Goal: Task Accomplishment & Management: Use online tool/utility

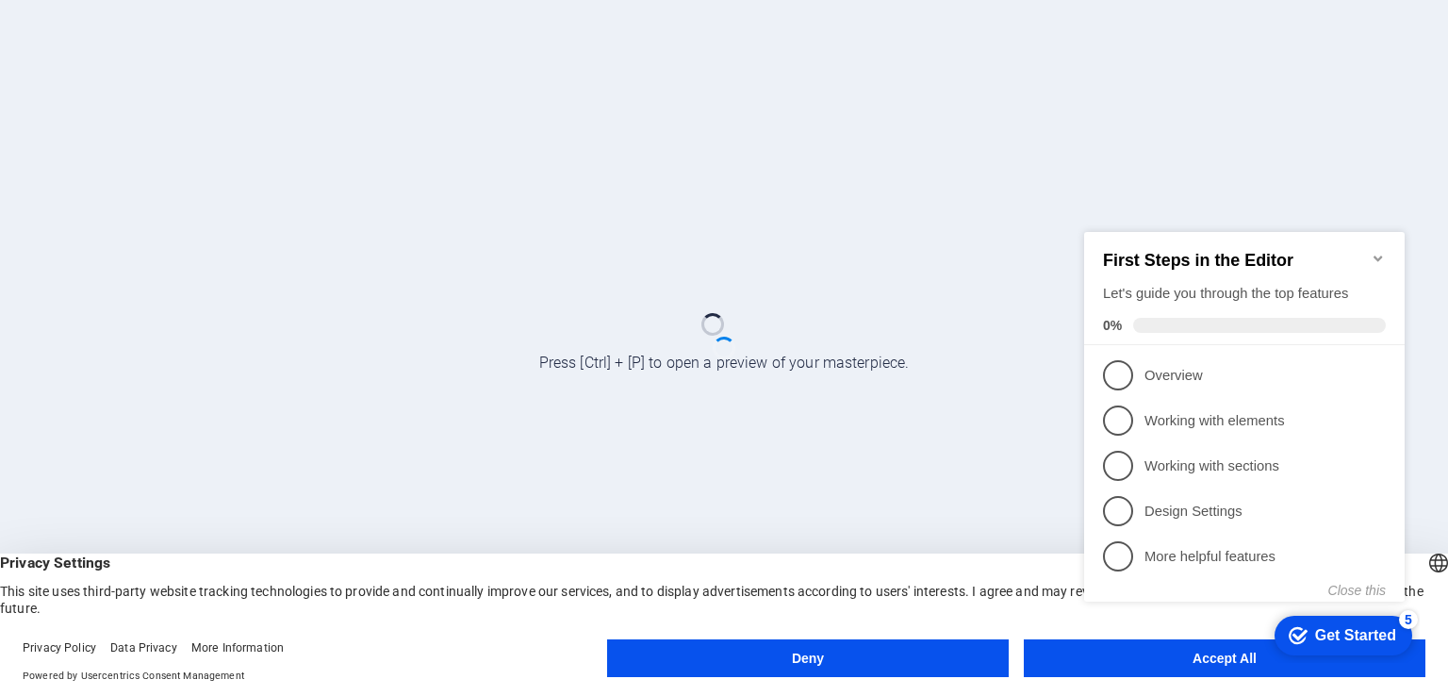
click div "checkmark Get Started 5 First Steps in the Editor Let's guide you through the t…"
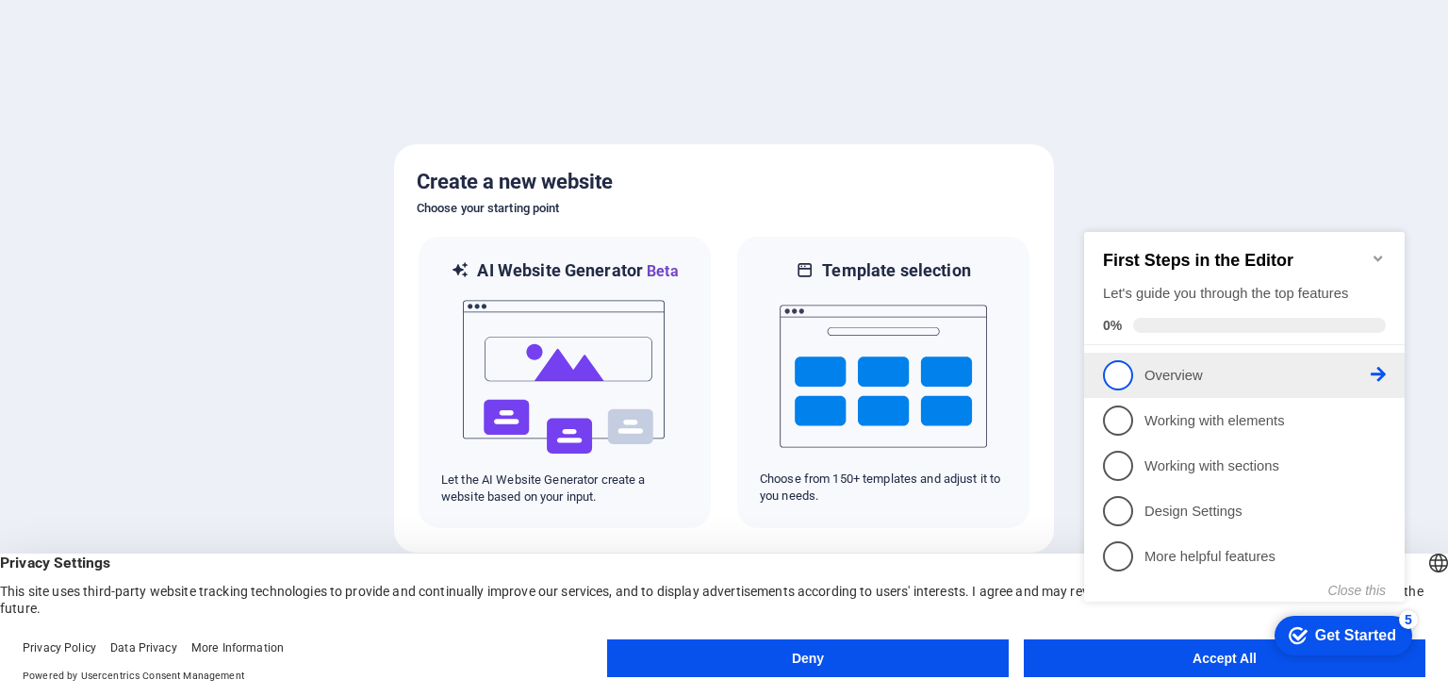
click at [1162, 374] on p "Overview - incomplete" at bounding box center [1258, 376] width 226 height 20
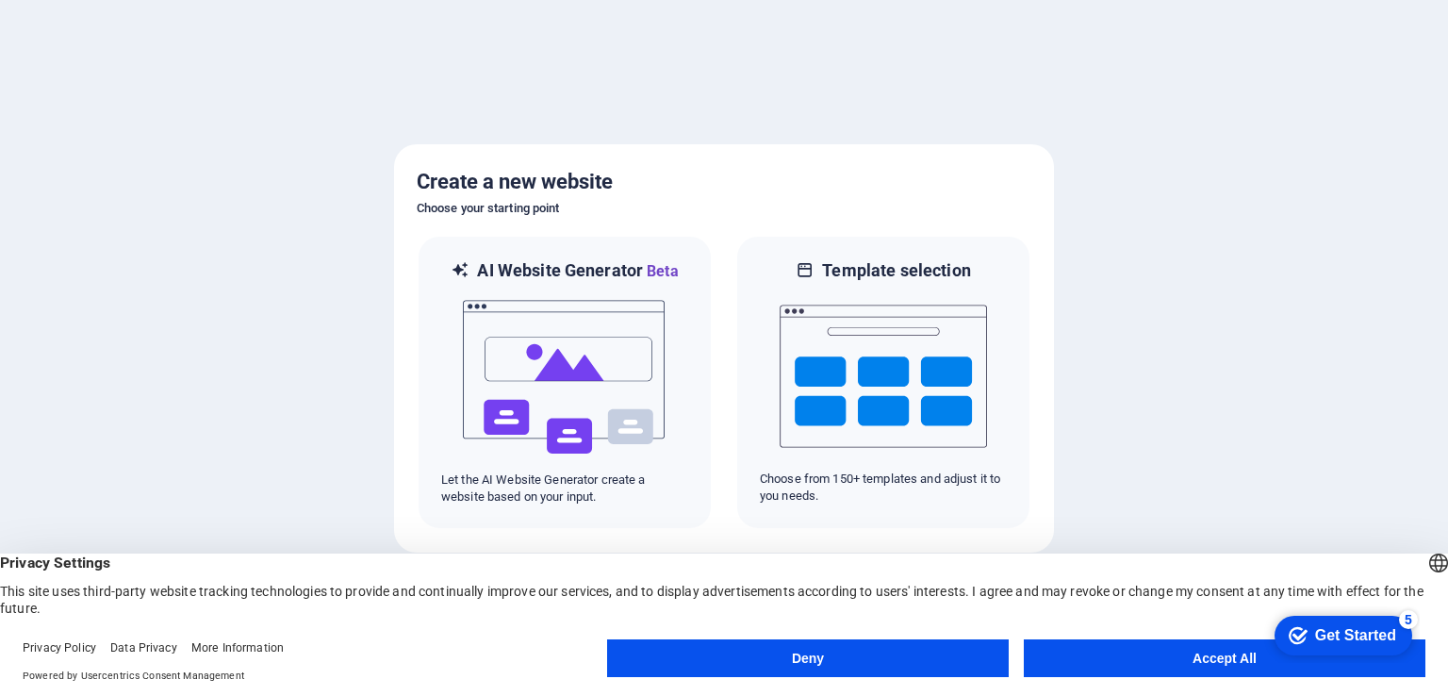
click at [1316, 630] on div "Get Started" at bounding box center [1355, 635] width 81 height 17
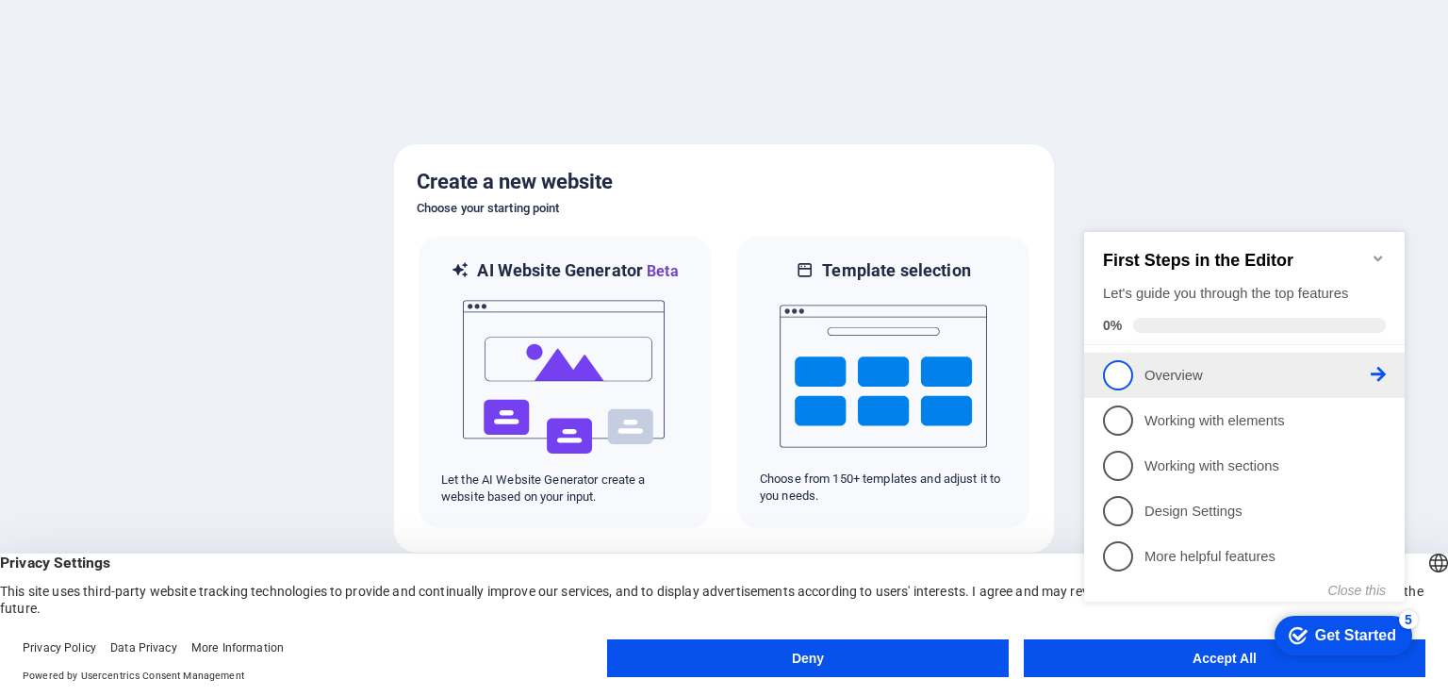
click at [1129, 373] on span "1" at bounding box center [1118, 375] width 30 height 30
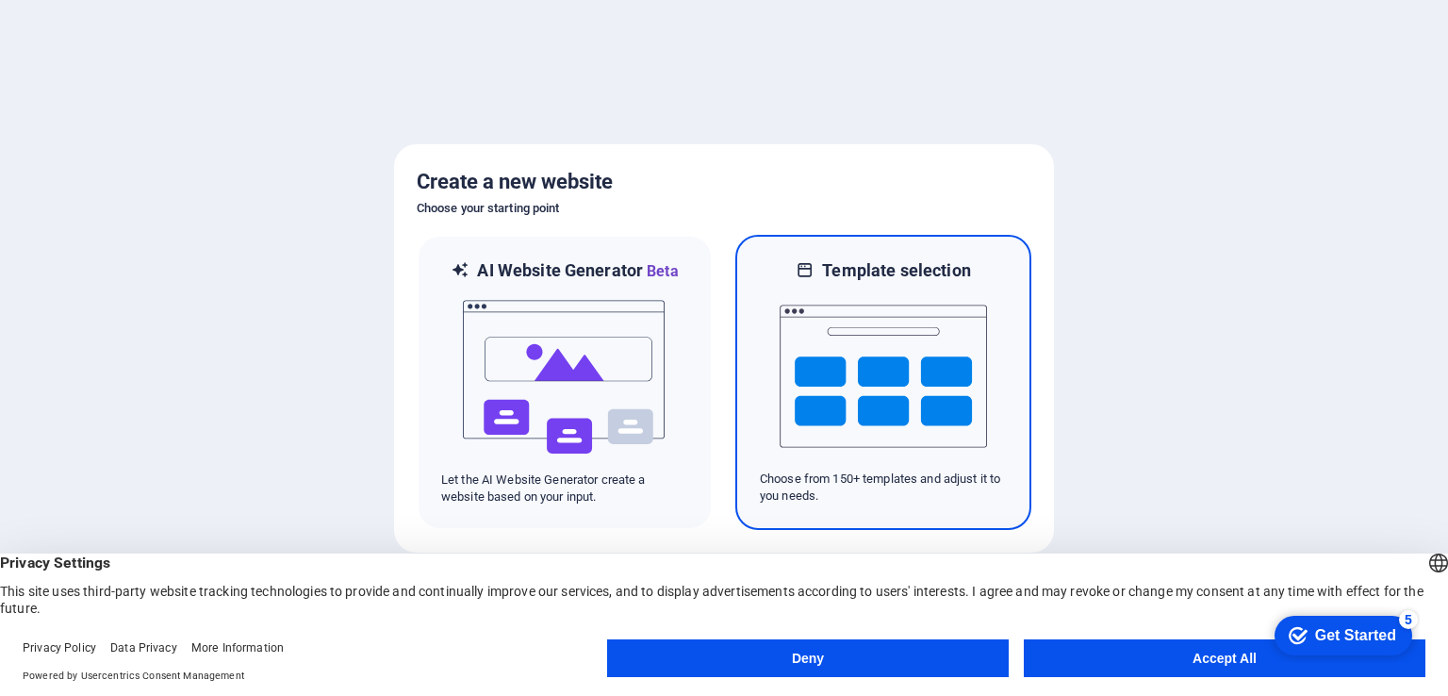
click at [898, 358] on img at bounding box center [883, 376] width 207 height 189
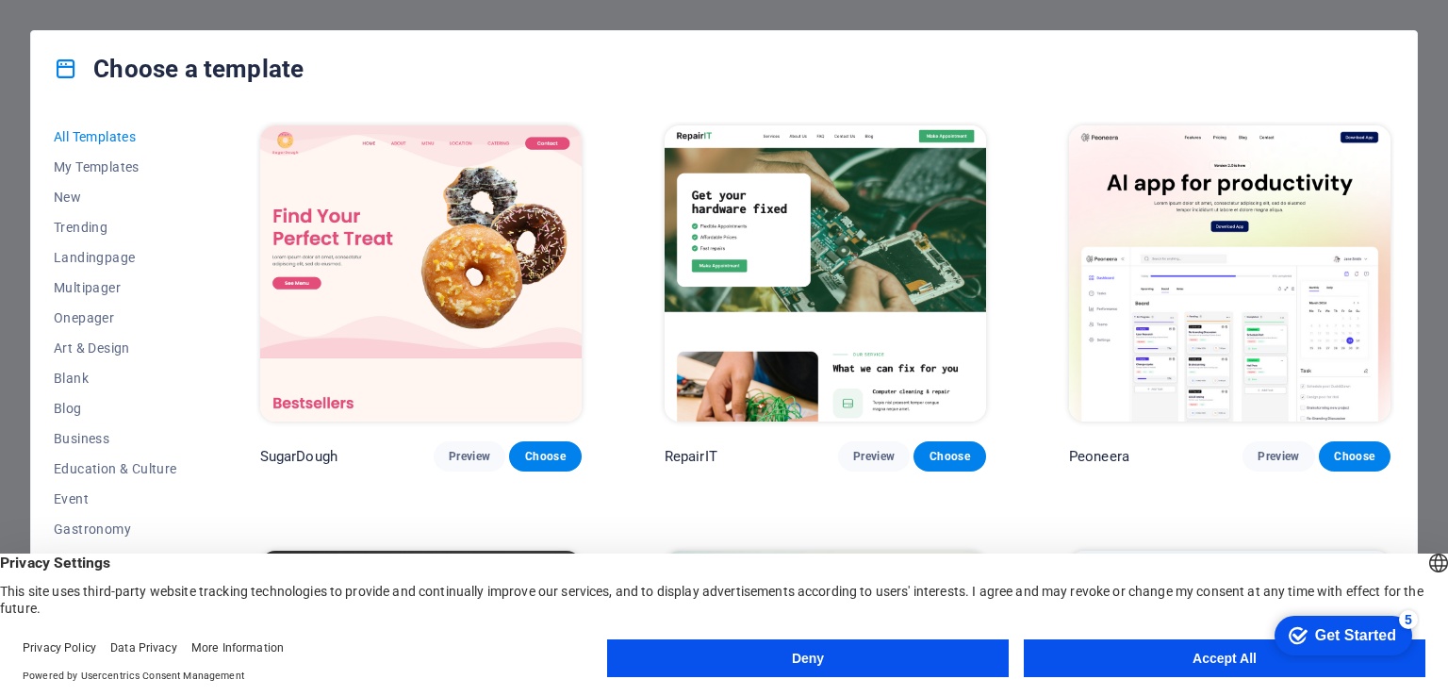
click at [1144, 657] on button "Accept All" at bounding box center [1225, 658] width 402 height 38
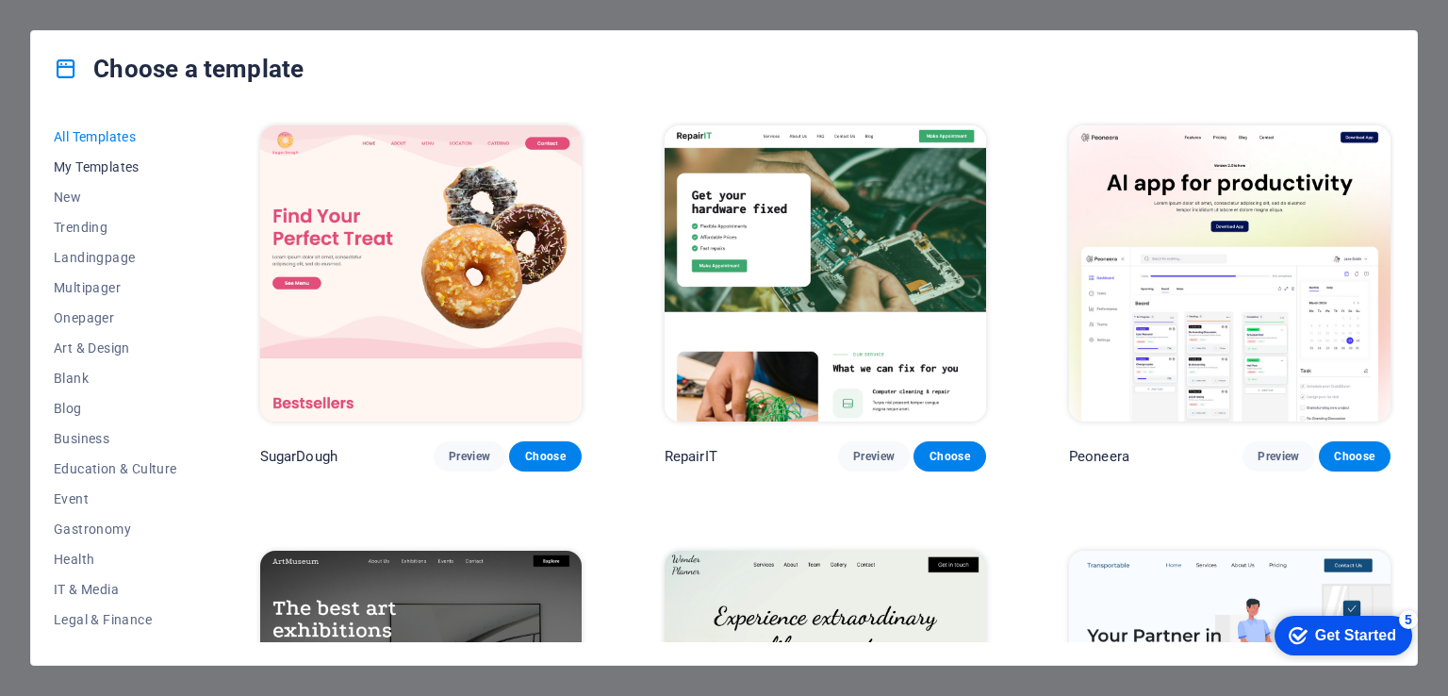
click at [106, 167] on span "My Templates" at bounding box center [116, 166] width 124 height 15
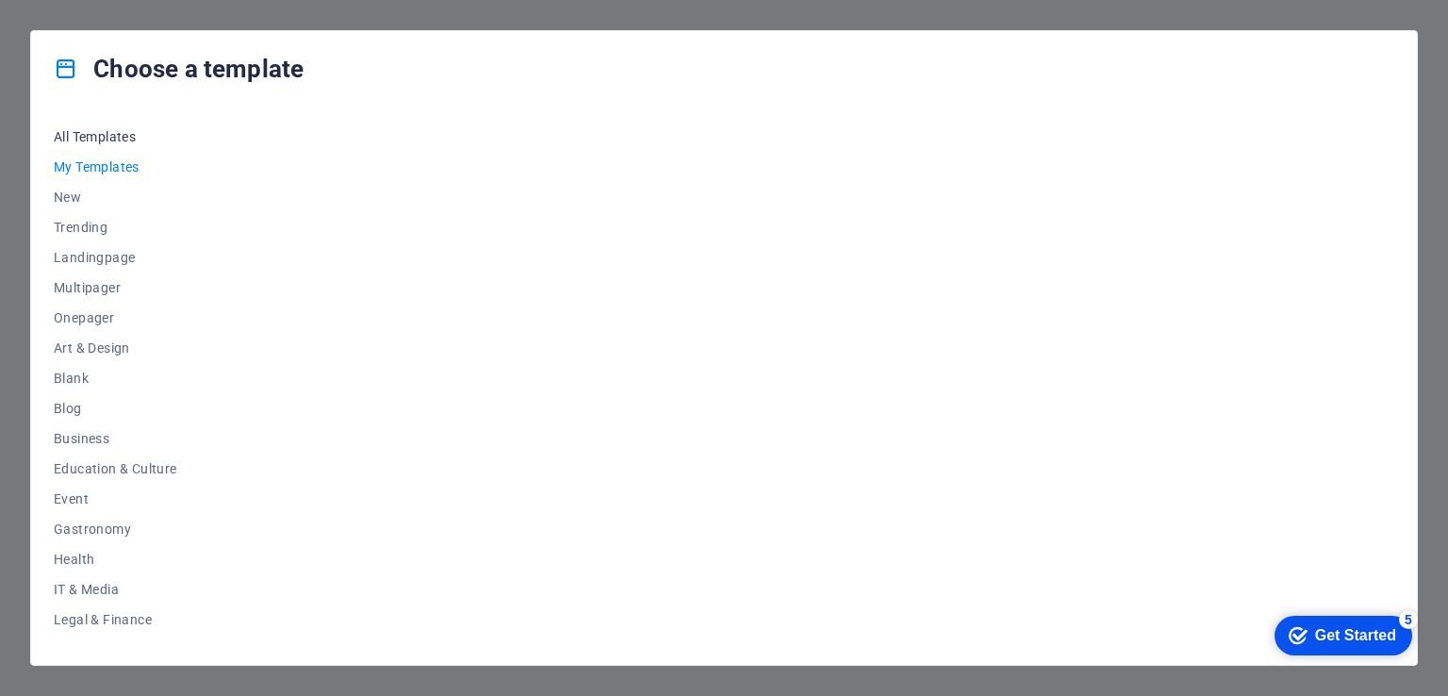
click at [111, 133] on span "All Templates" at bounding box center [116, 136] width 124 height 15
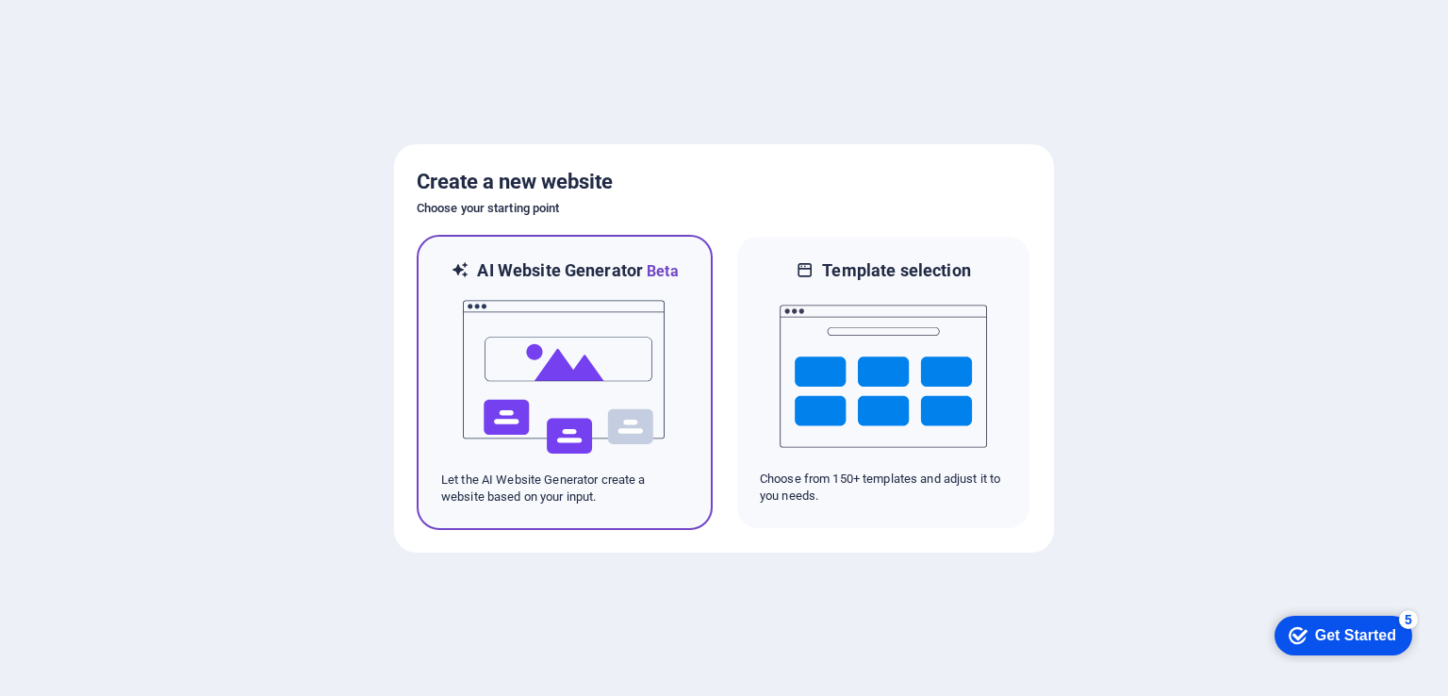
click at [579, 338] on img at bounding box center [564, 377] width 207 height 189
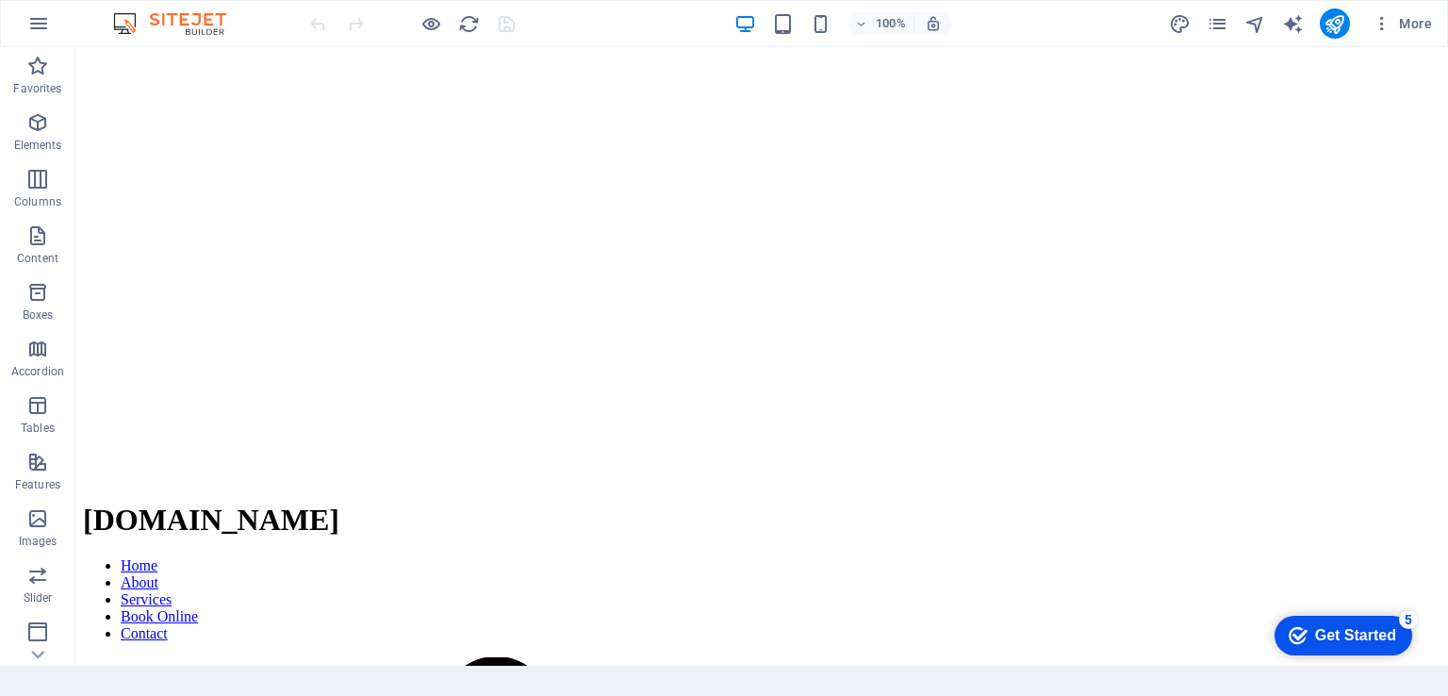
scroll to position [2216, 0]
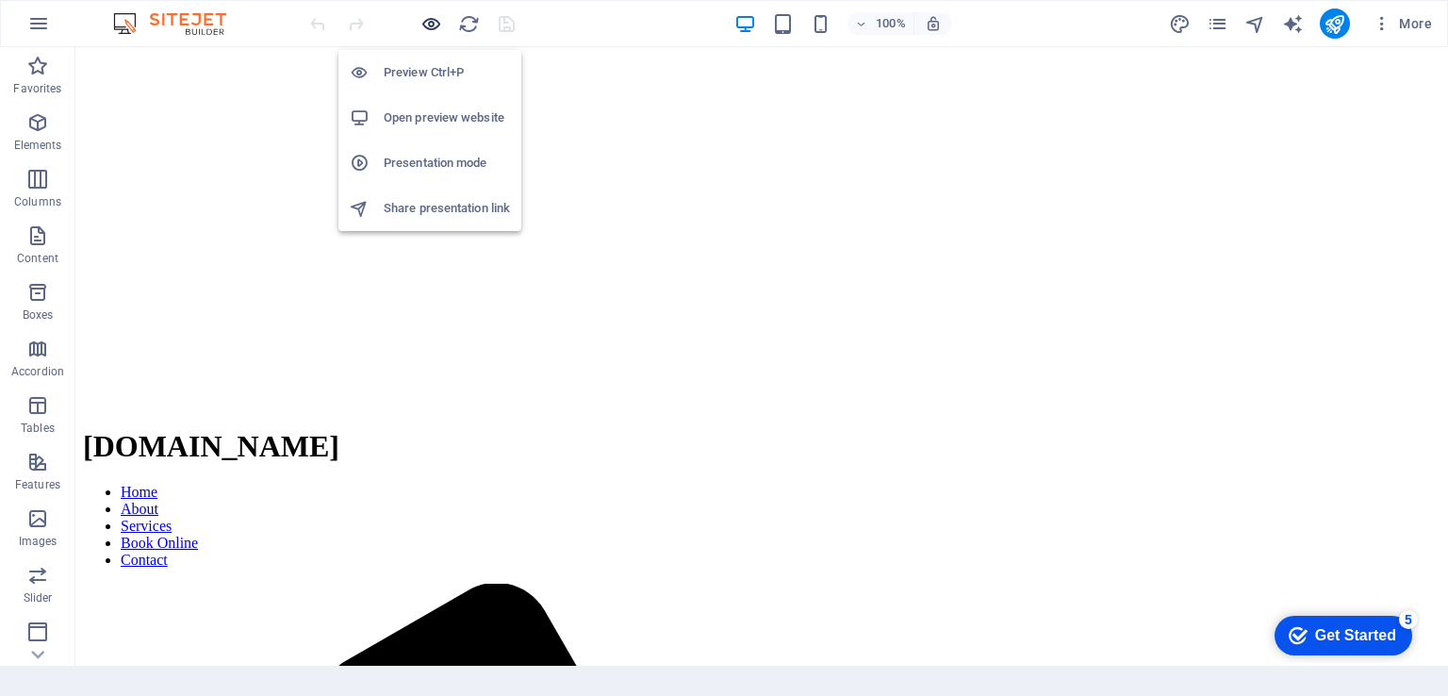
click at [430, 22] on icon "button" at bounding box center [431, 24] width 22 height 22
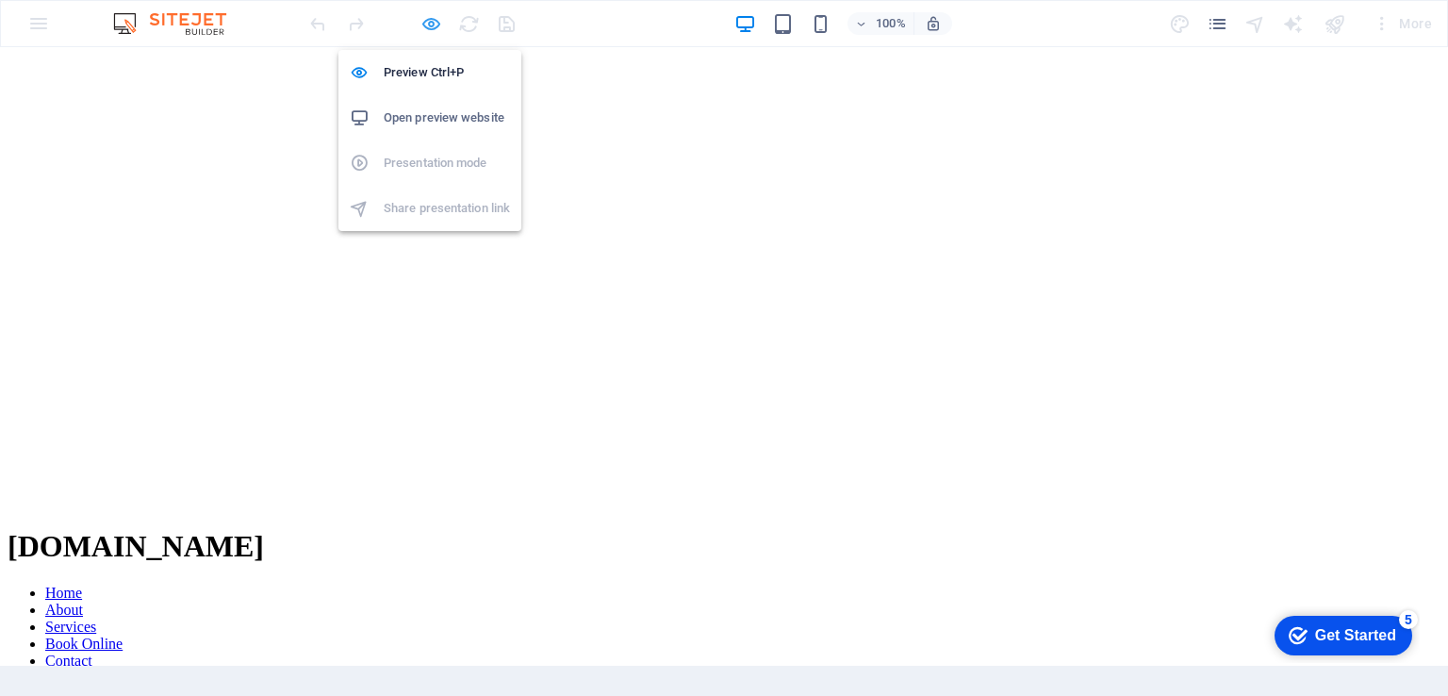
scroll to position [2112, 0]
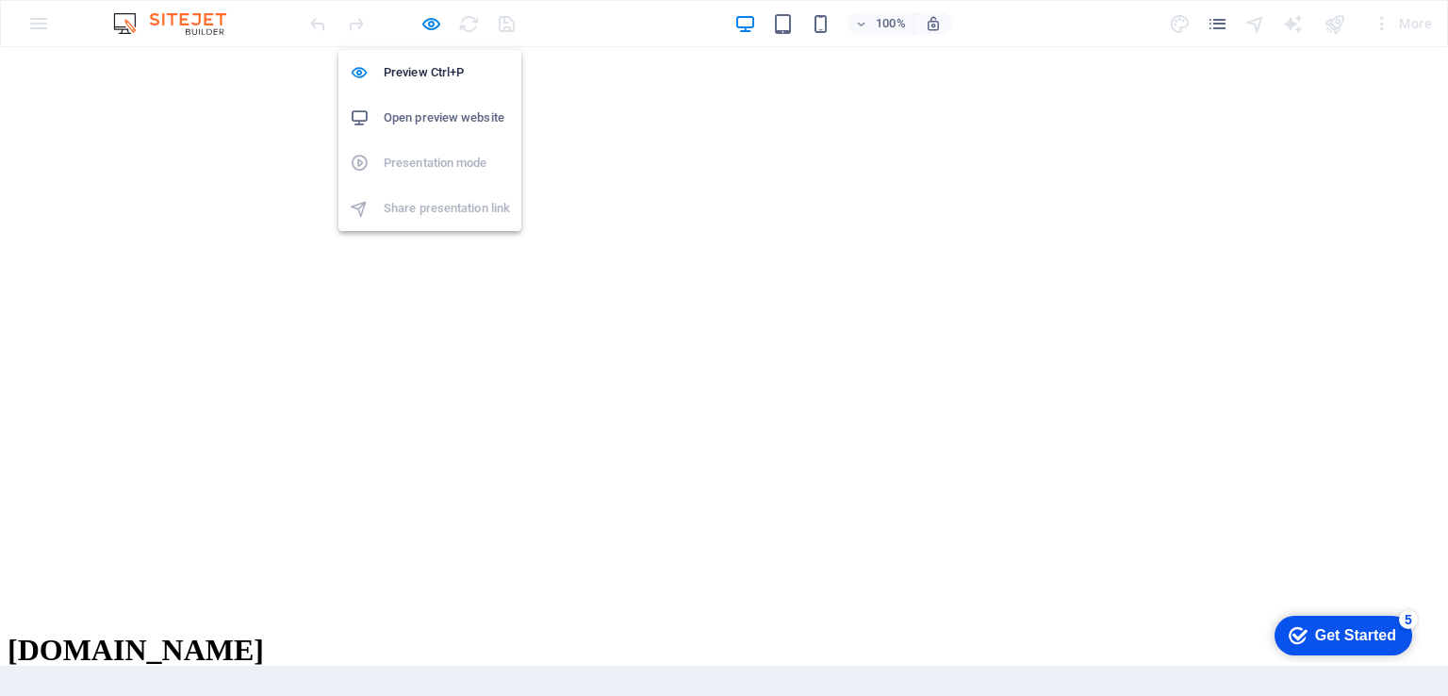
click at [443, 122] on h6 "Open preview website" at bounding box center [447, 118] width 126 height 23
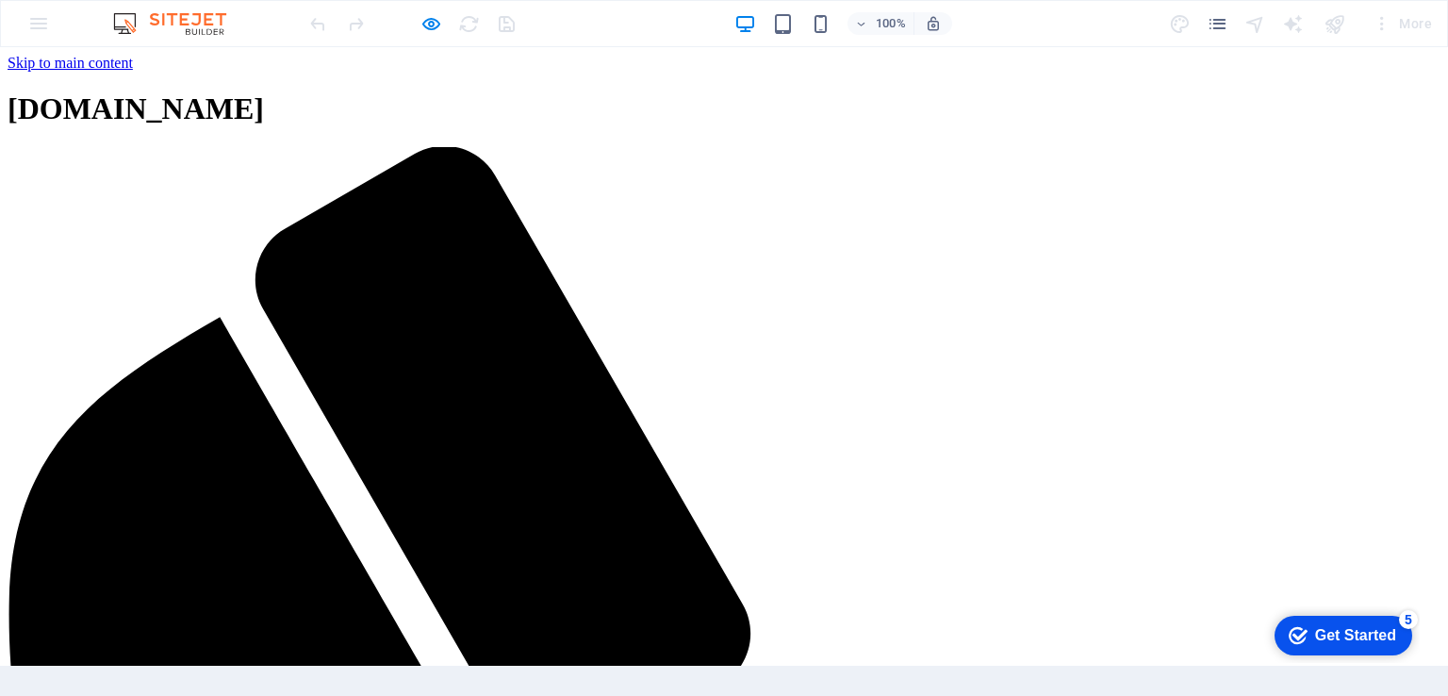
click at [1328, 628] on div "Get Started" at bounding box center [1355, 635] width 81 height 17
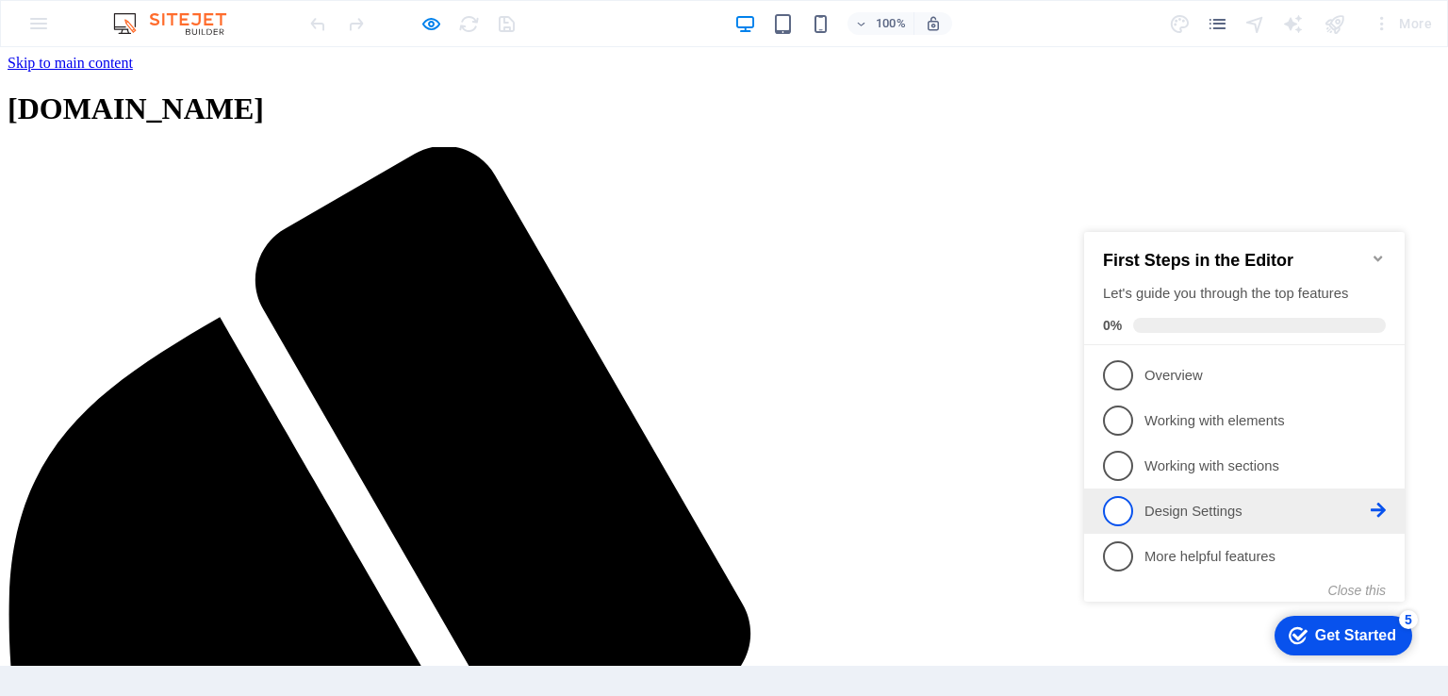
click at [1184, 505] on p "Design Settings - incomplete" at bounding box center [1258, 512] width 226 height 20
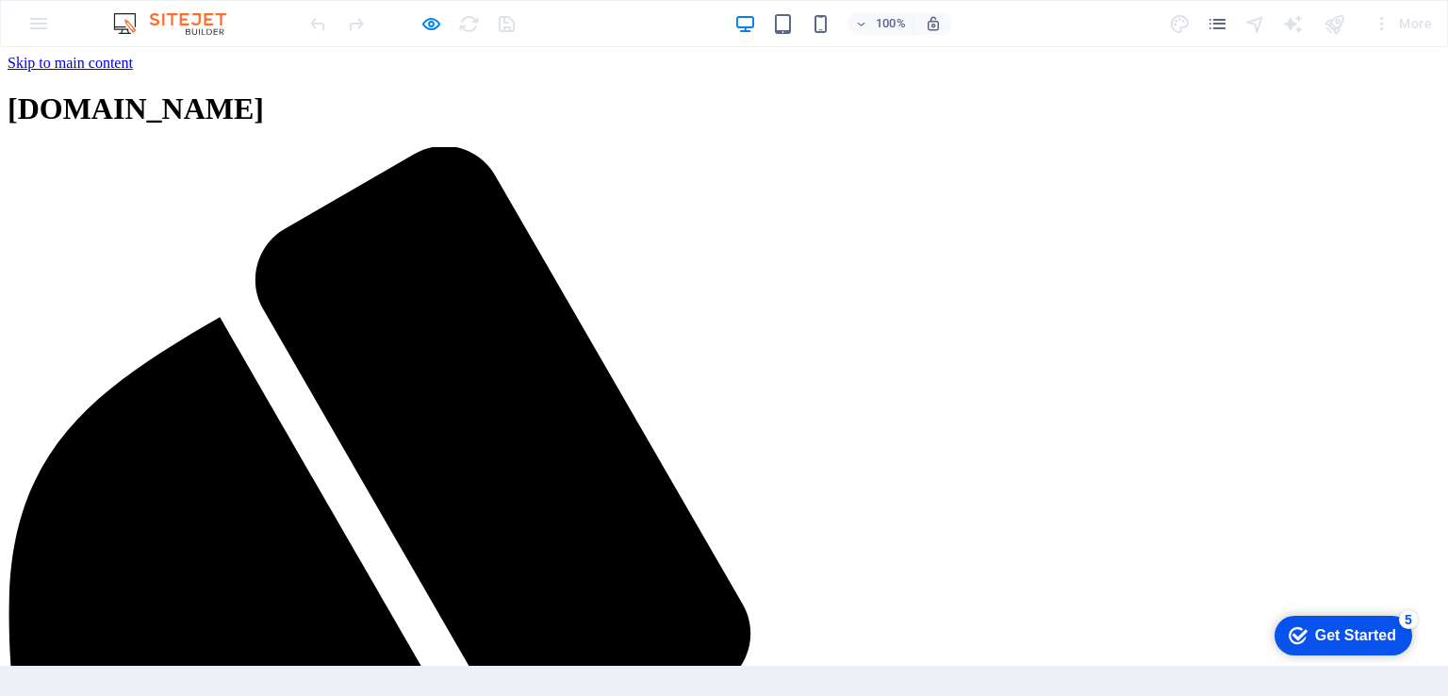
click at [1327, 636] on div "Get Started" at bounding box center [1355, 635] width 81 height 17
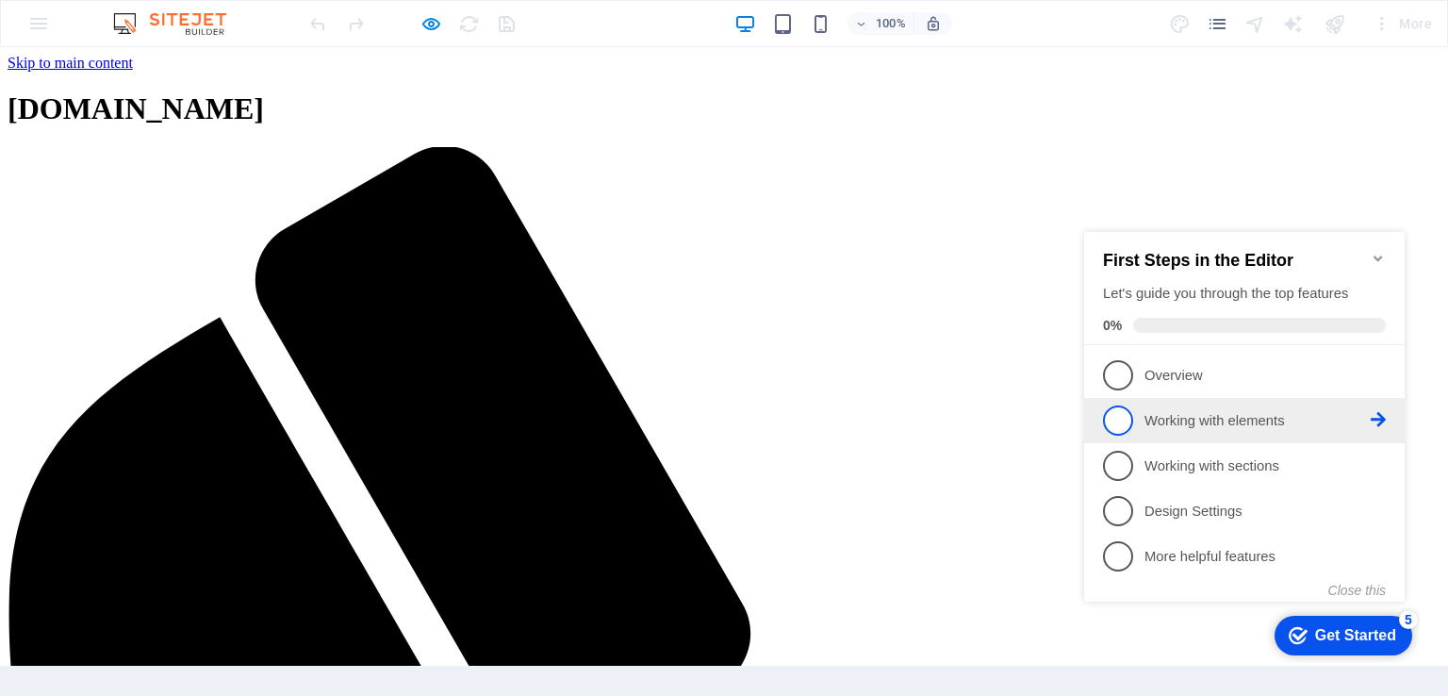
click at [1200, 420] on p "Working with elements - incomplete" at bounding box center [1258, 421] width 226 height 20
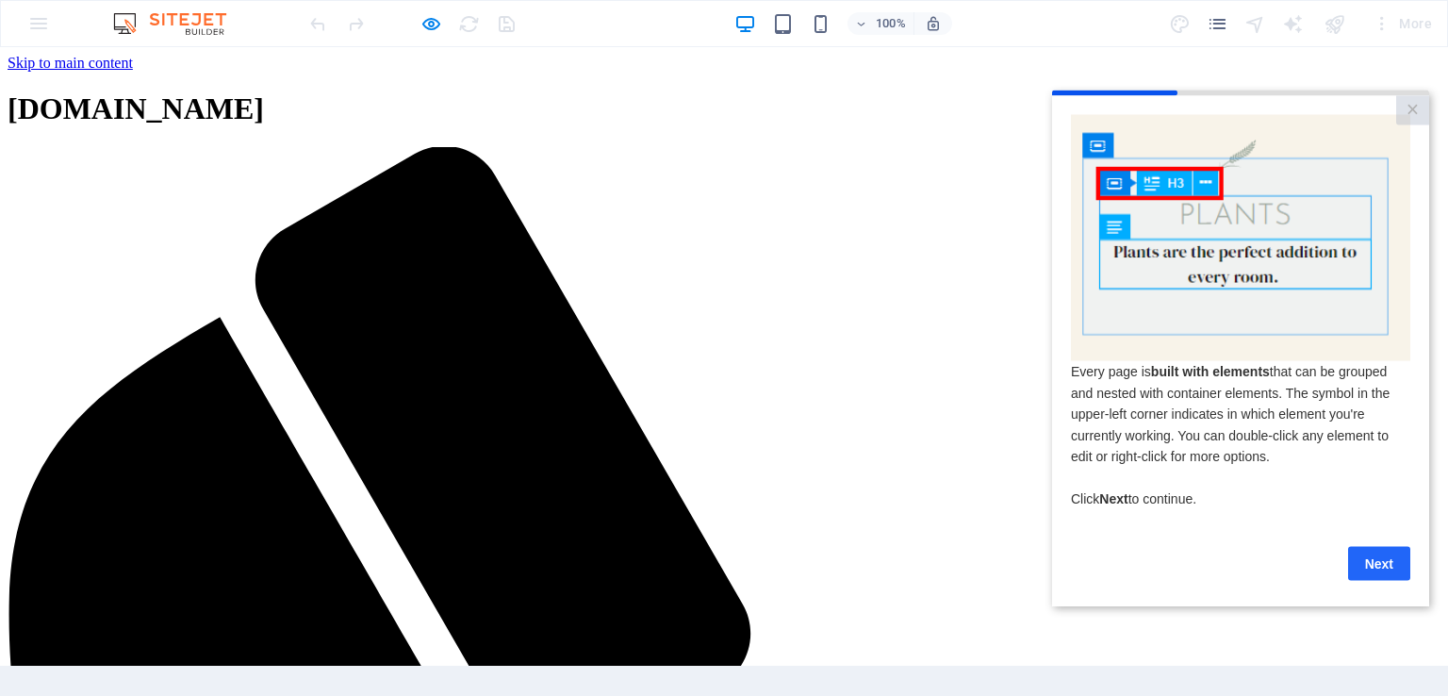
click at [1377, 565] on link "Next" at bounding box center [1379, 563] width 62 height 34
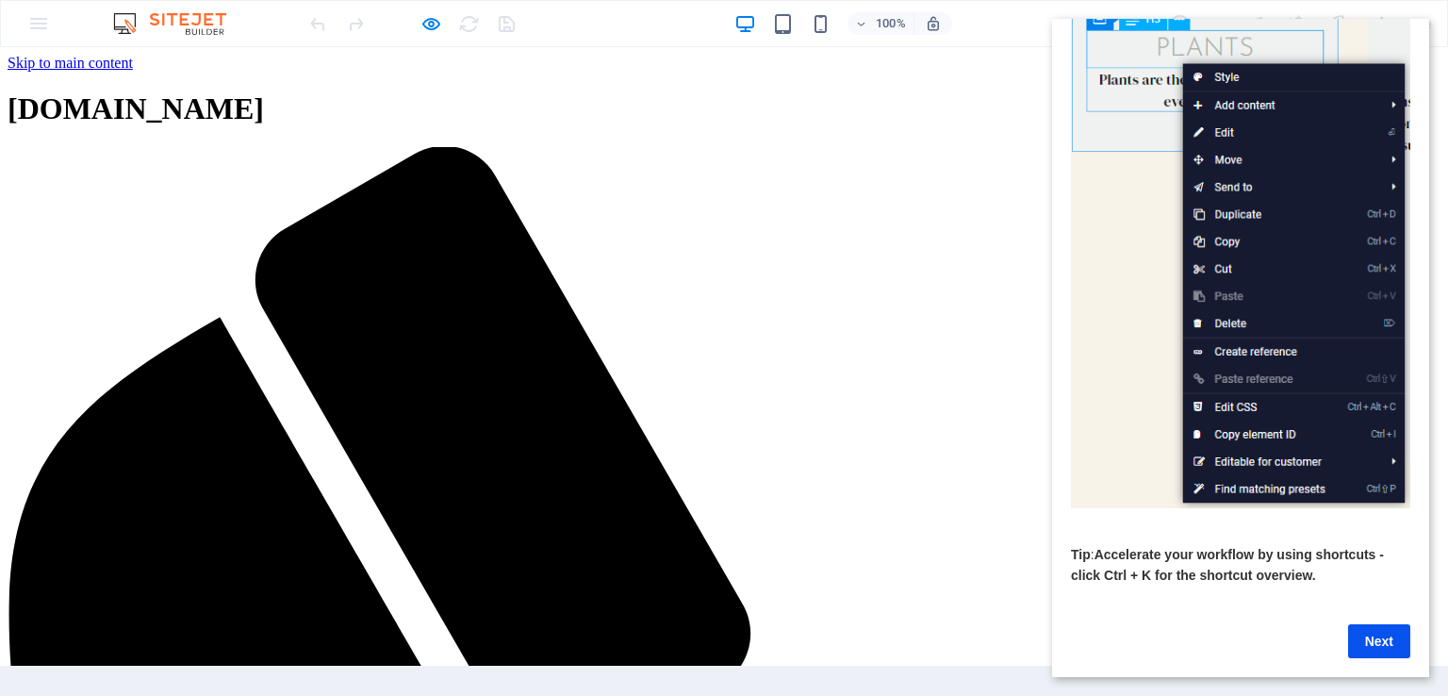
scroll to position [159, 0]
drag, startPoint x: 1422, startPoint y: 444, endPoint x: 2499, endPoint y: 543, distance: 1082.1
click at [1372, 624] on link "Next" at bounding box center [1379, 641] width 62 height 34
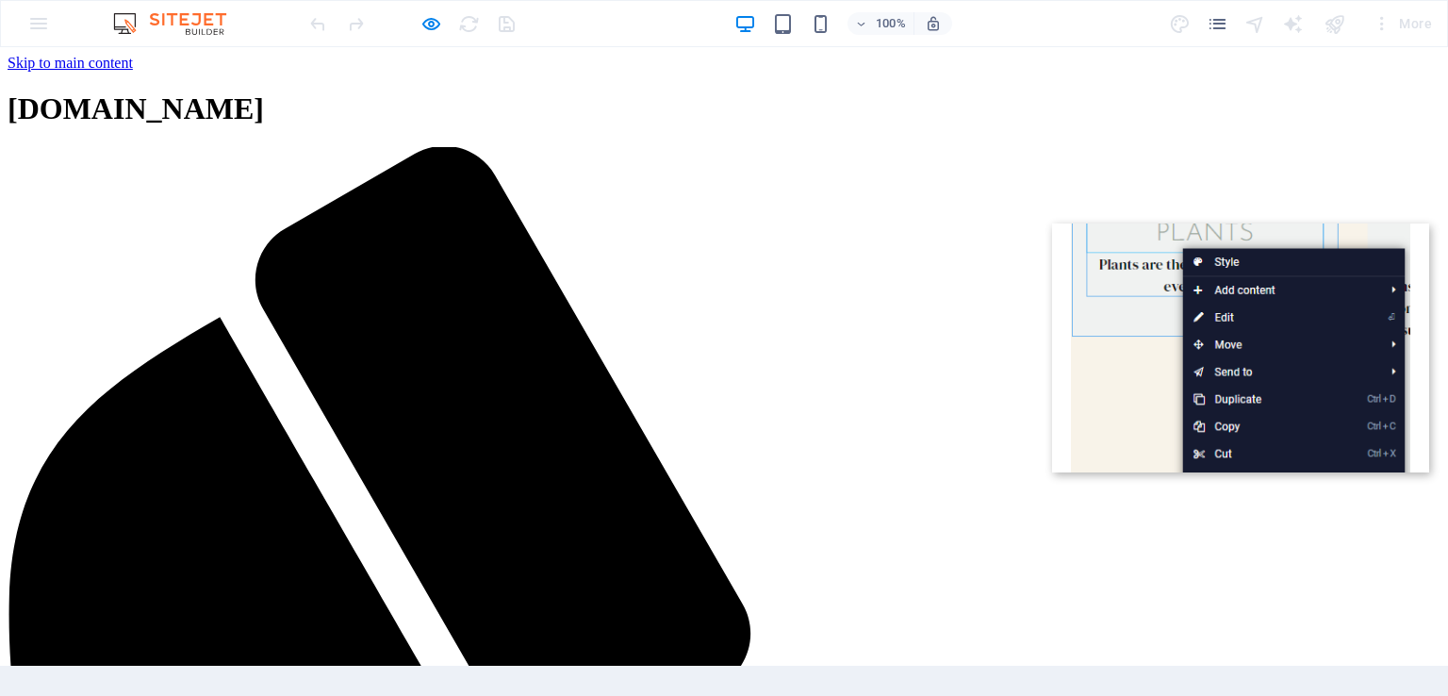
scroll to position [0, 0]
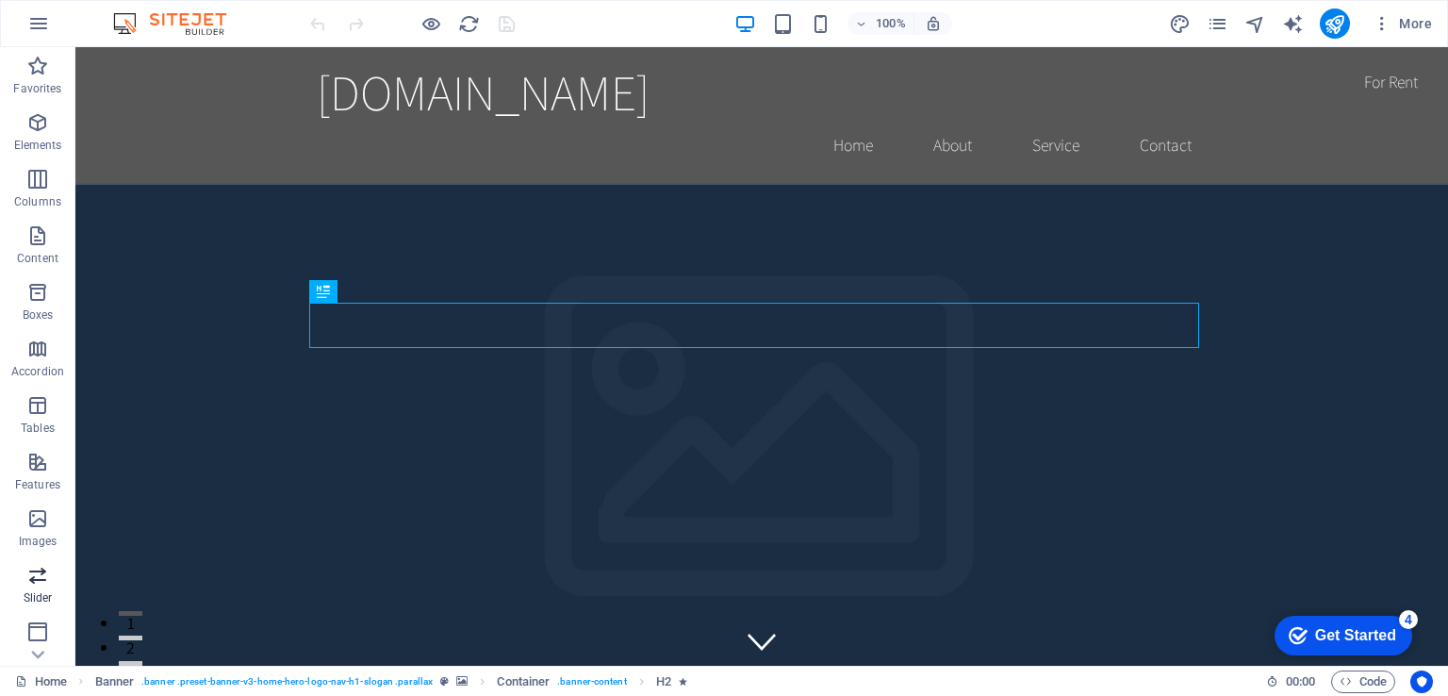
click at [34, 577] on icon "button" at bounding box center [37, 575] width 23 height 23
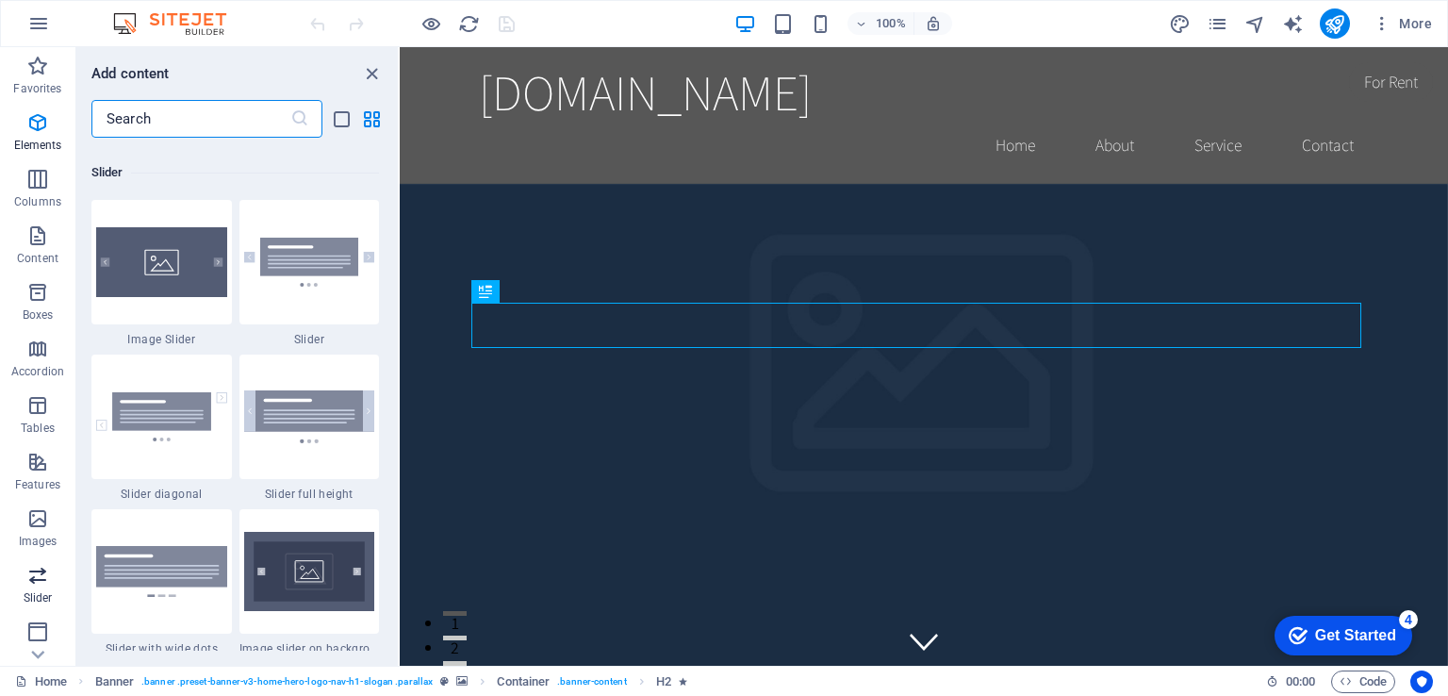
scroll to position [10687, 0]
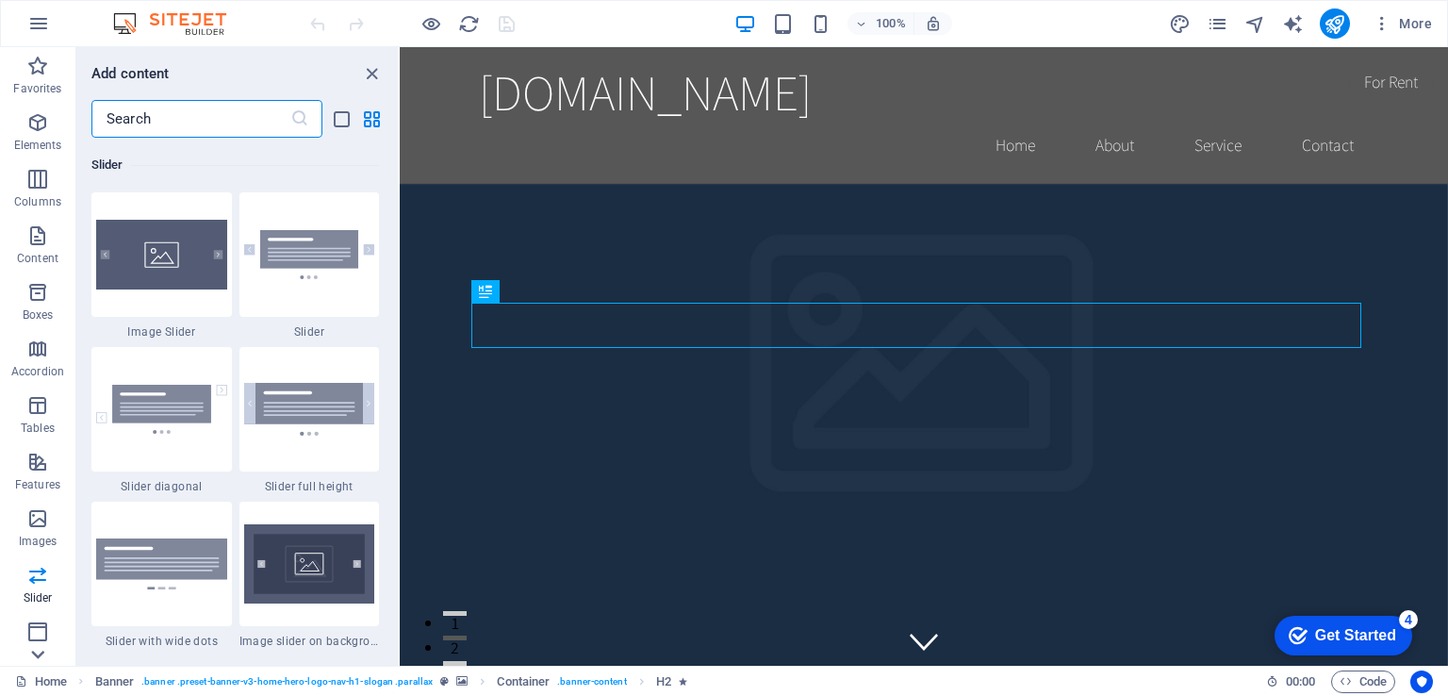
click at [35, 62] on icon at bounding box center [38, 58] width 13 height 8
click at [35, 653] on p "Collections" at bounding box center [37, 650] width 58 height 15
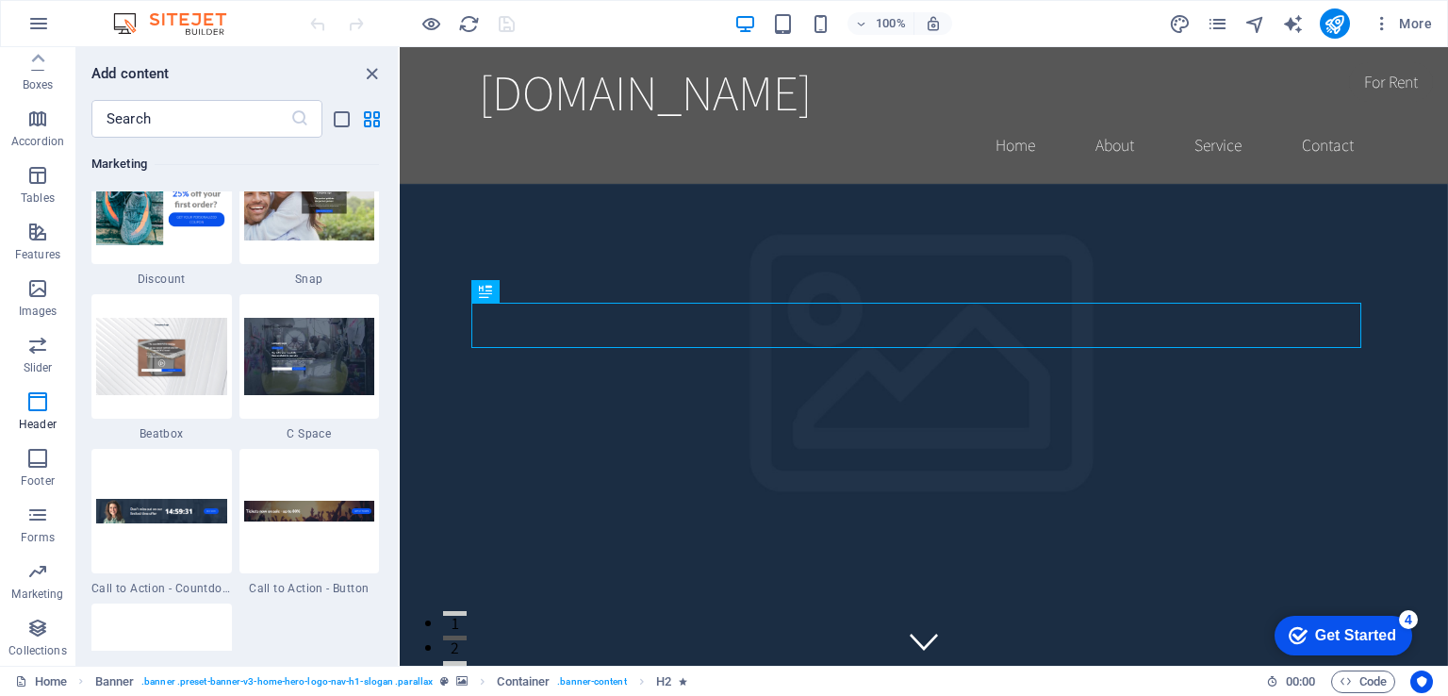
click at [35, 653] on p "Collections" at bounding box center [37, 650] width 58 height 15
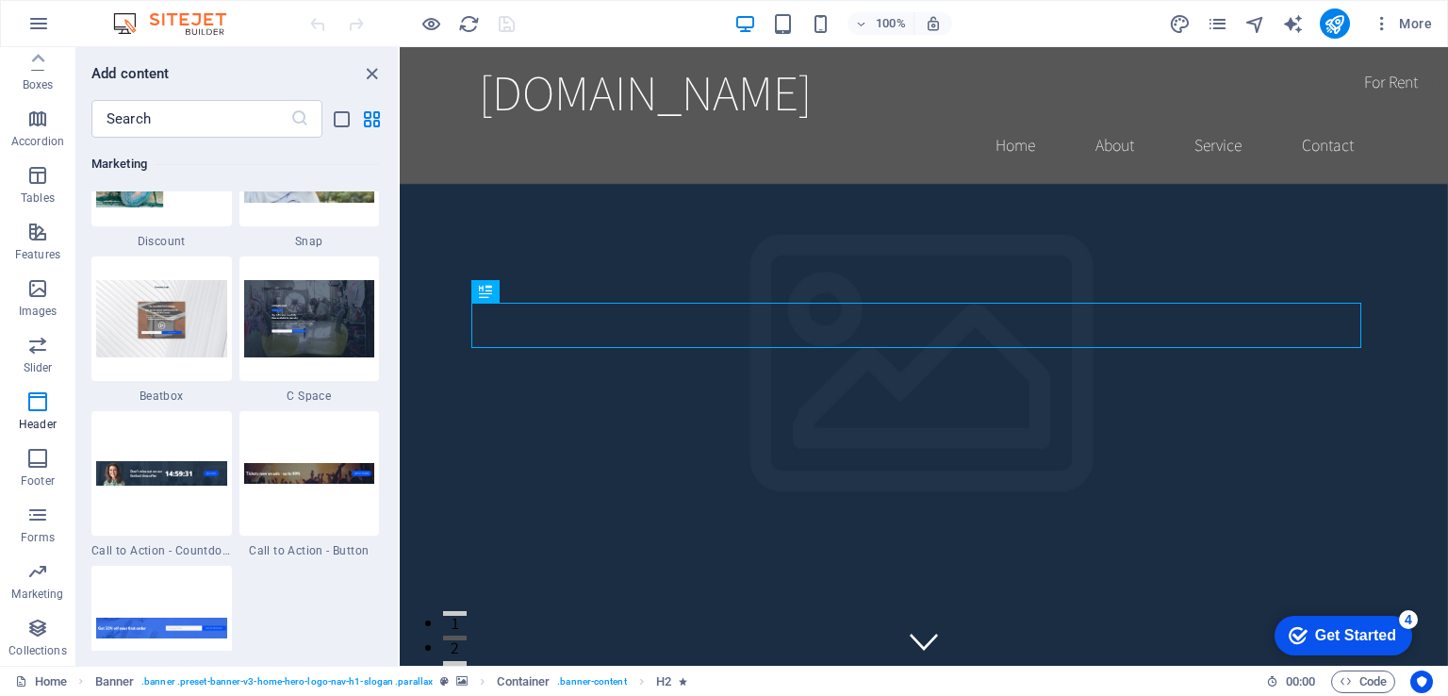
click at [35, 653] on p "Collections" at bounding box center [37, 650] width 58 height 15
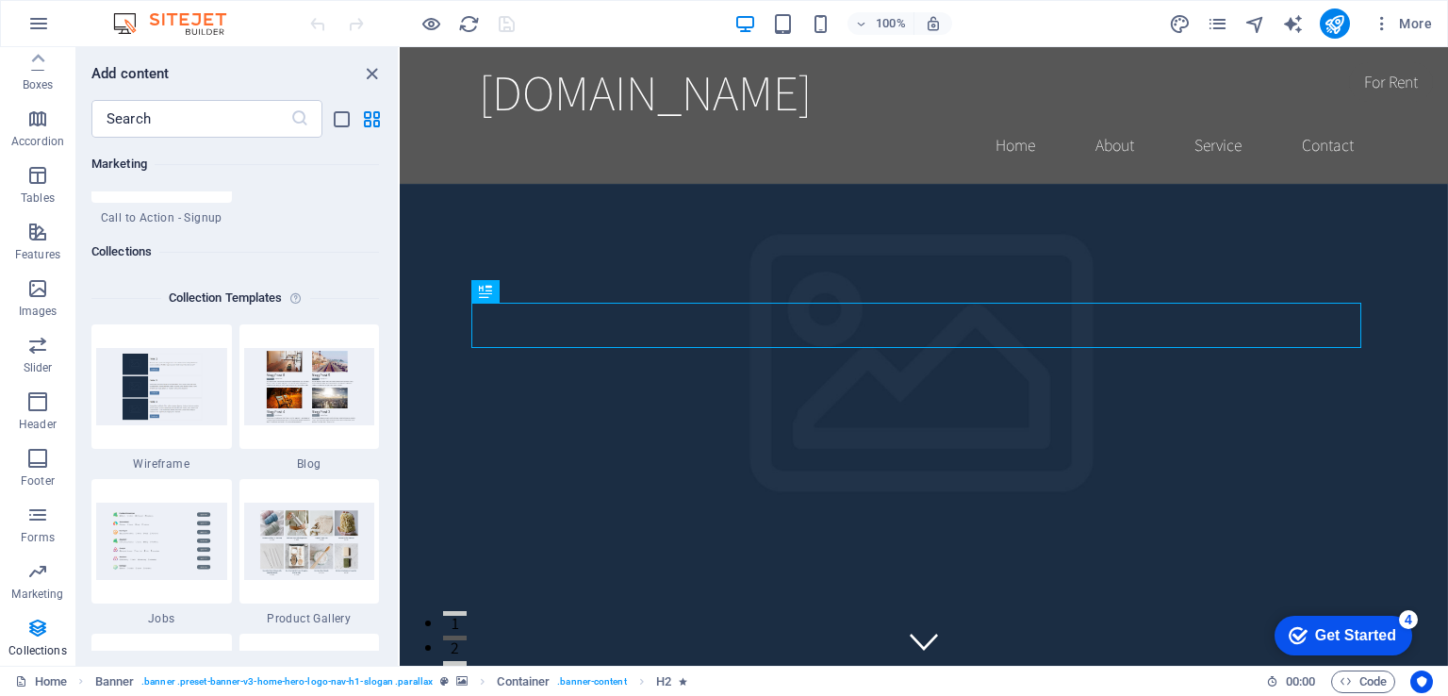
click at [35, 653] on p "Collections" at bounding box center [37, 650] width 58 height 15
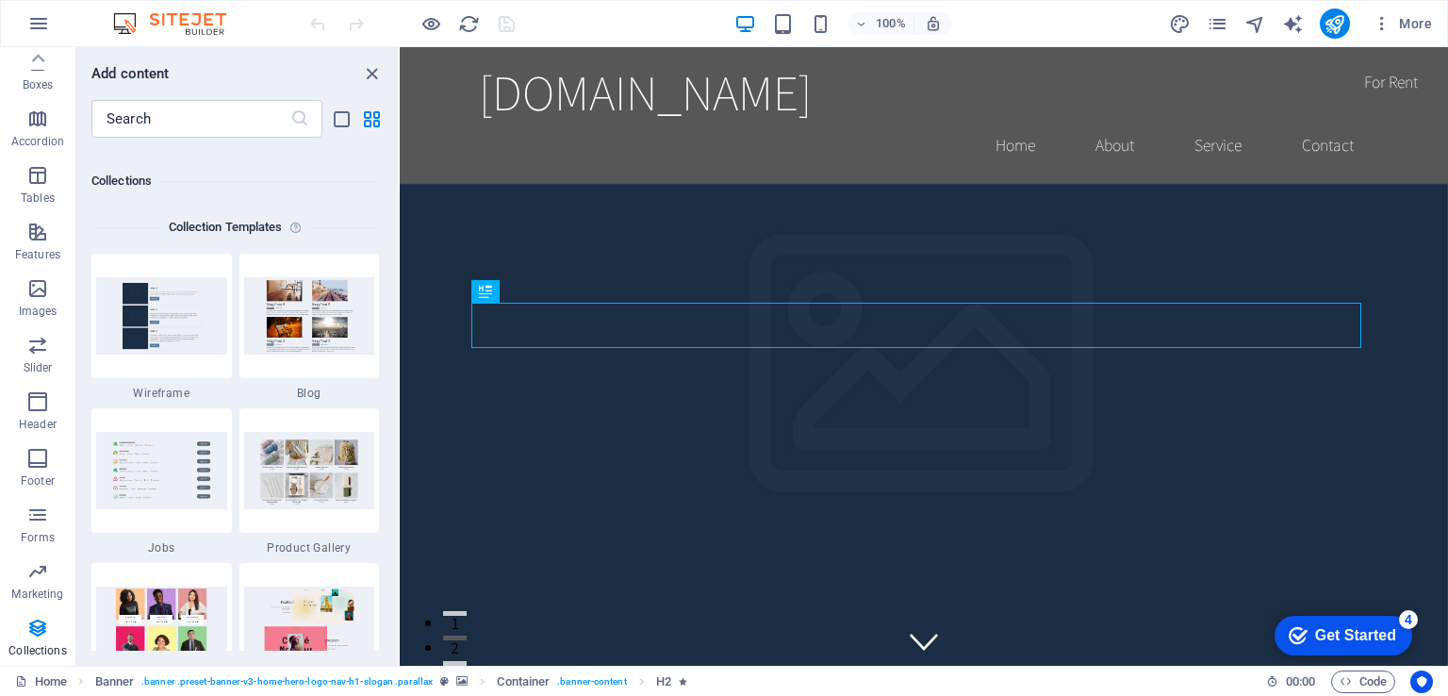
click at [35, 653] on p "Collections" at bounding box center [37, 650] width 58 height 15
click at [36, 16] on icon "button" at bounding box center [38, 23] width 23 height 23
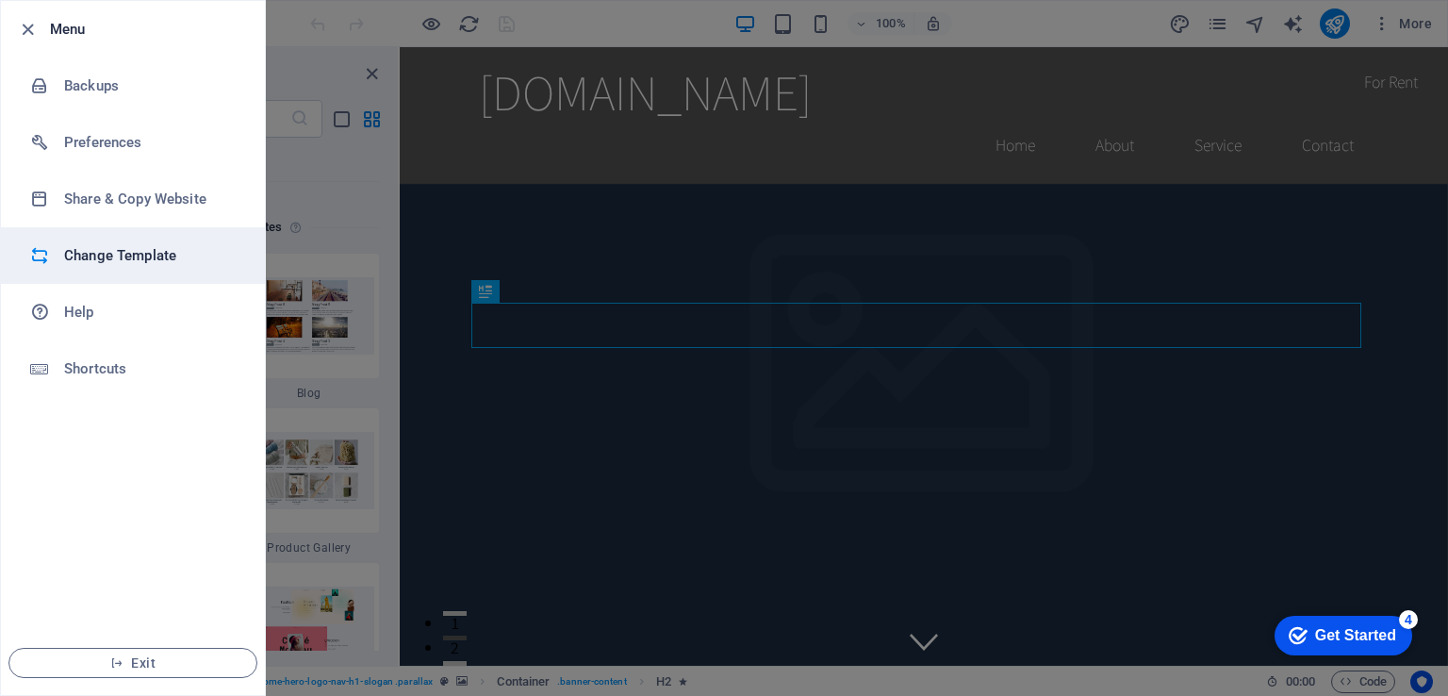
click at [140, 261] on h6 "Change Template" at bounding box center [151, 255] width 174 height 23
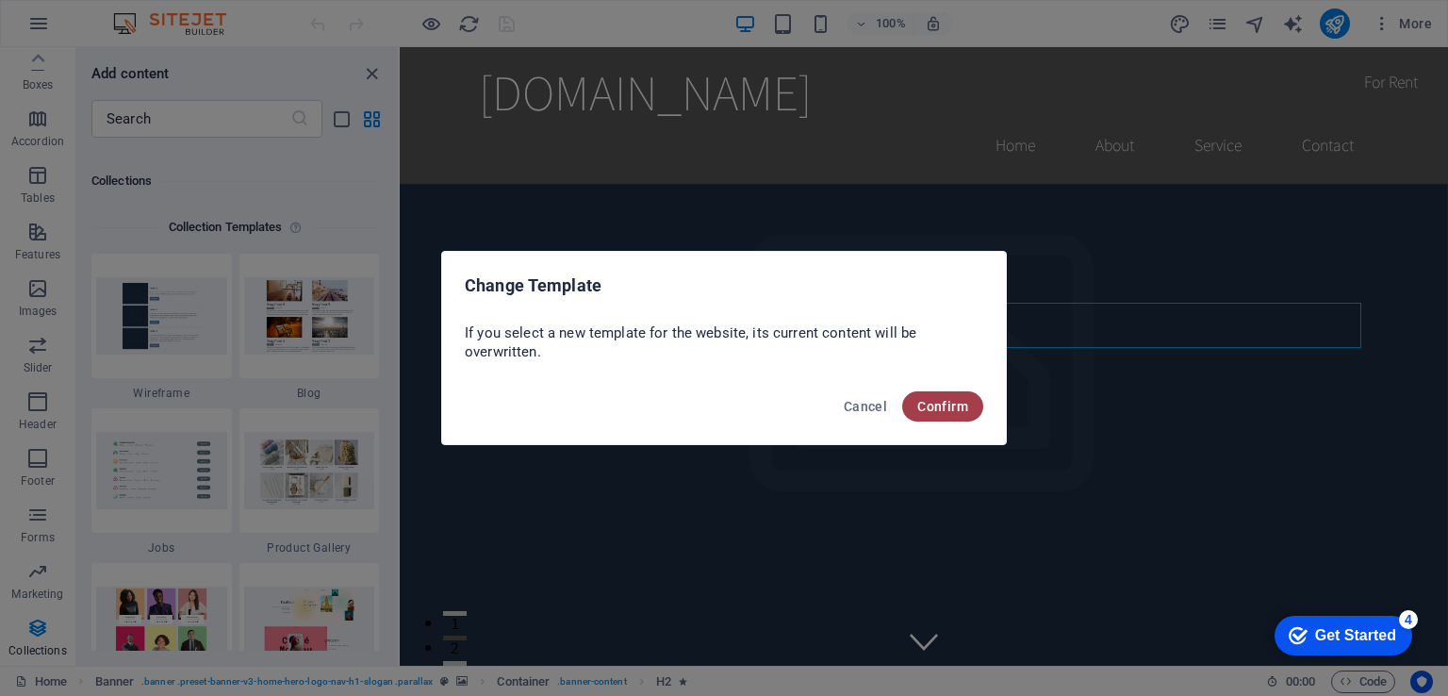
click at [947, 409] on span "Confirm" at bounding box center [942, 406] width 51 height 15
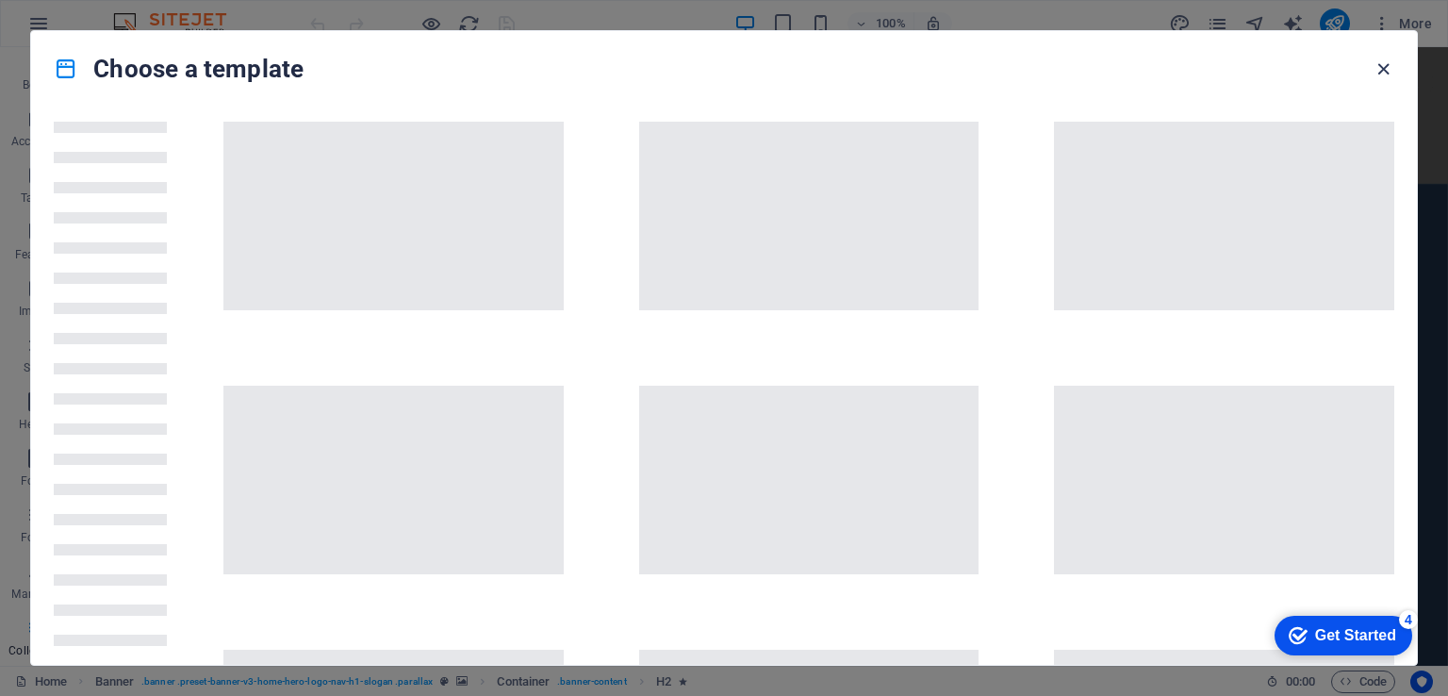
click at [1383, 67] on icon "button" at bounding box center [1384, 69] width 22 height 22
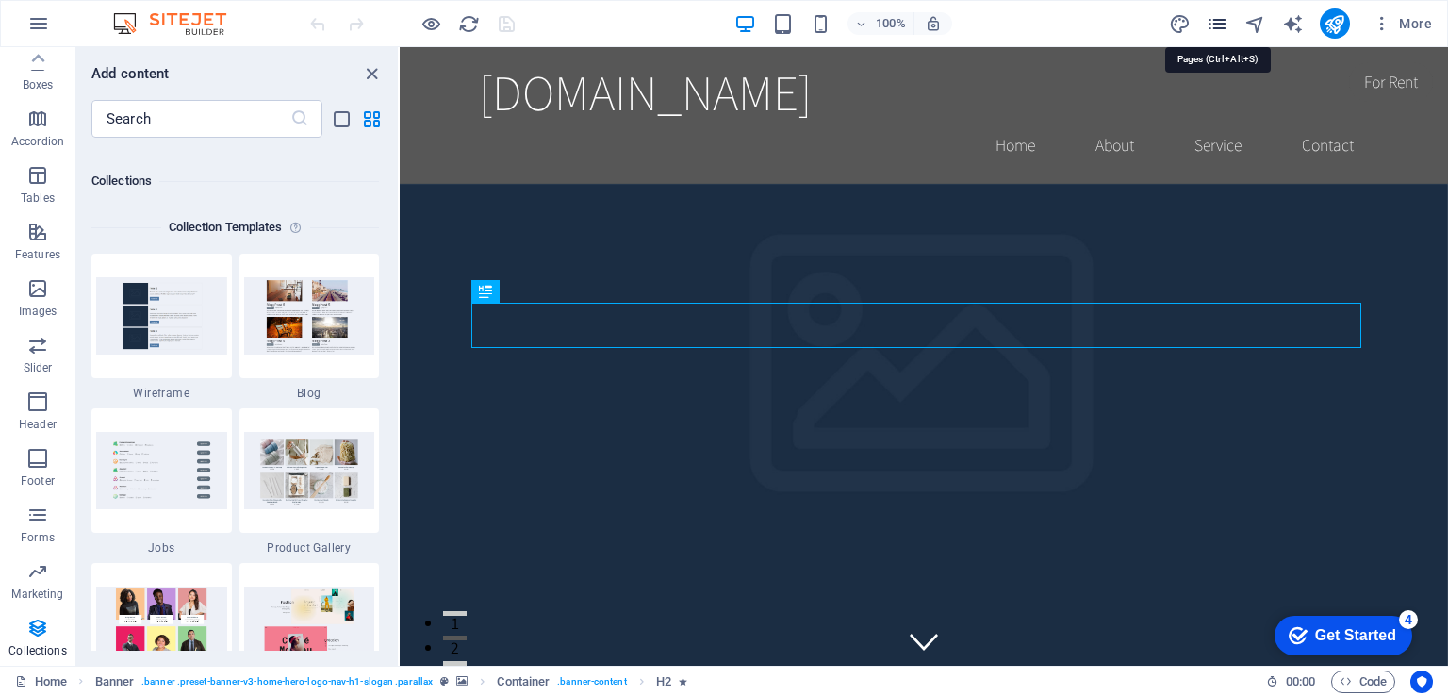
click at [1219, 22] on icon "pages" at bounding box center [1218, 24] width 22 height 22
click at [1384, 21] on icon "button" at bounding box center [1382, 23] width 19 height 19
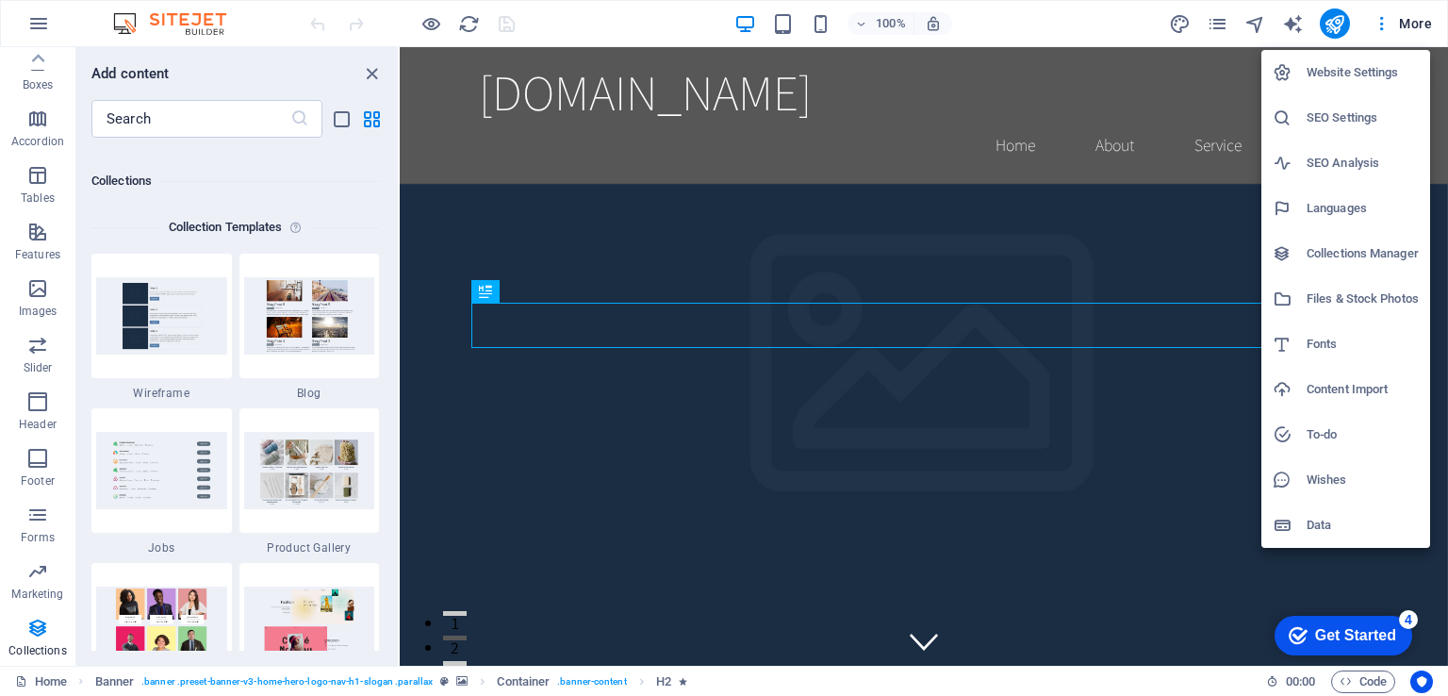
drag, startPoint x: 1447, startPoint y: 365, endPoint x: 1336, endPoint y: 298, distance: 129.8
click at [1336, 298] on div "Website Settings SEO Settings SEO Analysis Languages Collections Manager Files …" at bounding box center [724, 353] width 1448 height 684
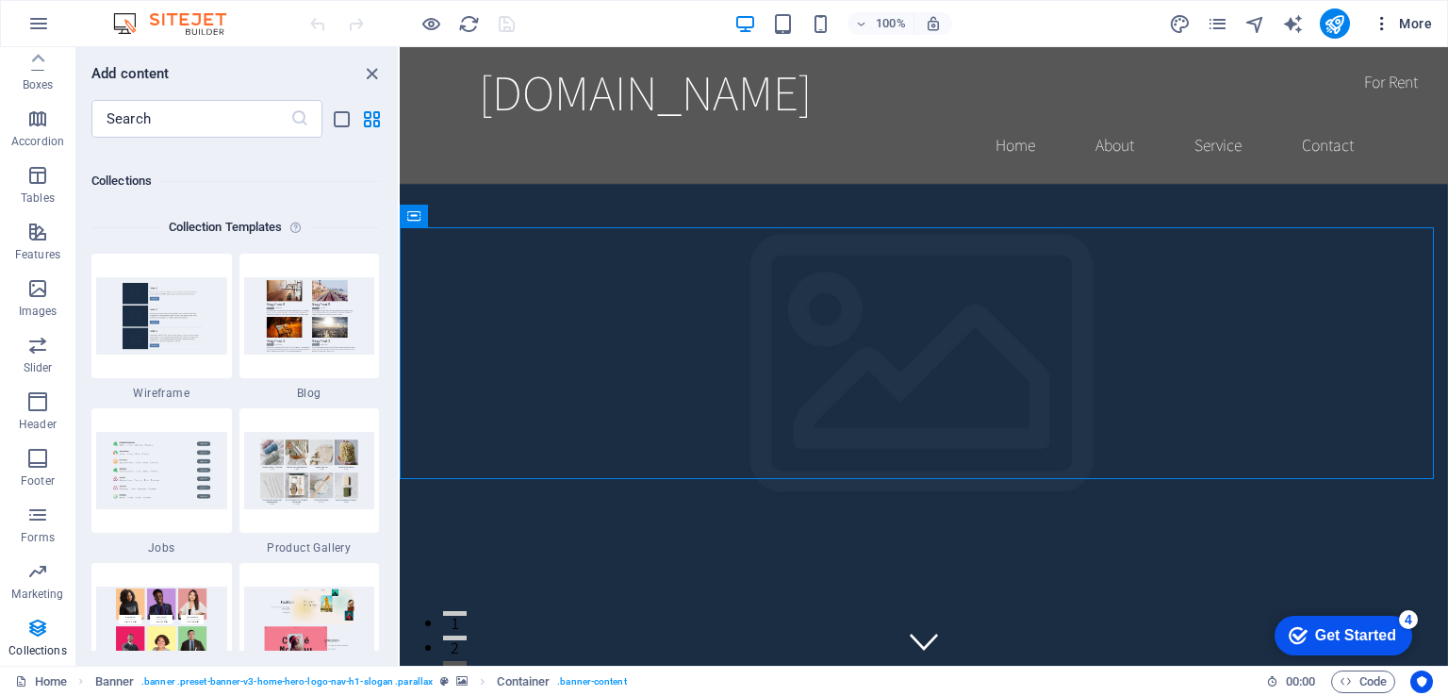
click at [1380, 25] on icon "button" at bounding box center [1382, 23] width 19 height 19
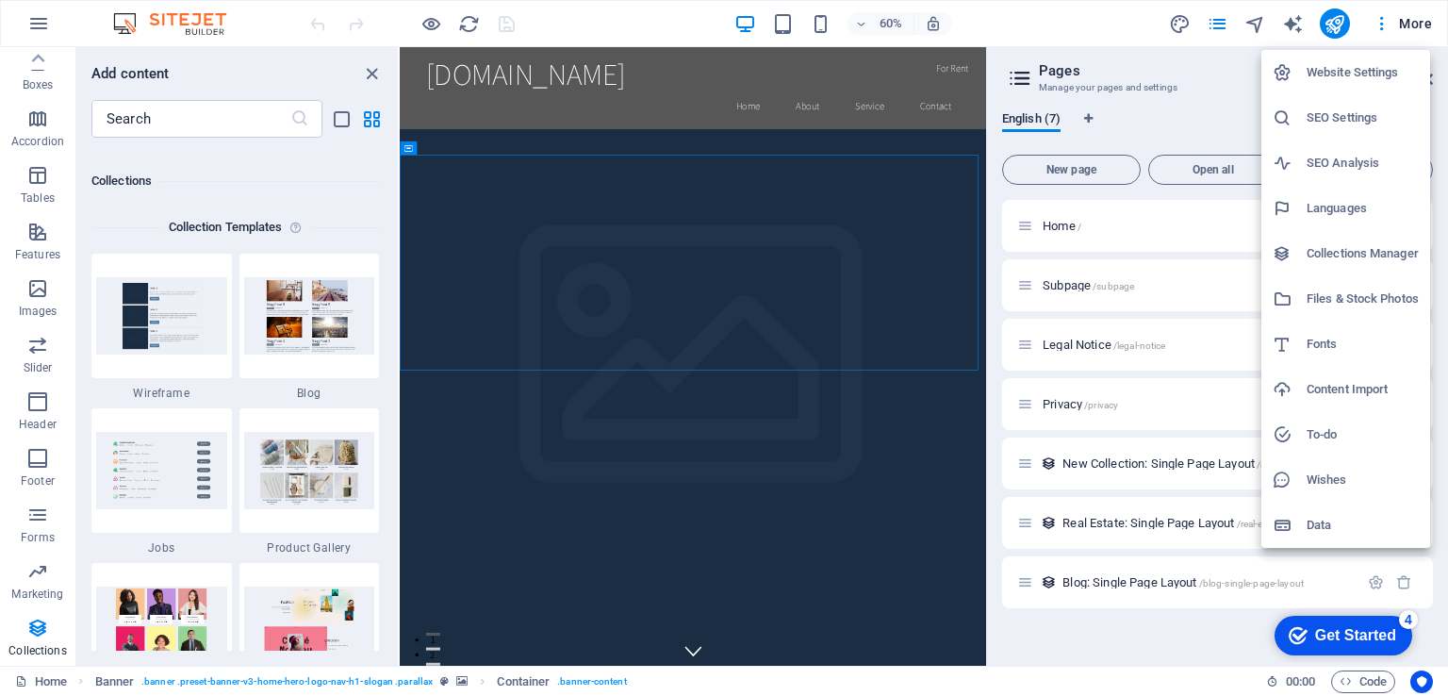
click at [1331, 290] on h6 "Files & Stock Photos" at bounding box center [1363, 299] width 112 height 23
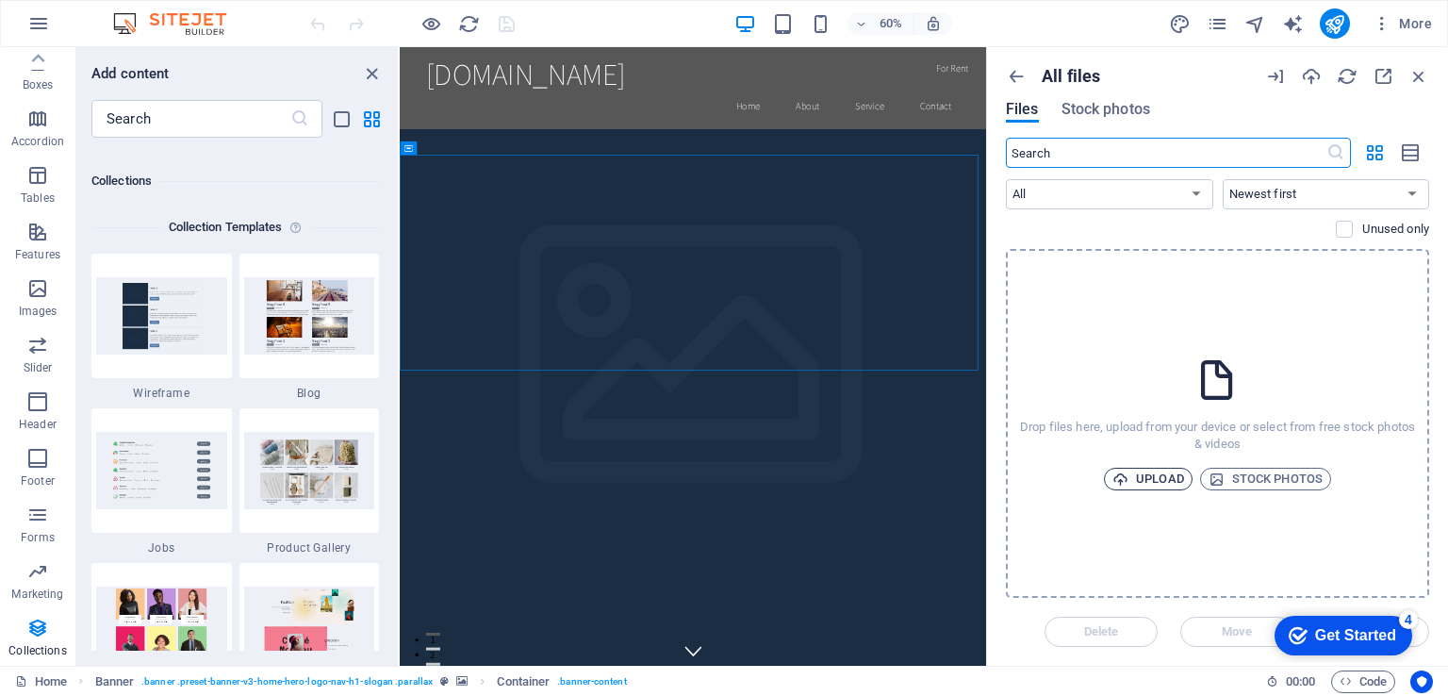
click at [1146, 476] on span "Upload" at bounding box center [1148, 479] width 72 height 23
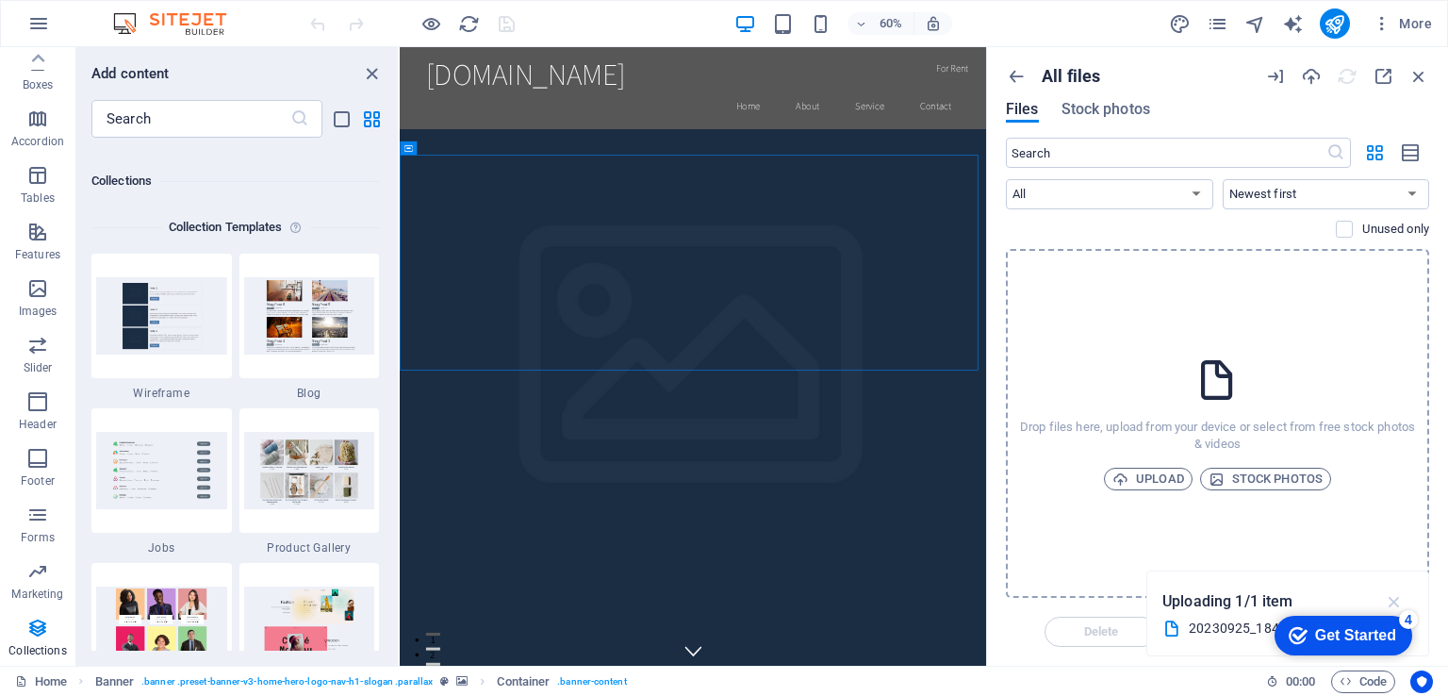
click at [1395, 598] on icon "button" at bounding box center [1395, 601] width 22 height 21
click at [1378, 30] on icon "button" at bounding box center [1382, 23] width 19 height 19
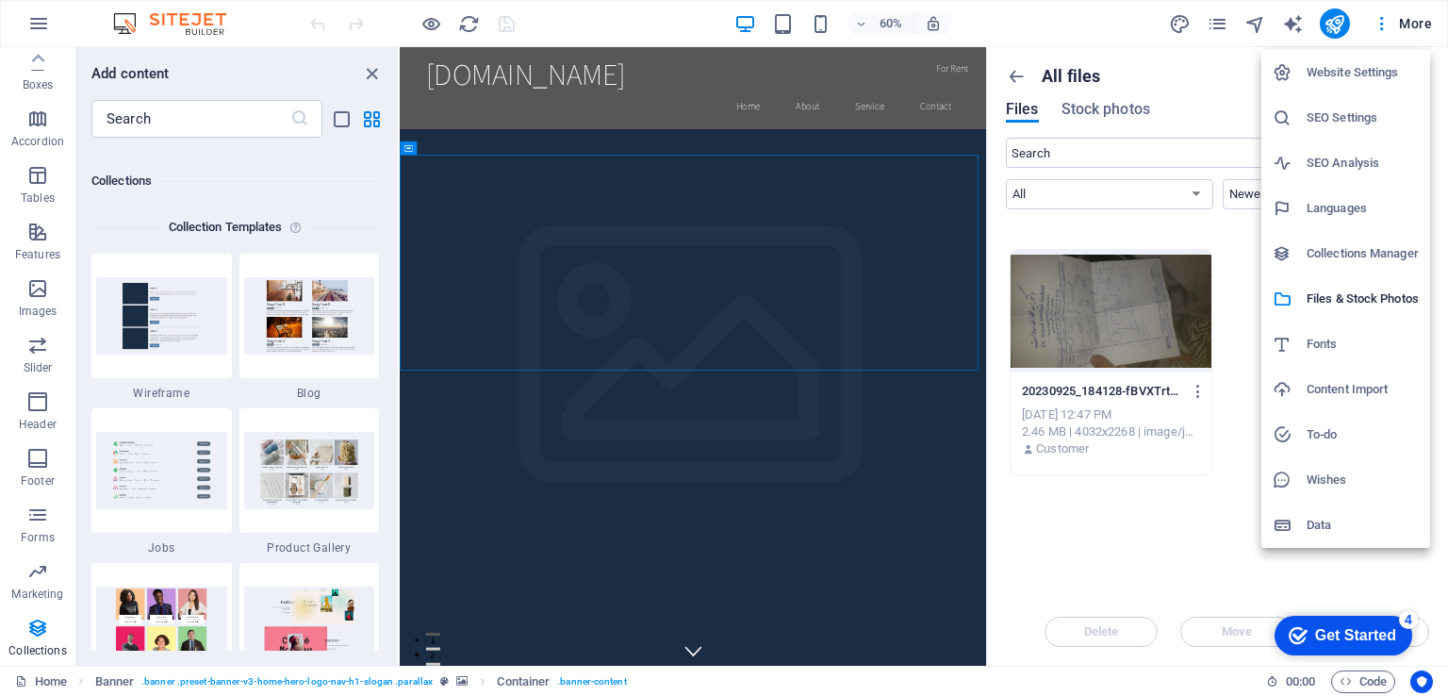
click at [1410, 26] on div at bounding box center [724, 348] width 1448 height 696
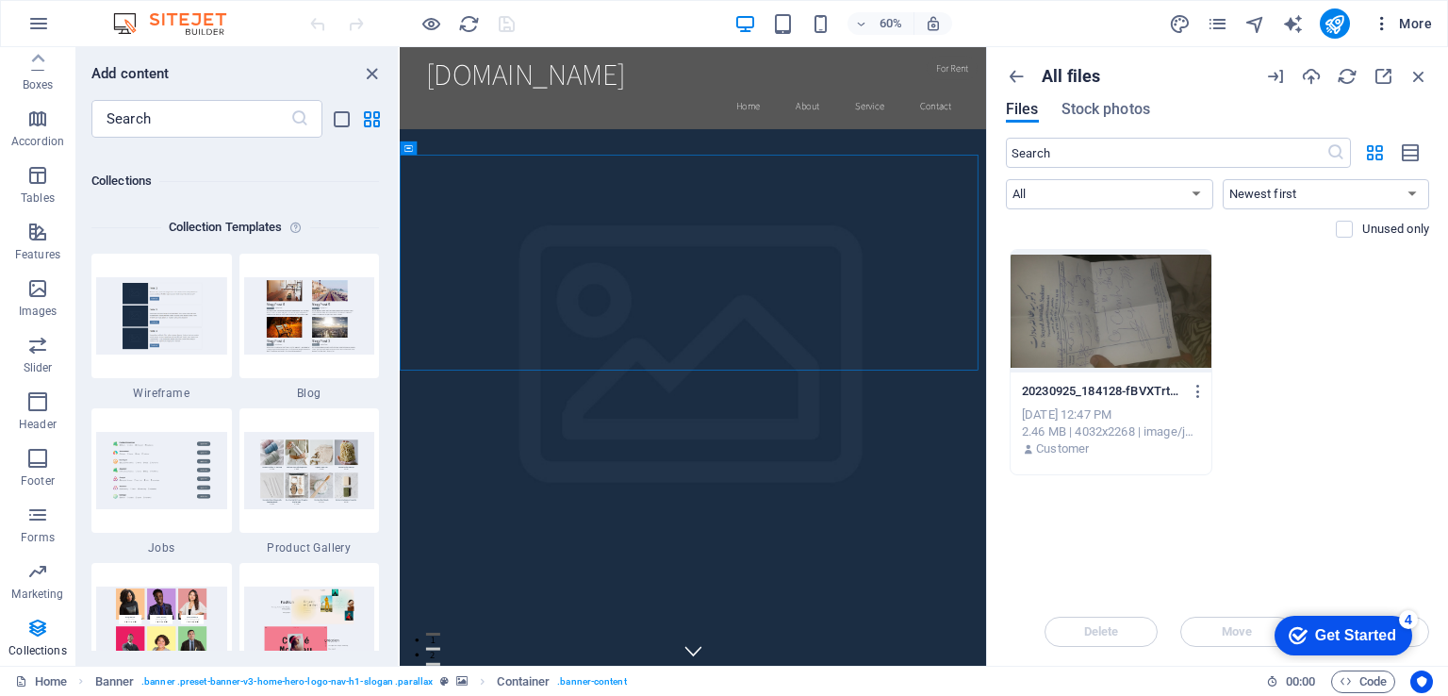
click at [1409, 19] on span "More" at bounding box center [1402, 23] width 59 height 19
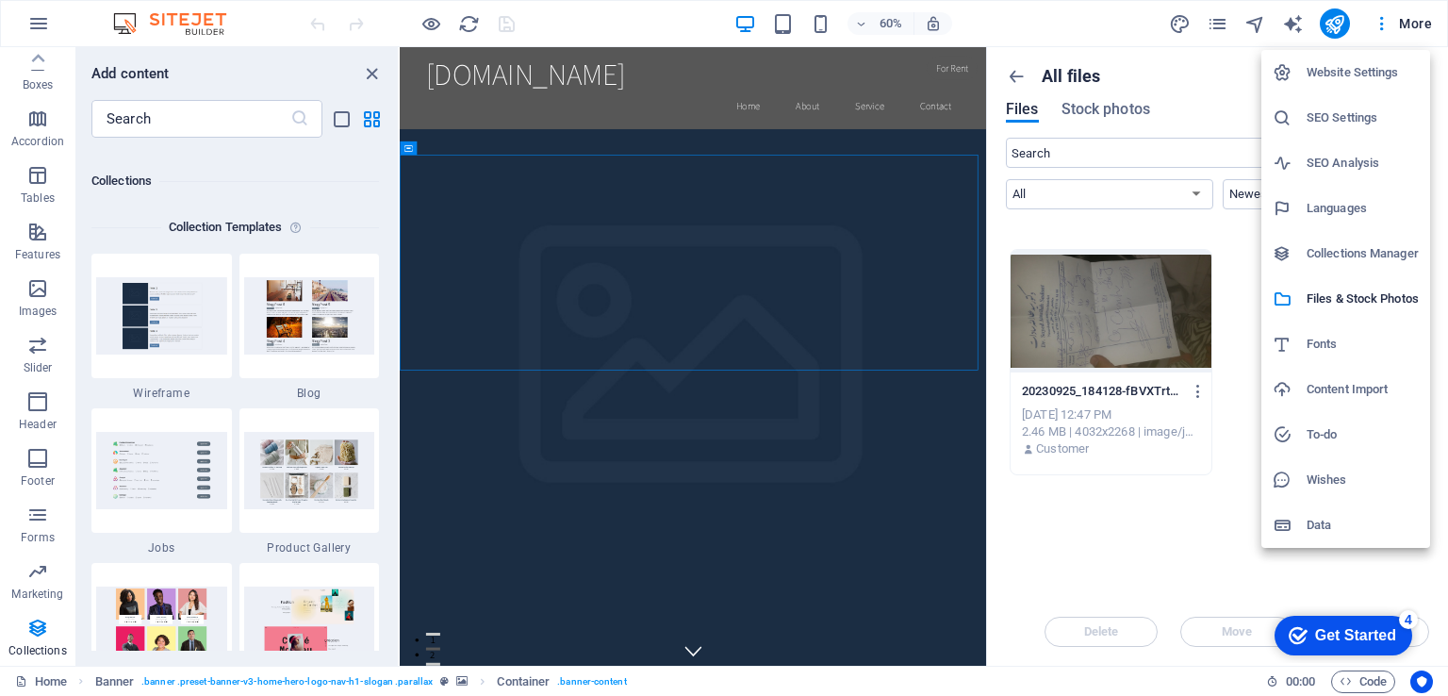
click at [1334, 71] on h6 "Website Settings" at bounding box center [1363, 72] width 112 height 23
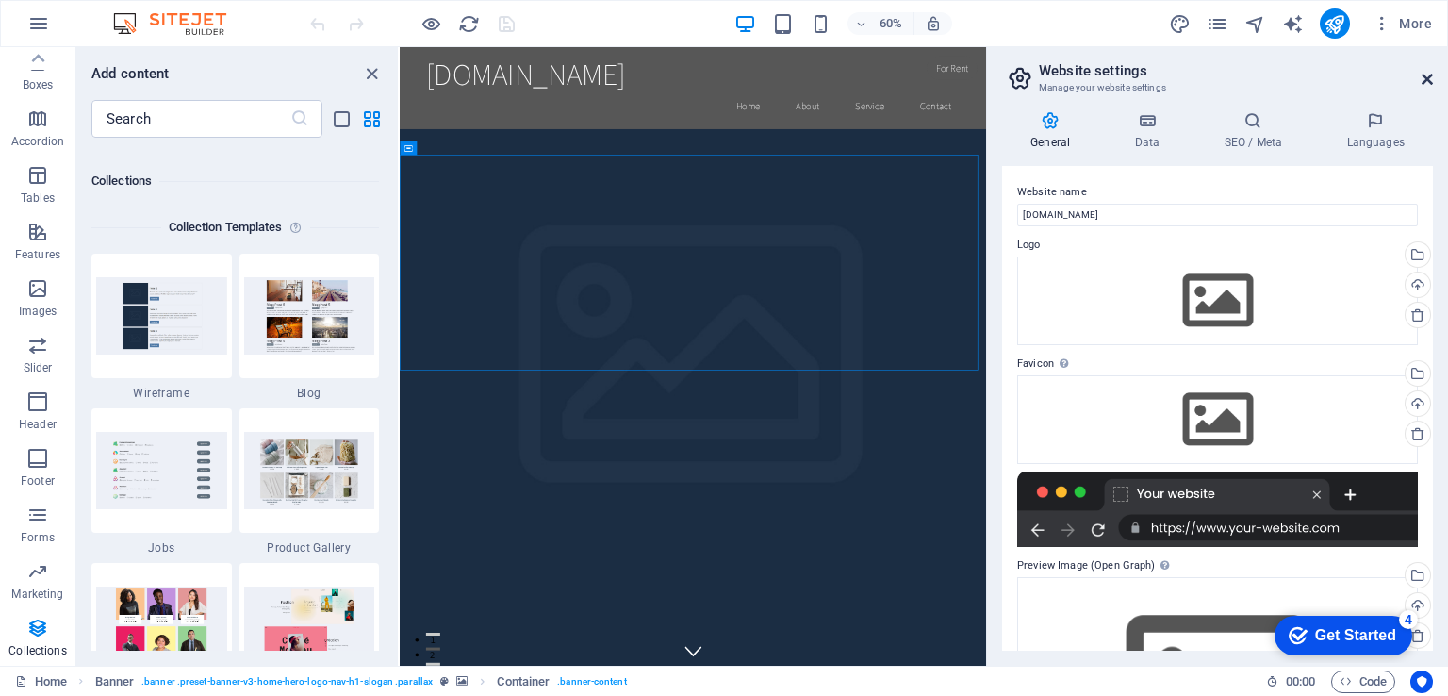
click at [1426, 77] on icon at bounding box center [1427, 79] width 11 height 15
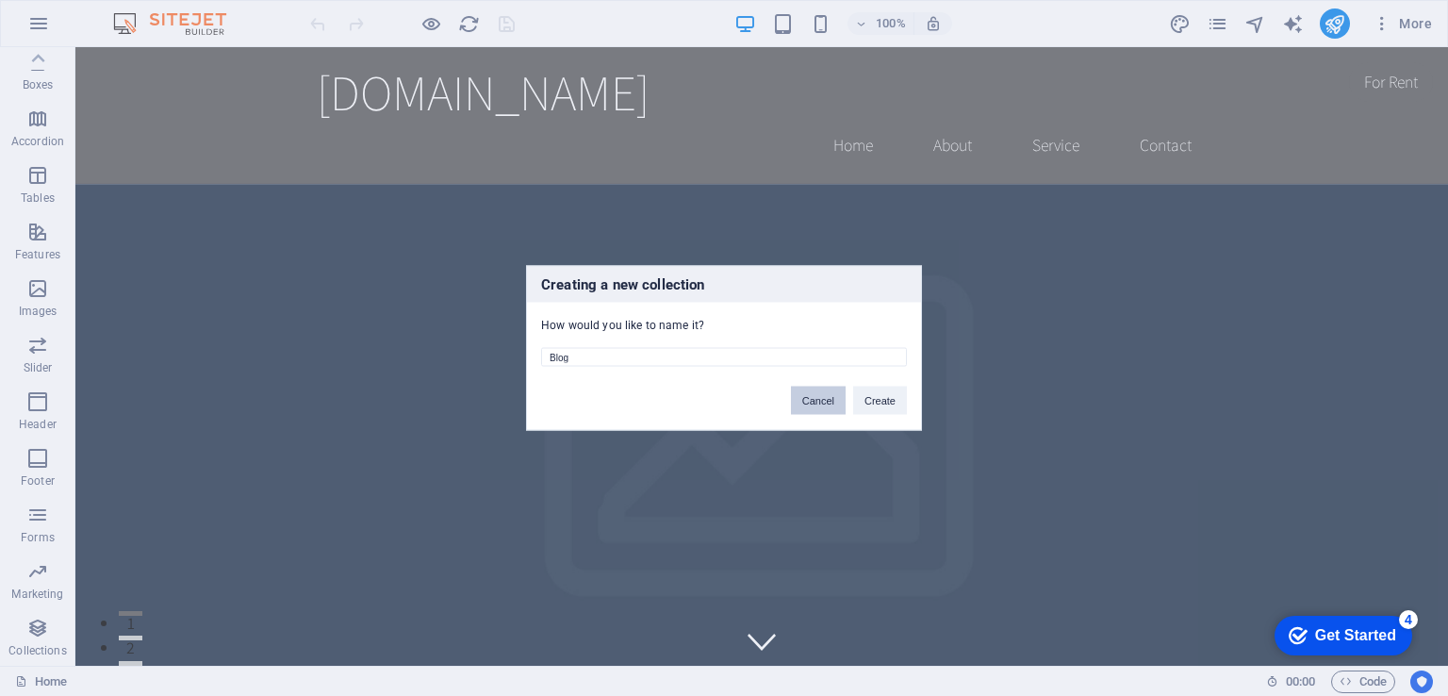
click at [815, 399] on button "Cancel" at bounding box center [818, 401] width 55 height 28
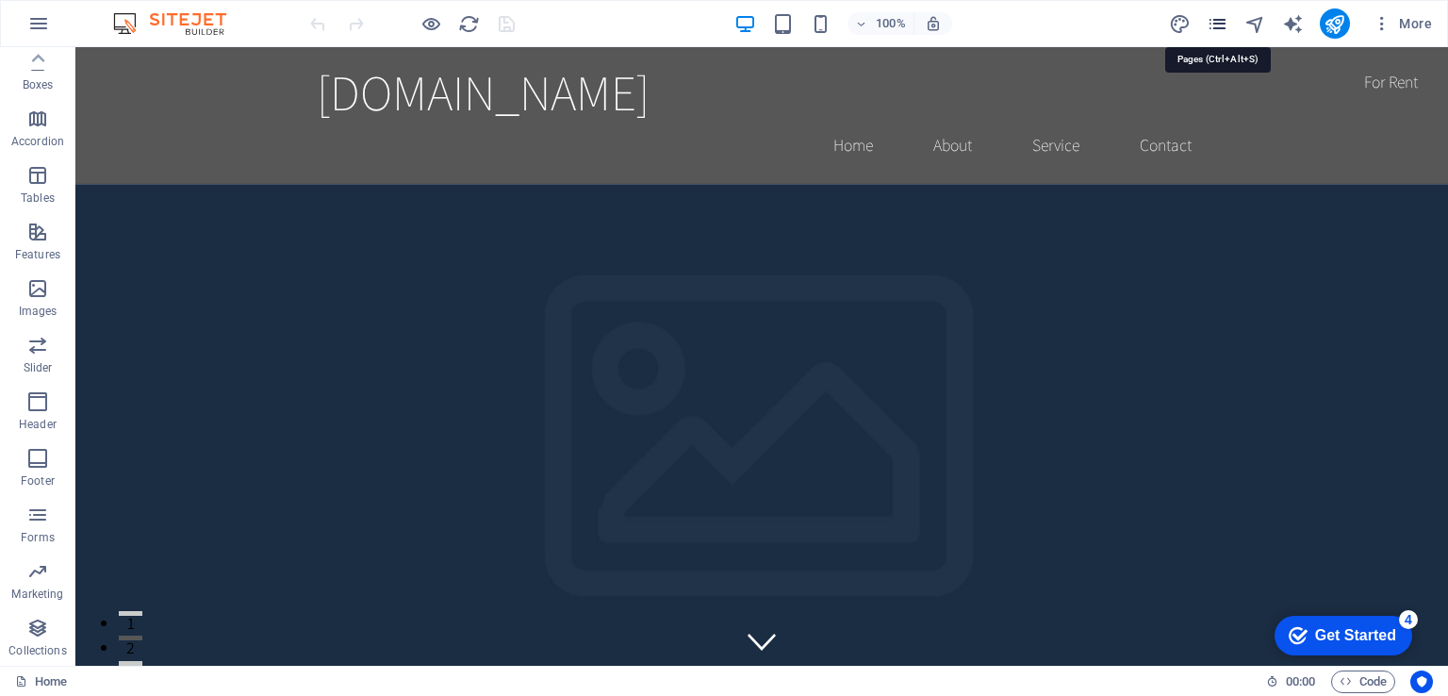
click at [1214, 21] on icon "pages" at bounding box center [1218, 24] width 22 height 22
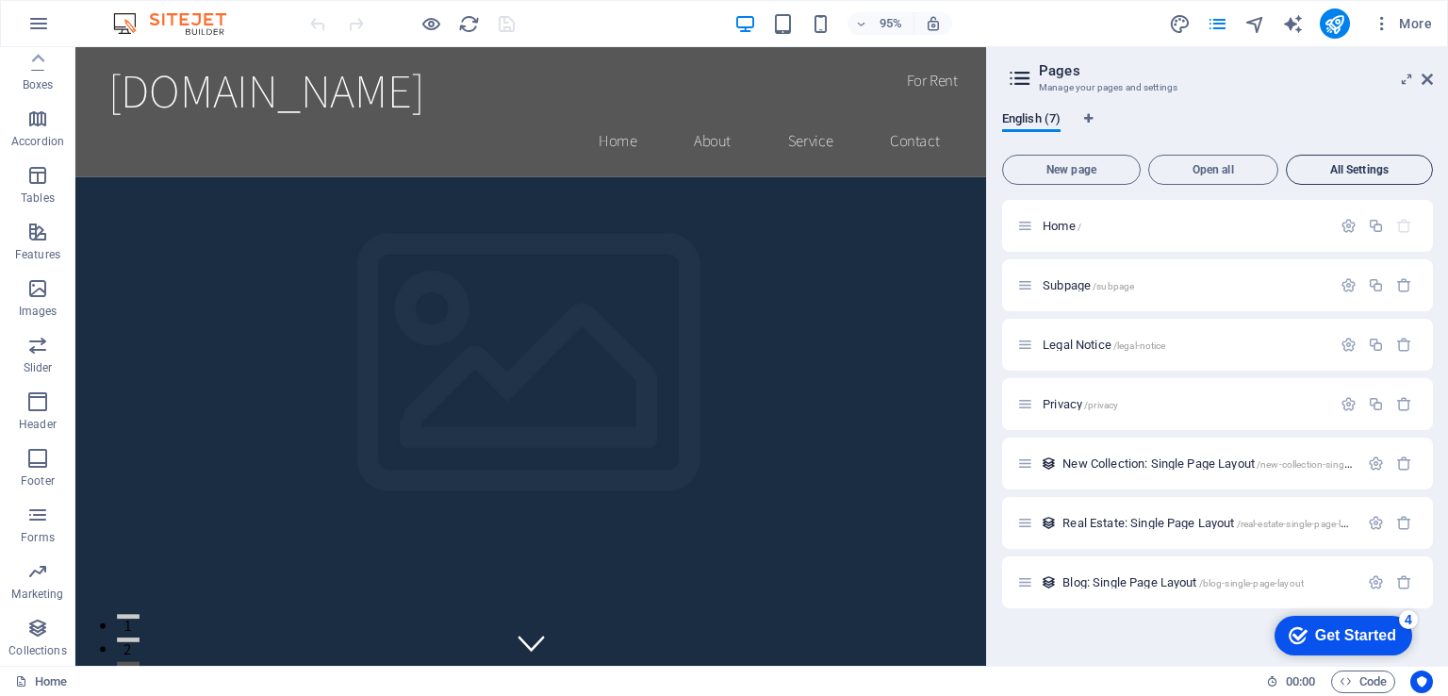
click at [1375, 164] on span "All Settings" at bounding box center [1359, 169] width 130 height 11
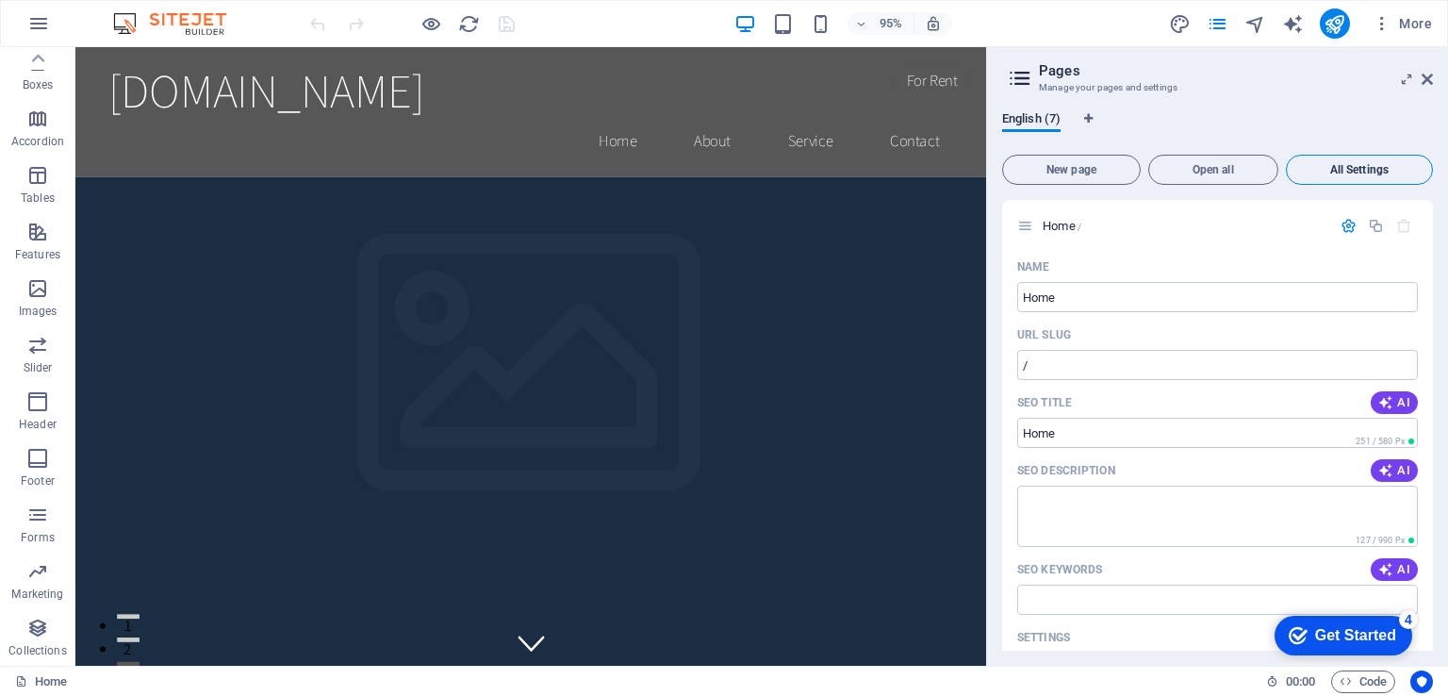
scroll to position [3186, 0]
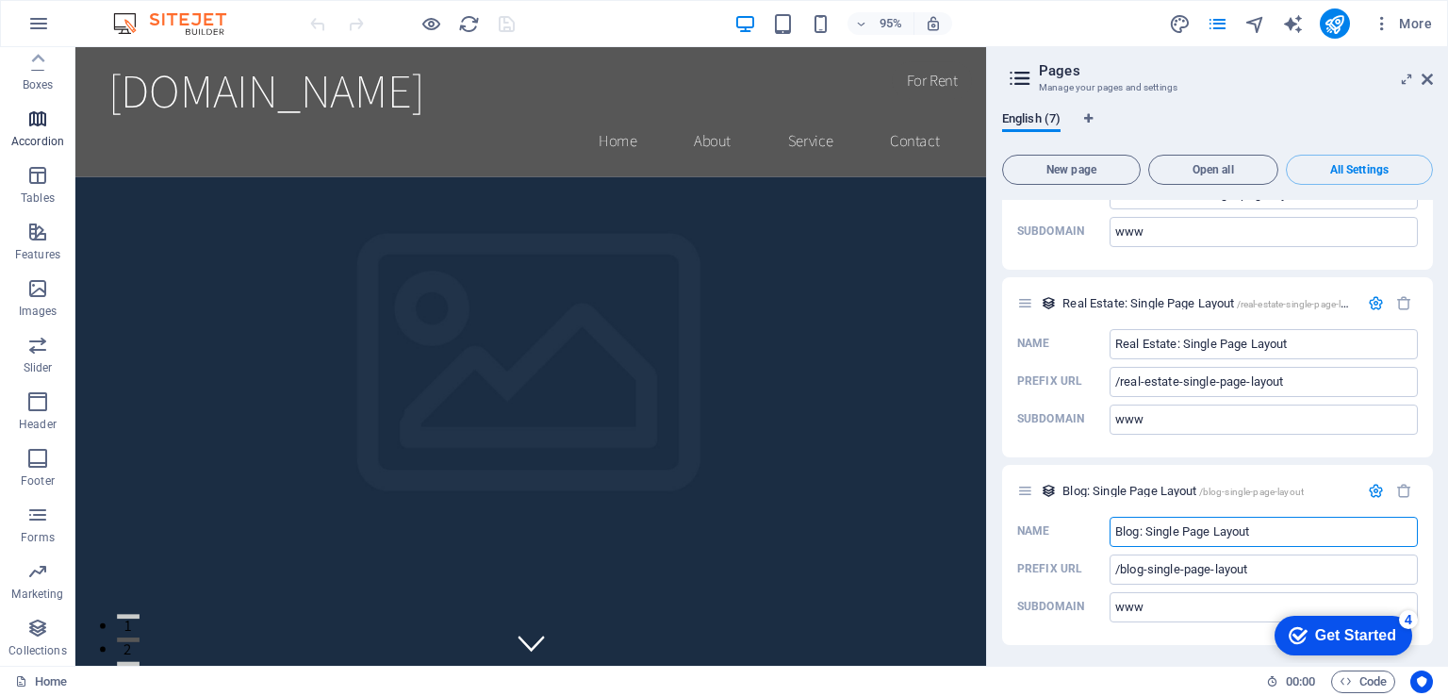
click at [37, 116] on icon "button" at bounding box center [37, 118] width 23 height 23
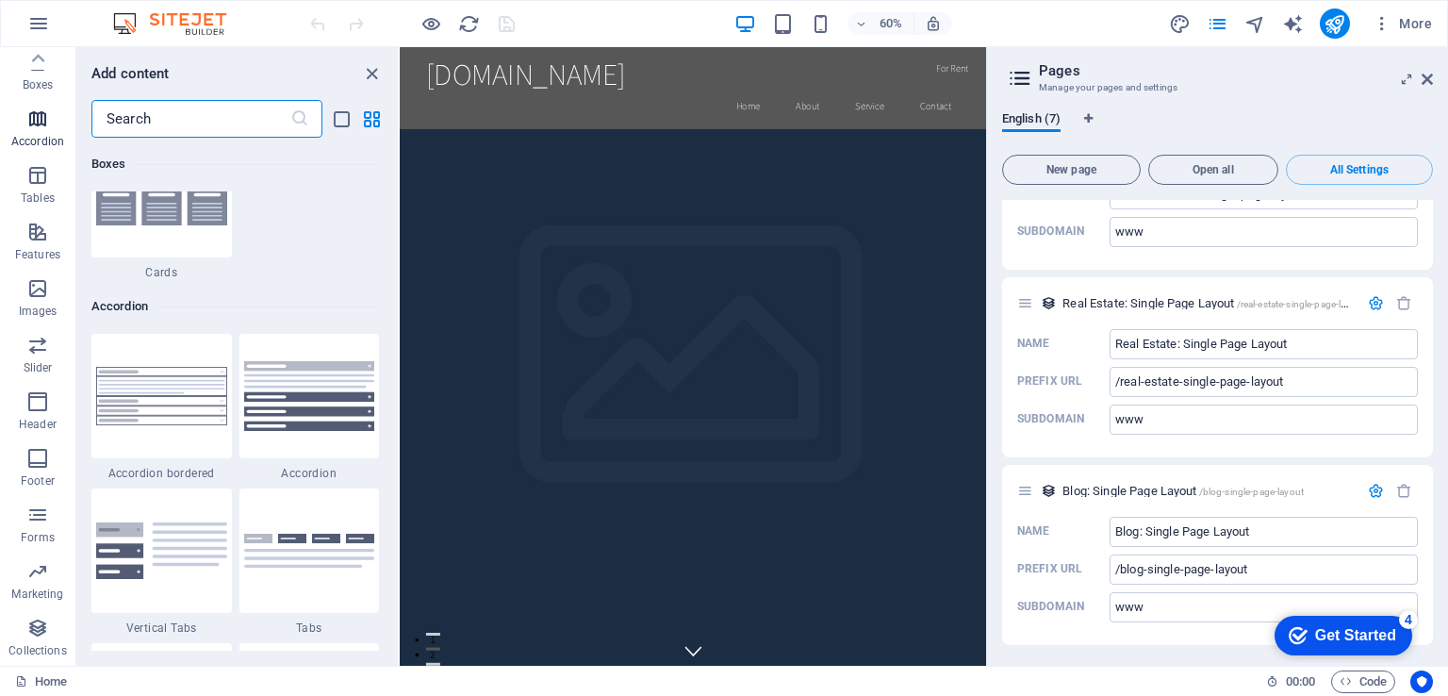
scroll to position [6019, 0]
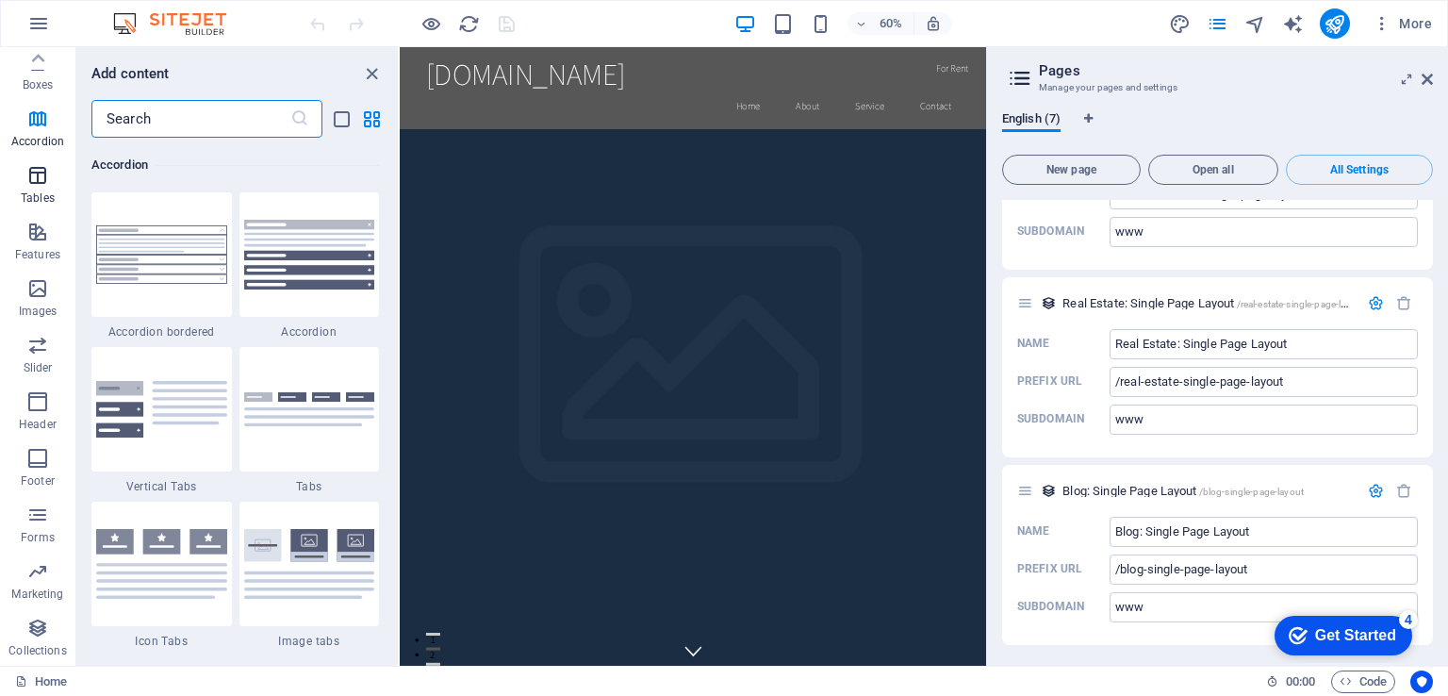
click at [41, 183] on icon "button" at bounding box center [37, 175] width 23 height 23
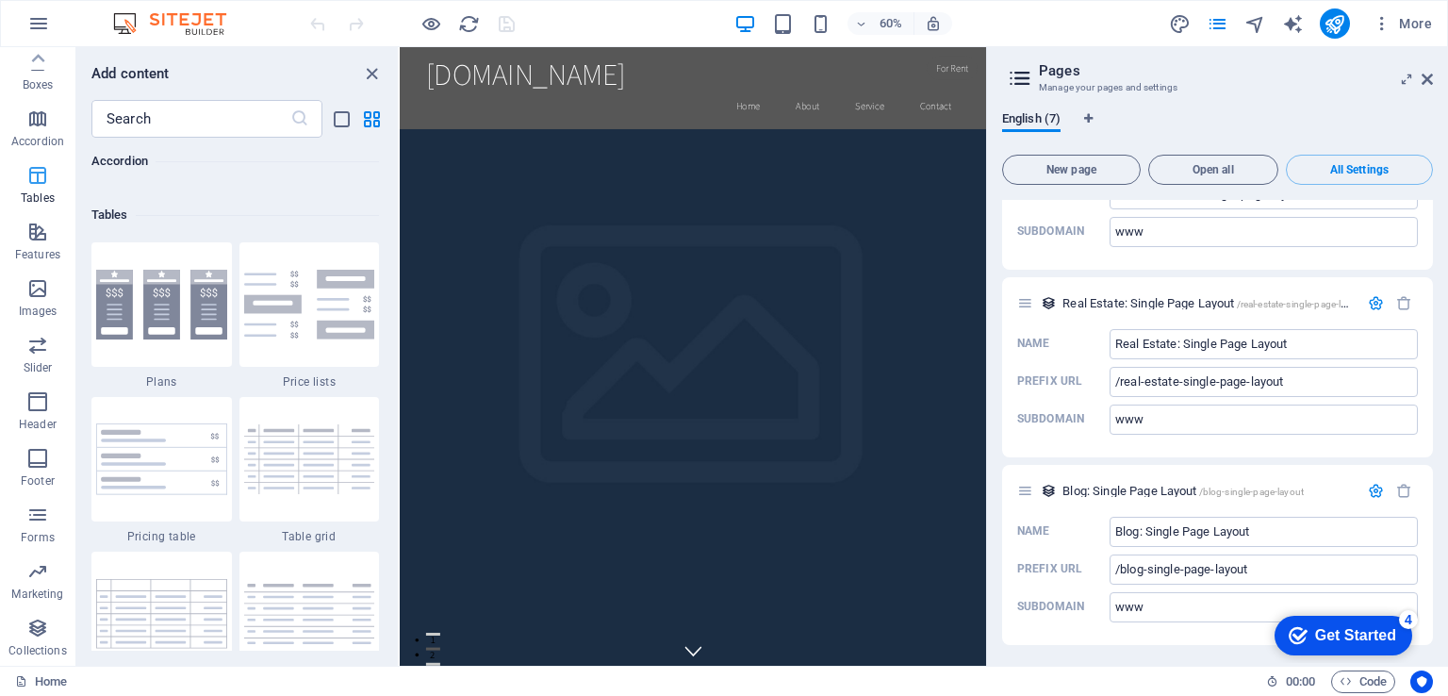
scroll to position [6529, 0]
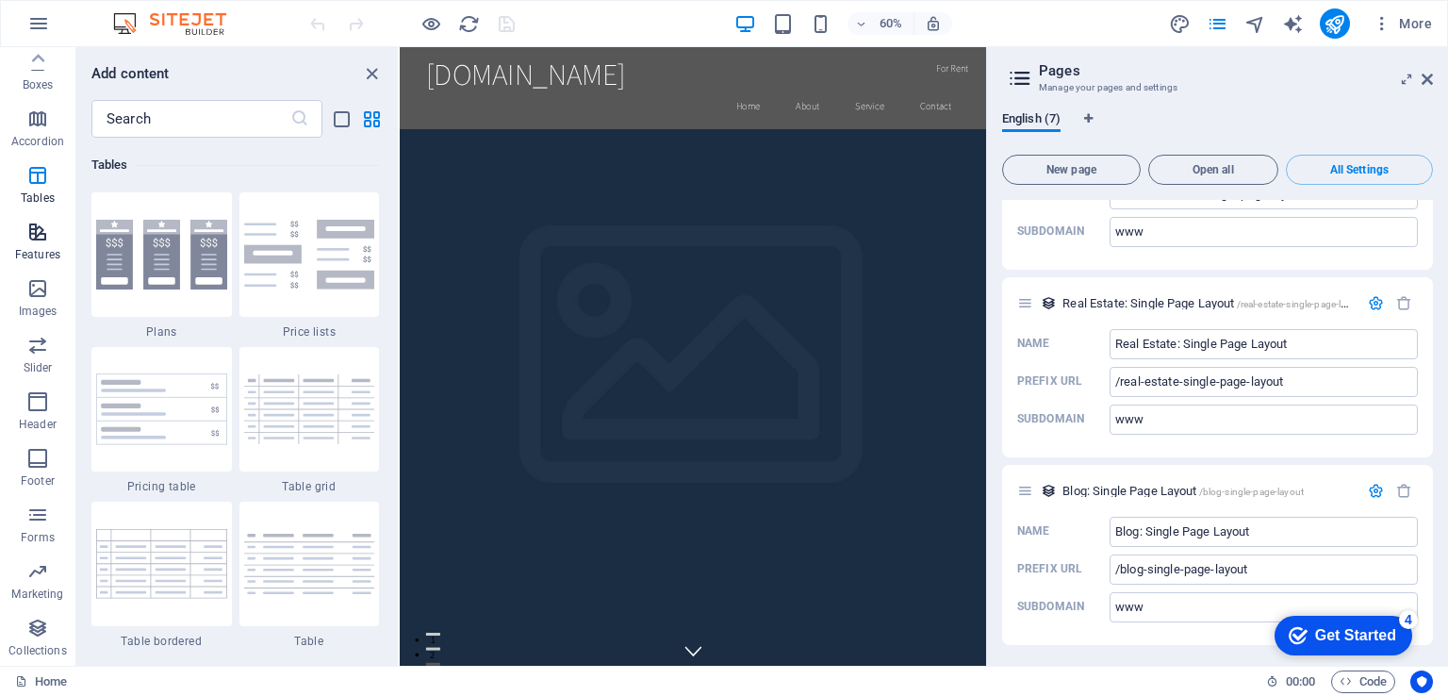
click at [34, 231] on icon "button" at bounding box center [37, 232] width 23 height 23
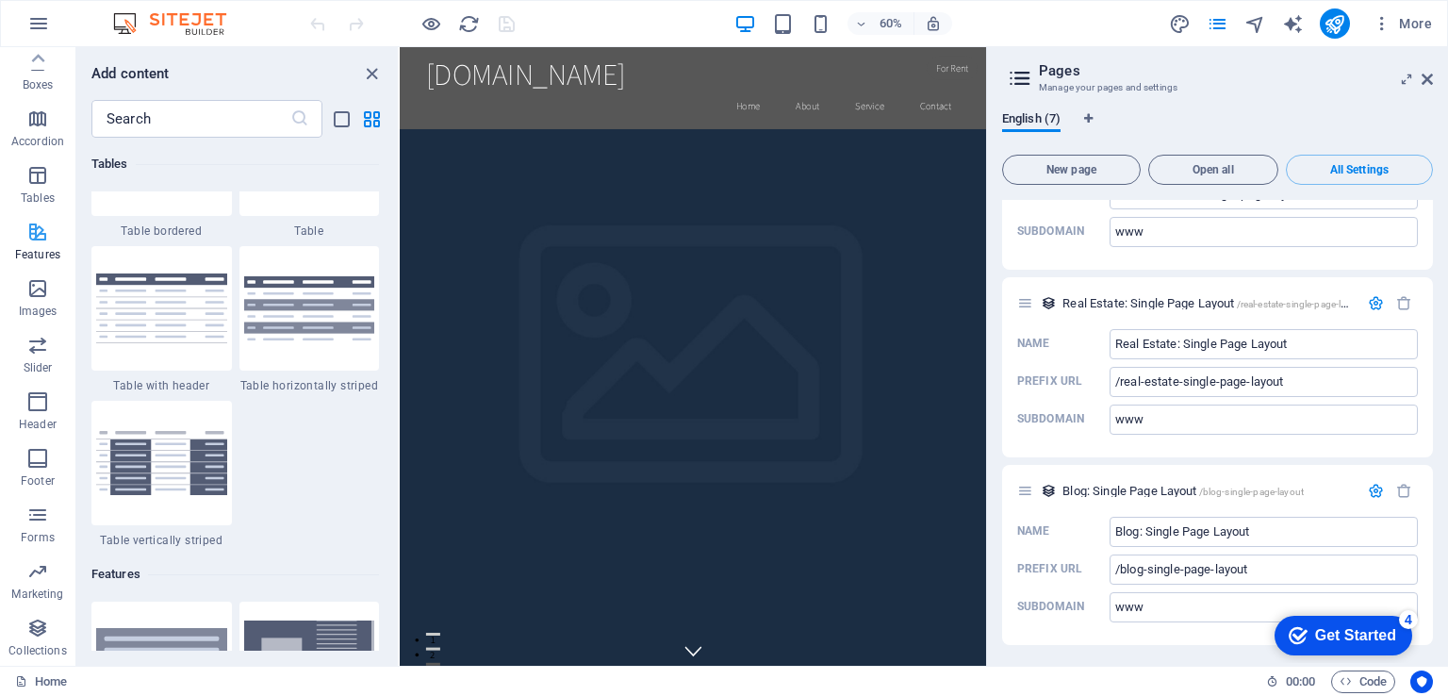
scroll to position [7348, 0]
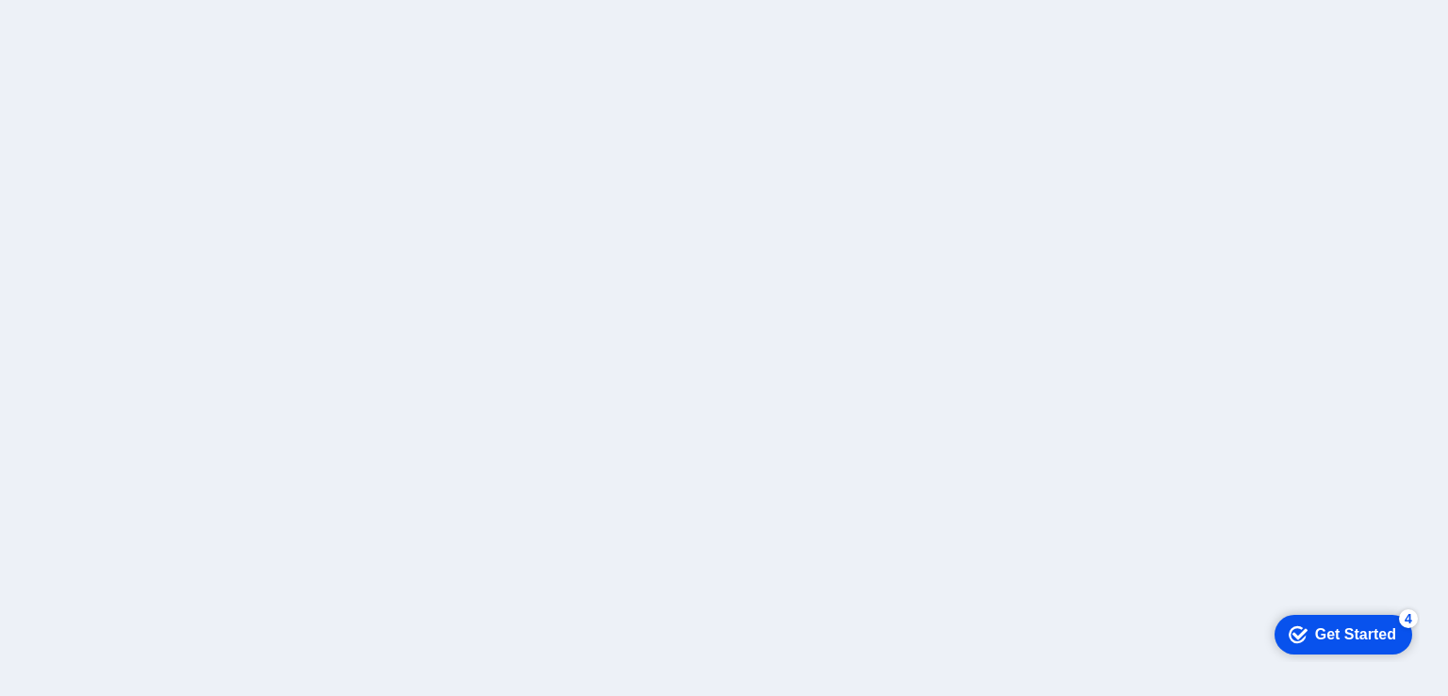
click at [1360, 635] on div "Get Started" at bounding box center [1355, 633] width 81 height 17
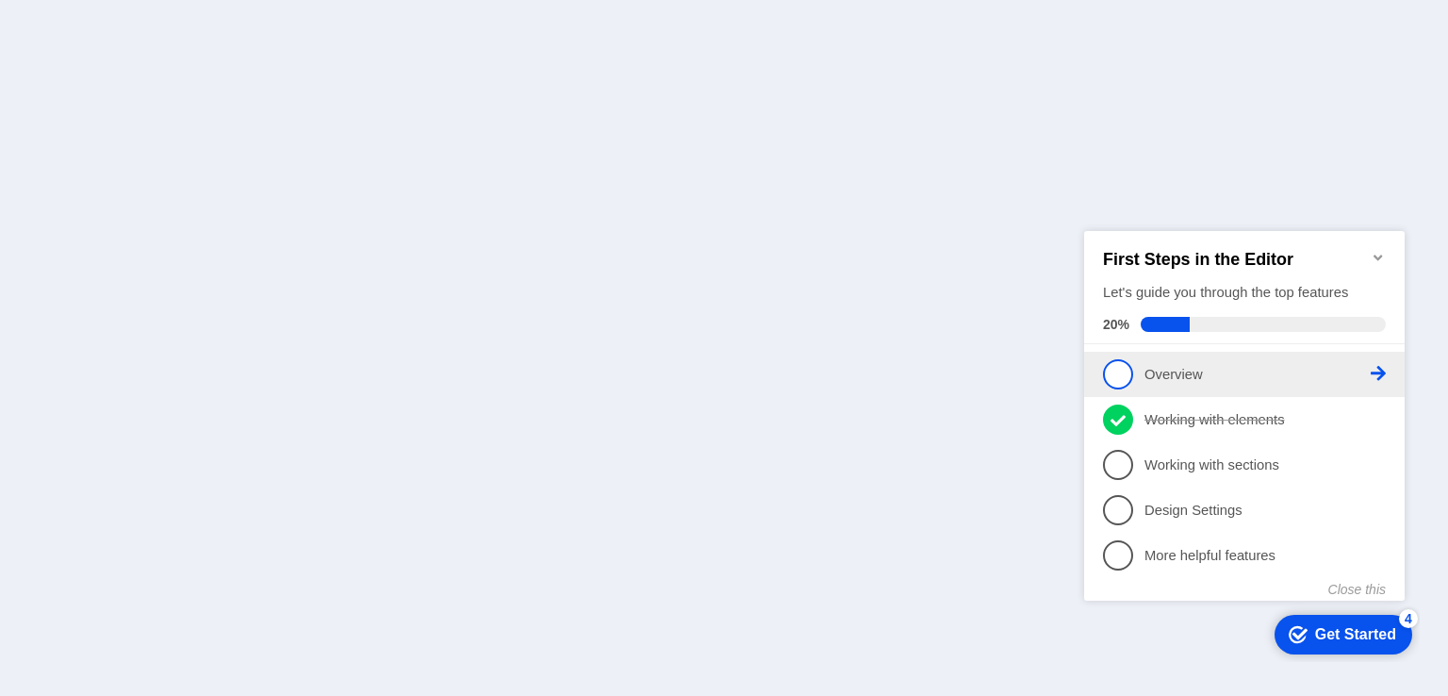
click at [1120, 371] on span "1" at bounding box center [1118, 373] width 30 height 30
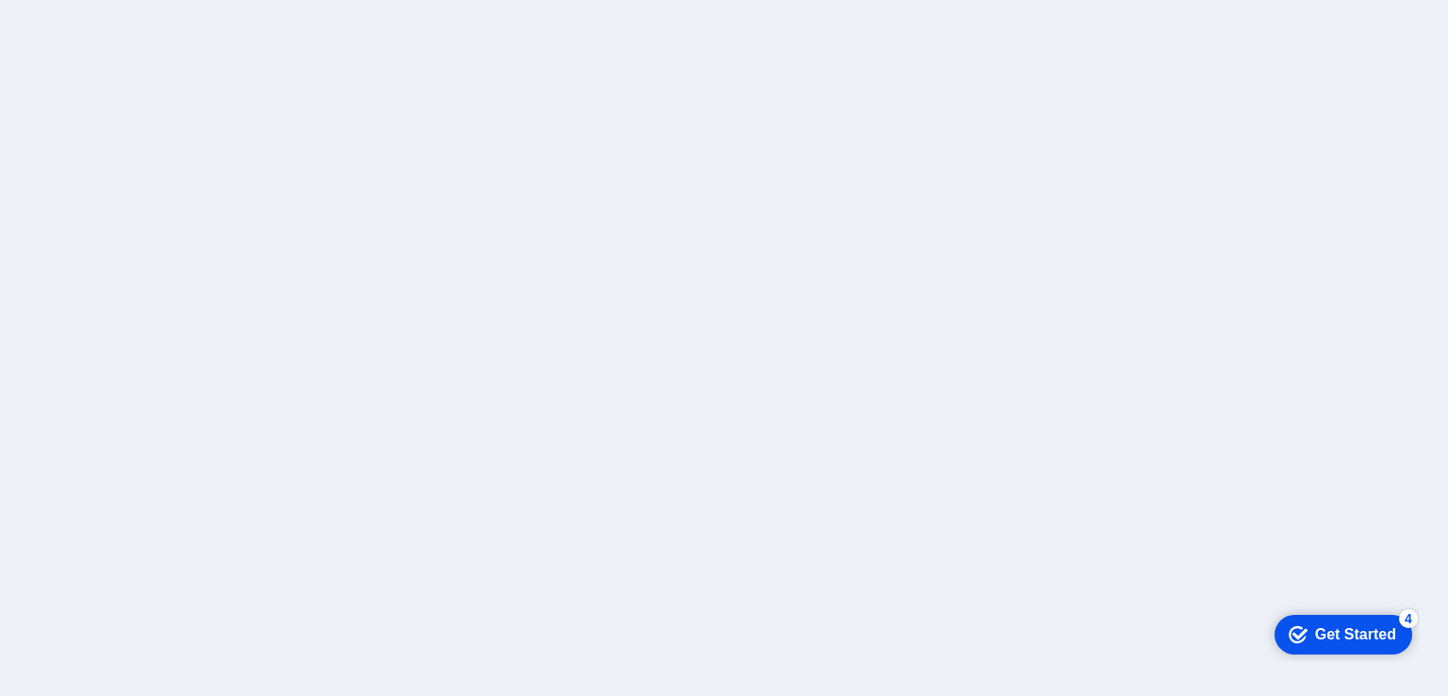
click at [1327, 628] on div "Get Started" at bounding box center [1355, 633] width 81 height 17
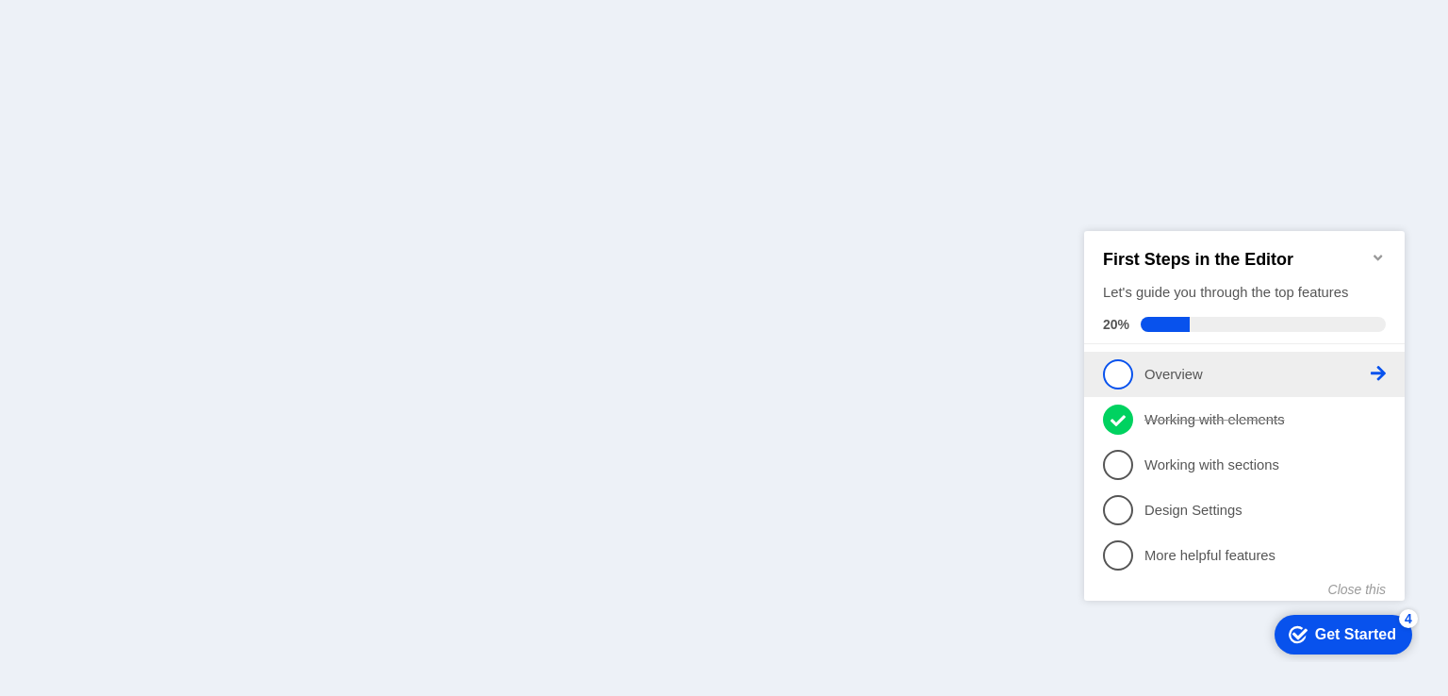
click at [1379, 369] on icon at bounding box center [1378, 372] width 15 height 15
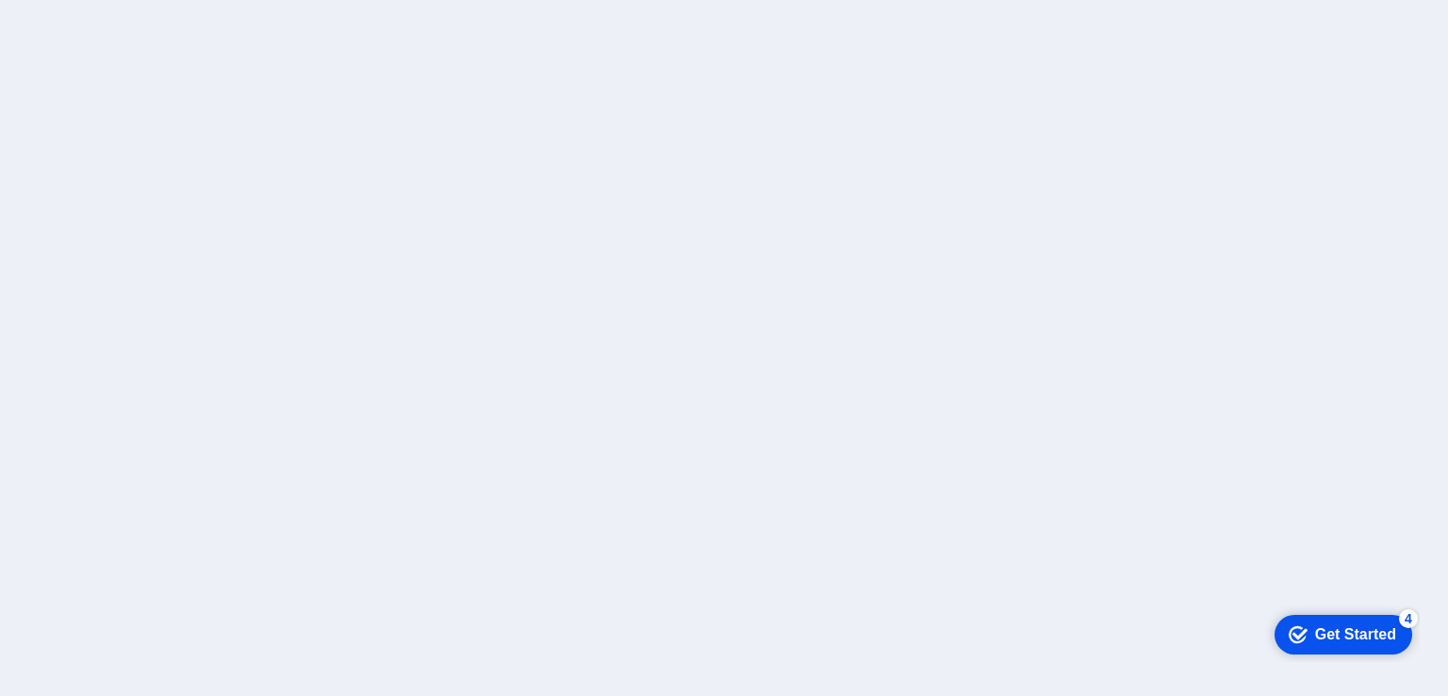
click at [1346, 634] on div "Get Started" at bounding box center [1355, 633] width 81 height 17
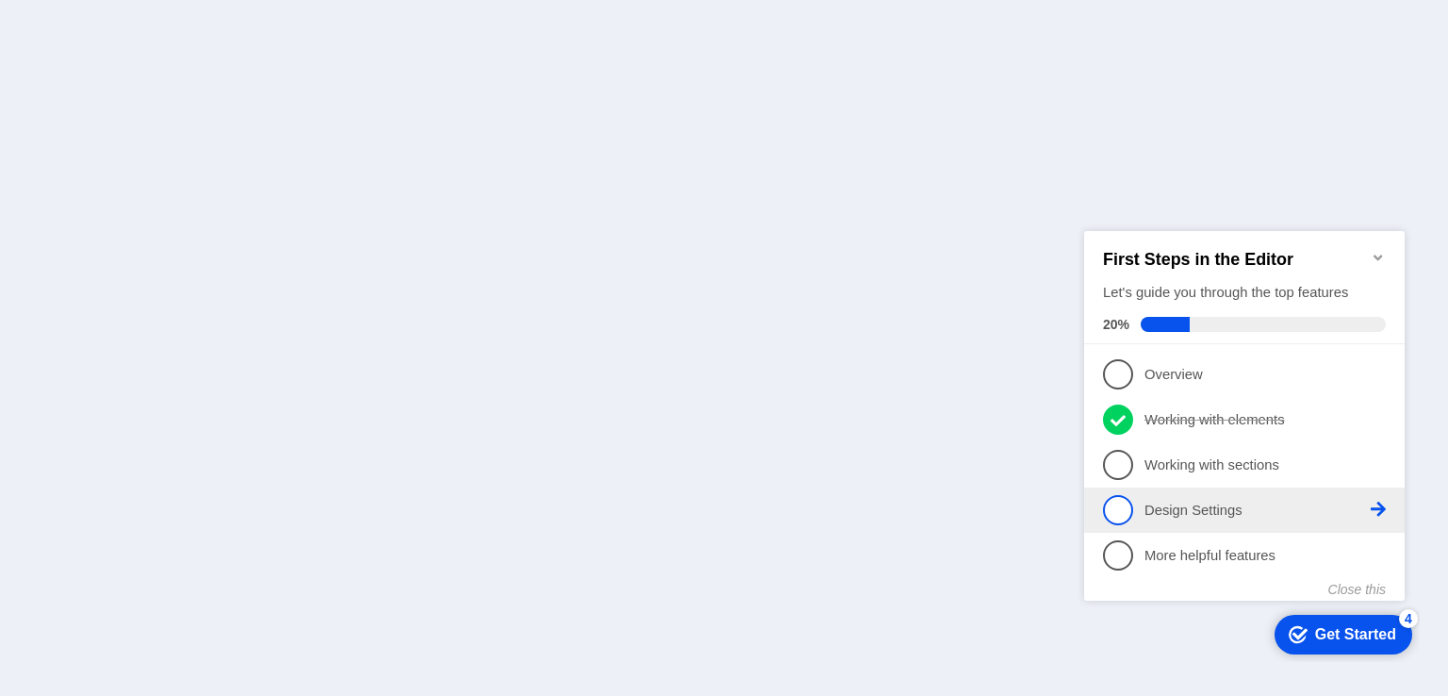
click at [1117, 507] on span "4" at bounding box center [1118, 509] width 30 height 30
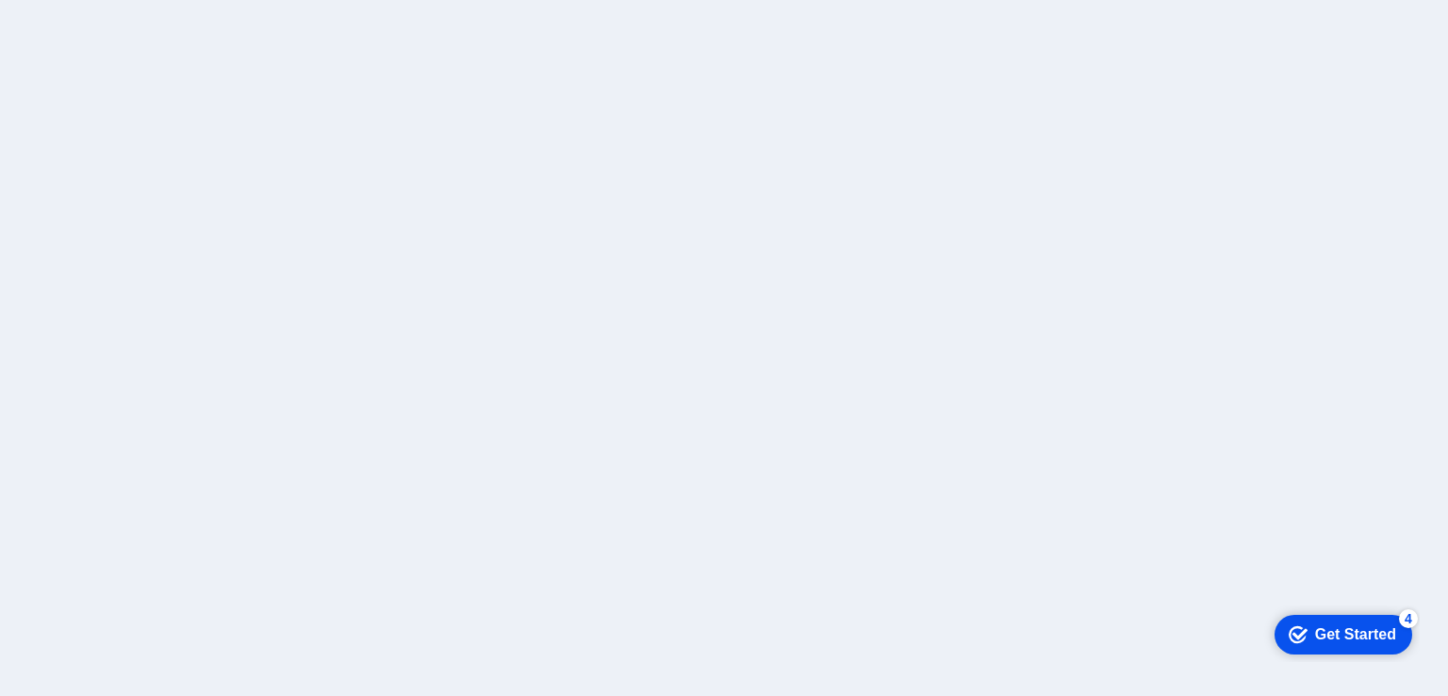
click at [1346, 621] on div "checkmark Get Started 4" at bounding box center [1344, 634] width 138 height 40
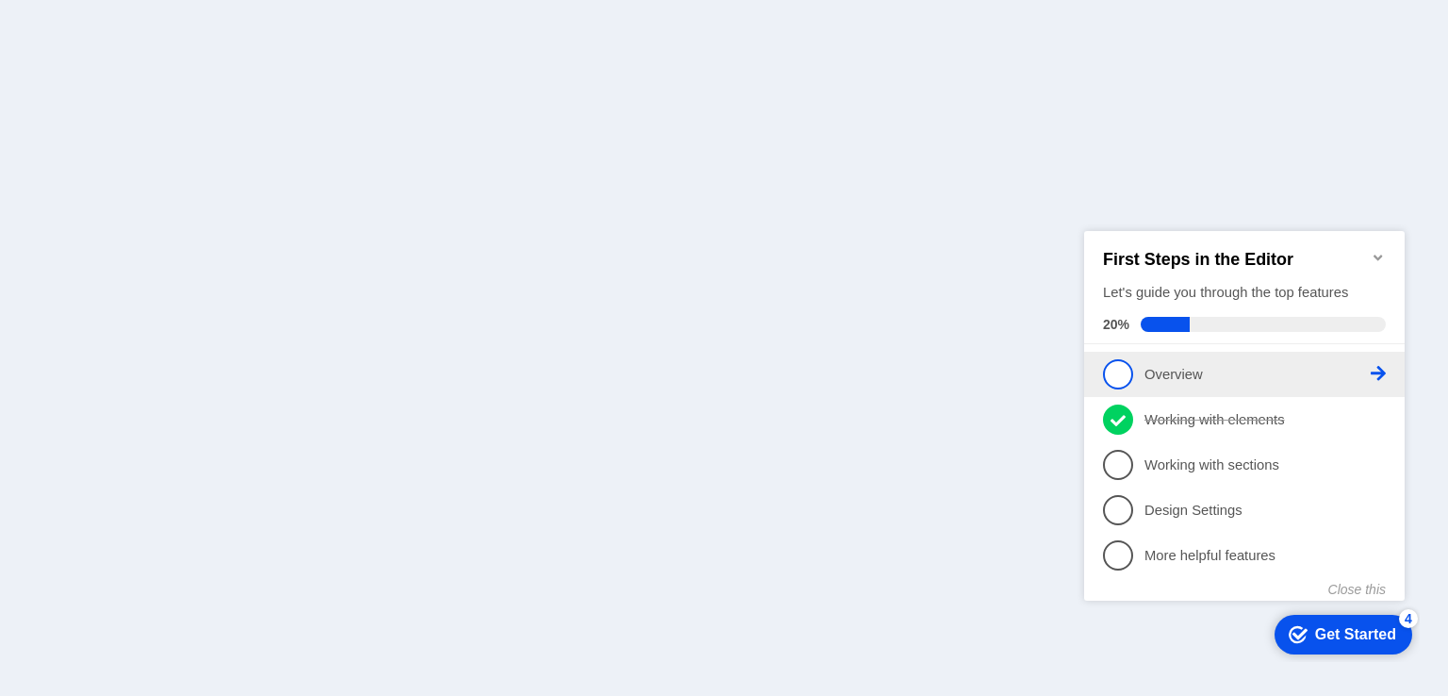
click at [1119, 368] on span "1" at bounding box center [1118, 373] width 30 height 30
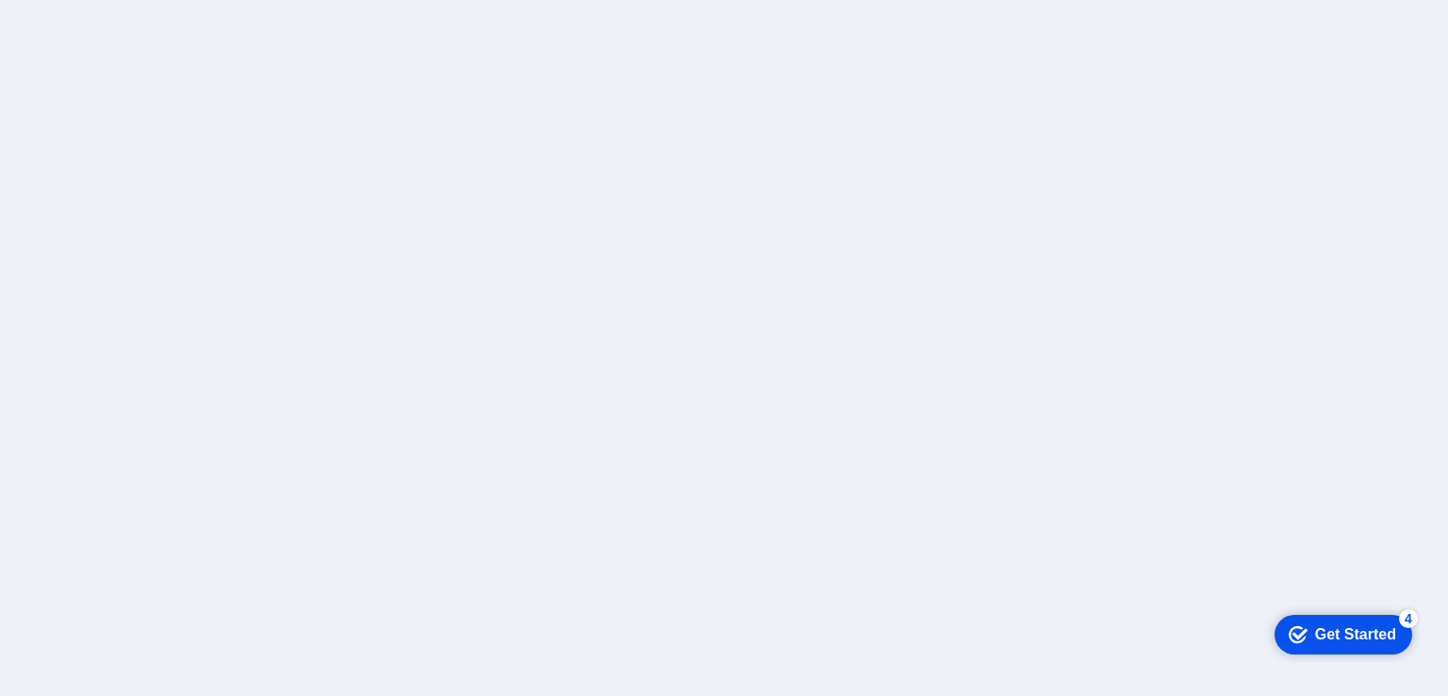
click at [1334, 644] on div "checkmark Get Started 4" at bounding box center [1344, 634] width 138 height 40
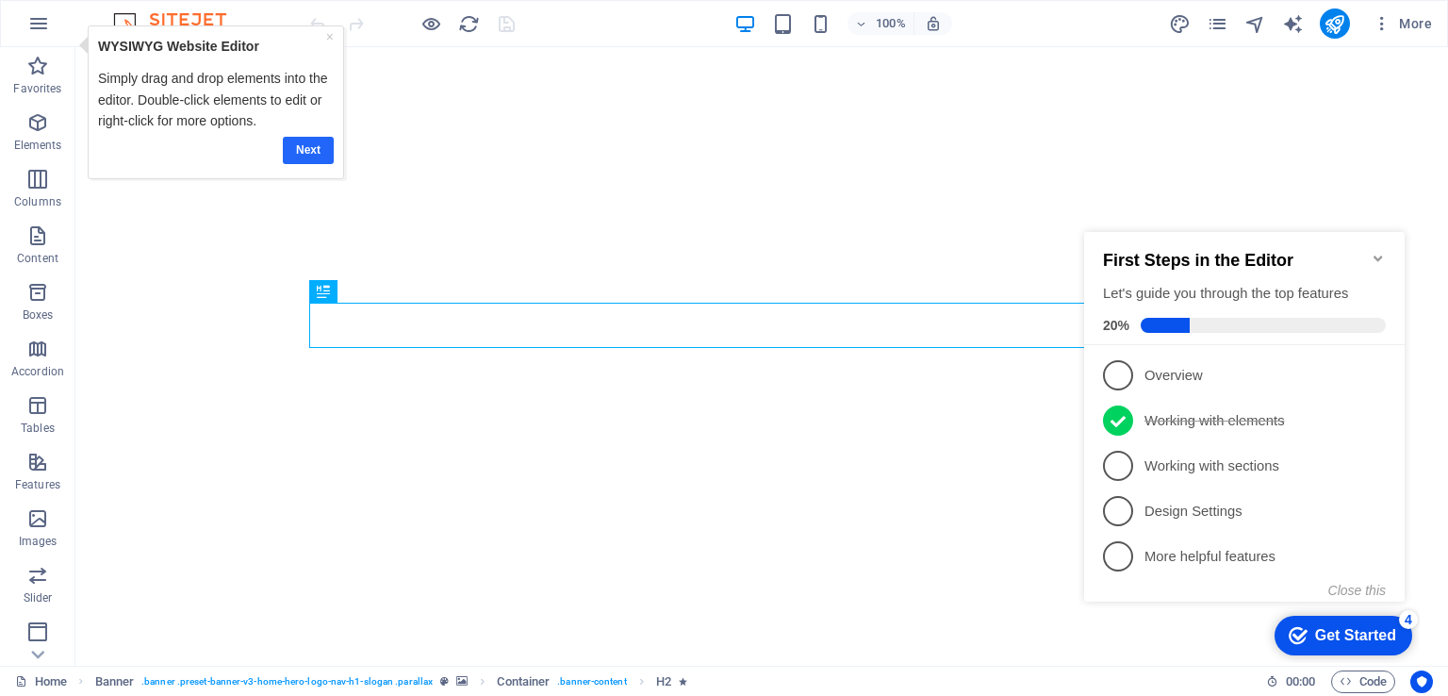
click at [301, 141] on link "Next" at bounding box center [308, 149] width 51 height 27
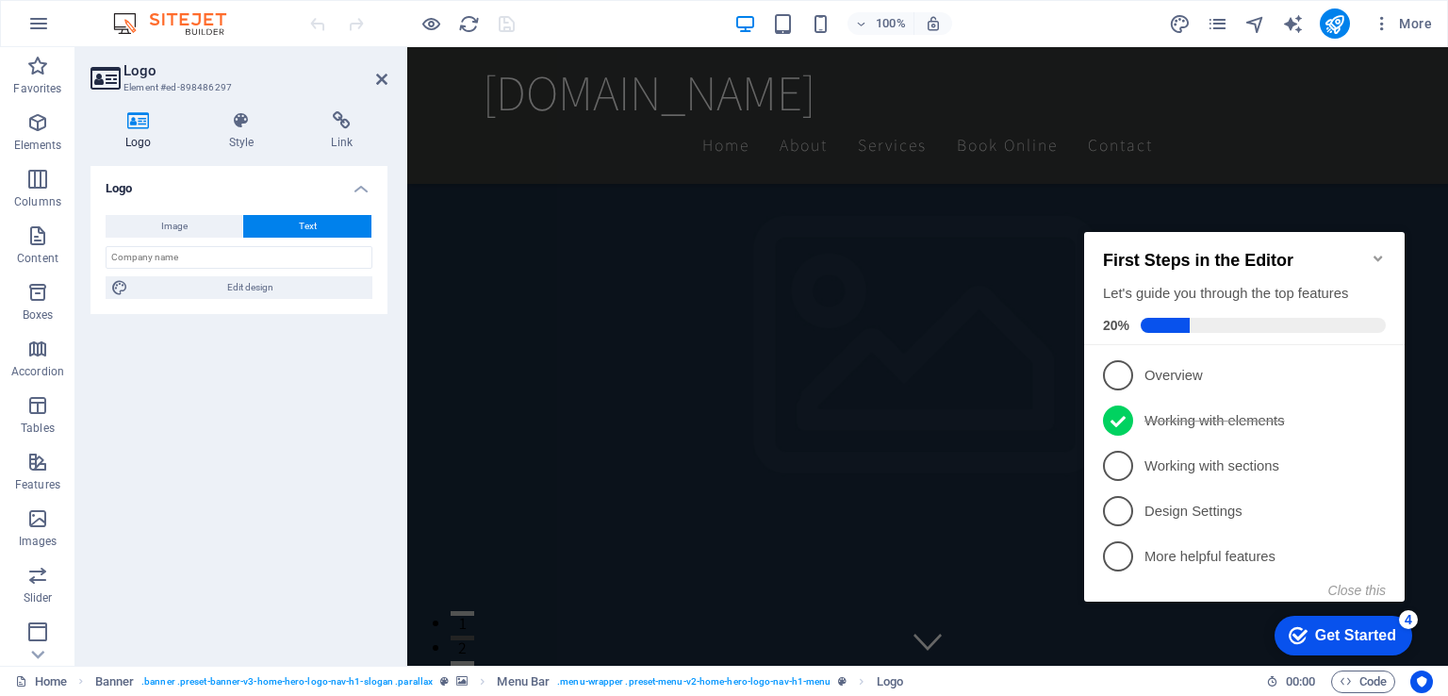
scroll to position [880, 0]
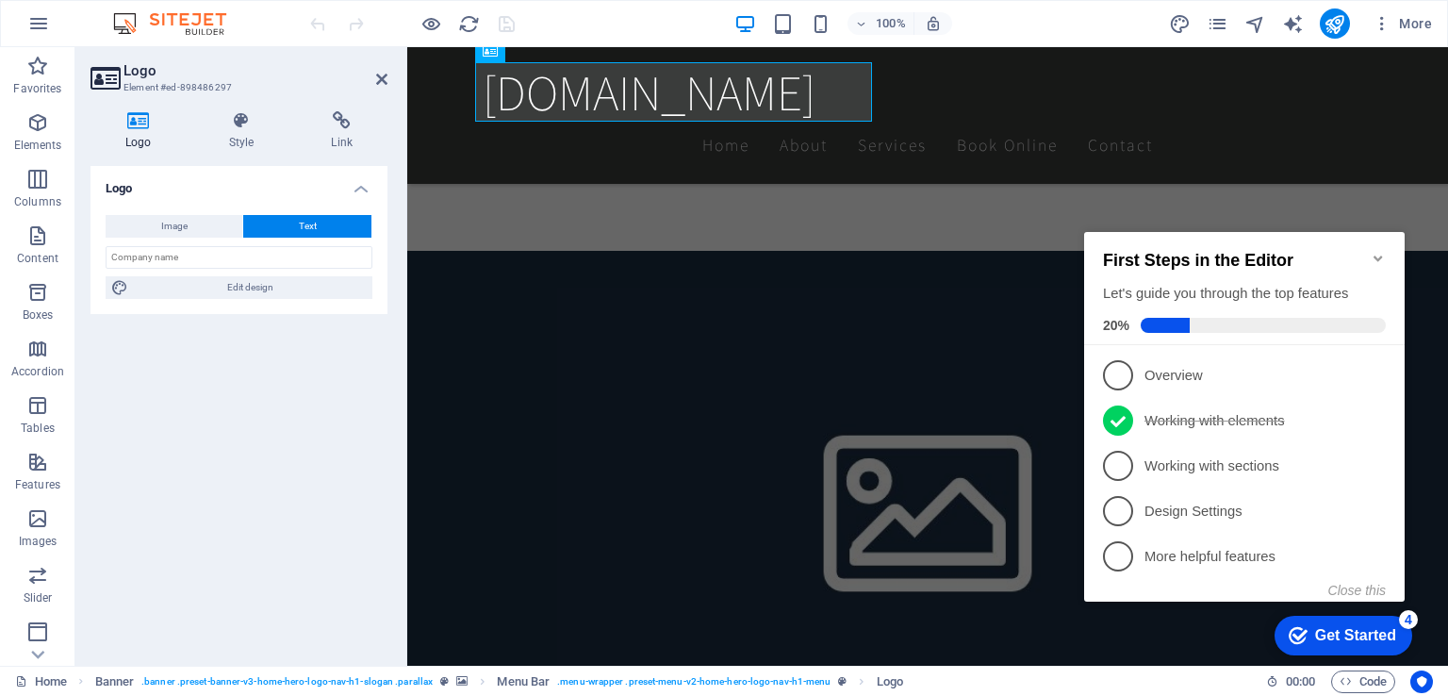
click at [1378, 253] on icon "Minimize checklist" at bounding box center [1378, 258] width 15 height 15
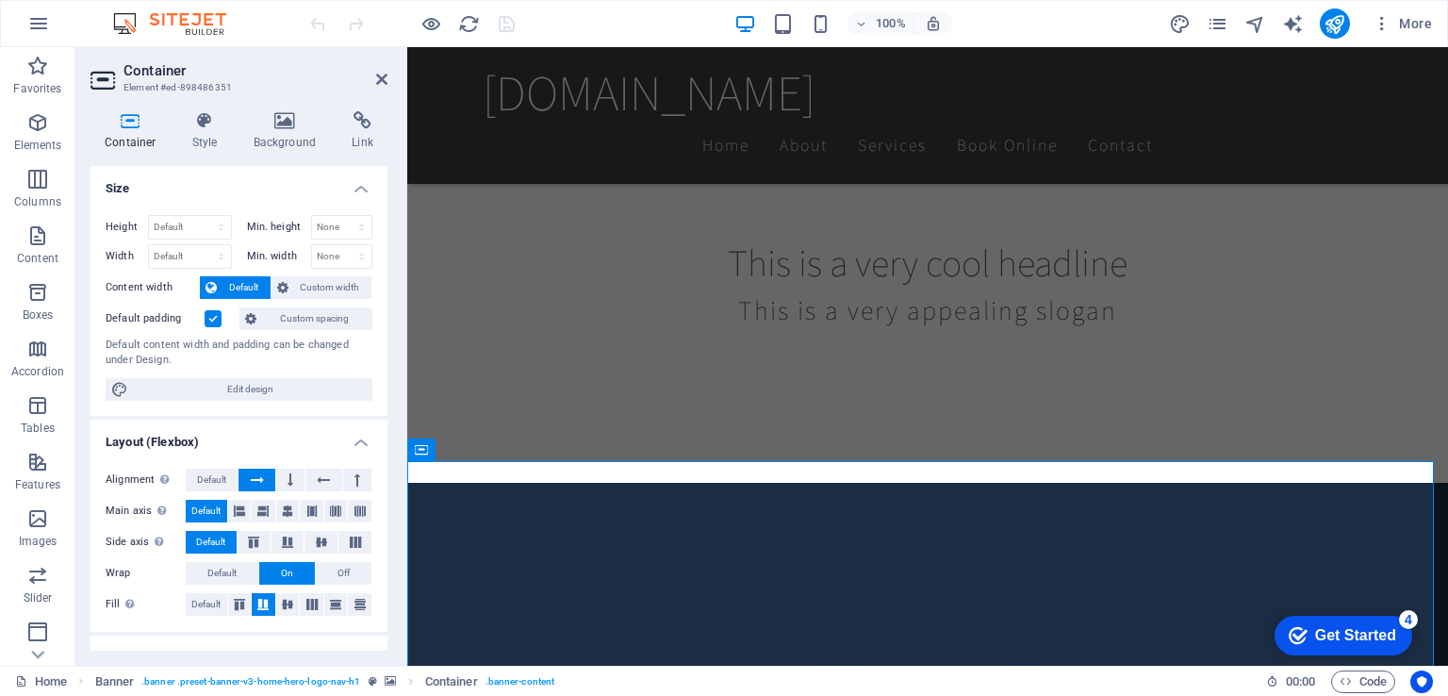
scroll to position [0, 0]
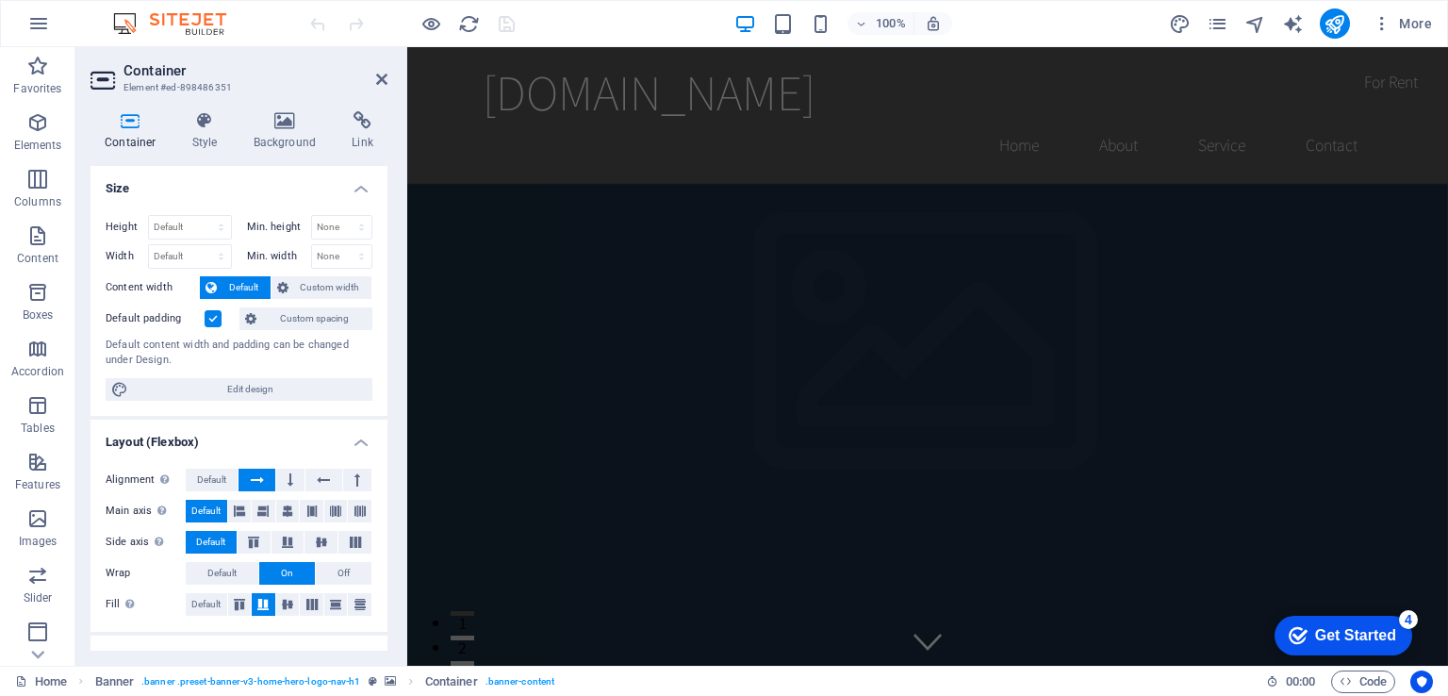
drag, startPoint x: 1441, startPoint y: 392, endPoint x: 1841, endPoint y: 78, distance: 509.0
select select
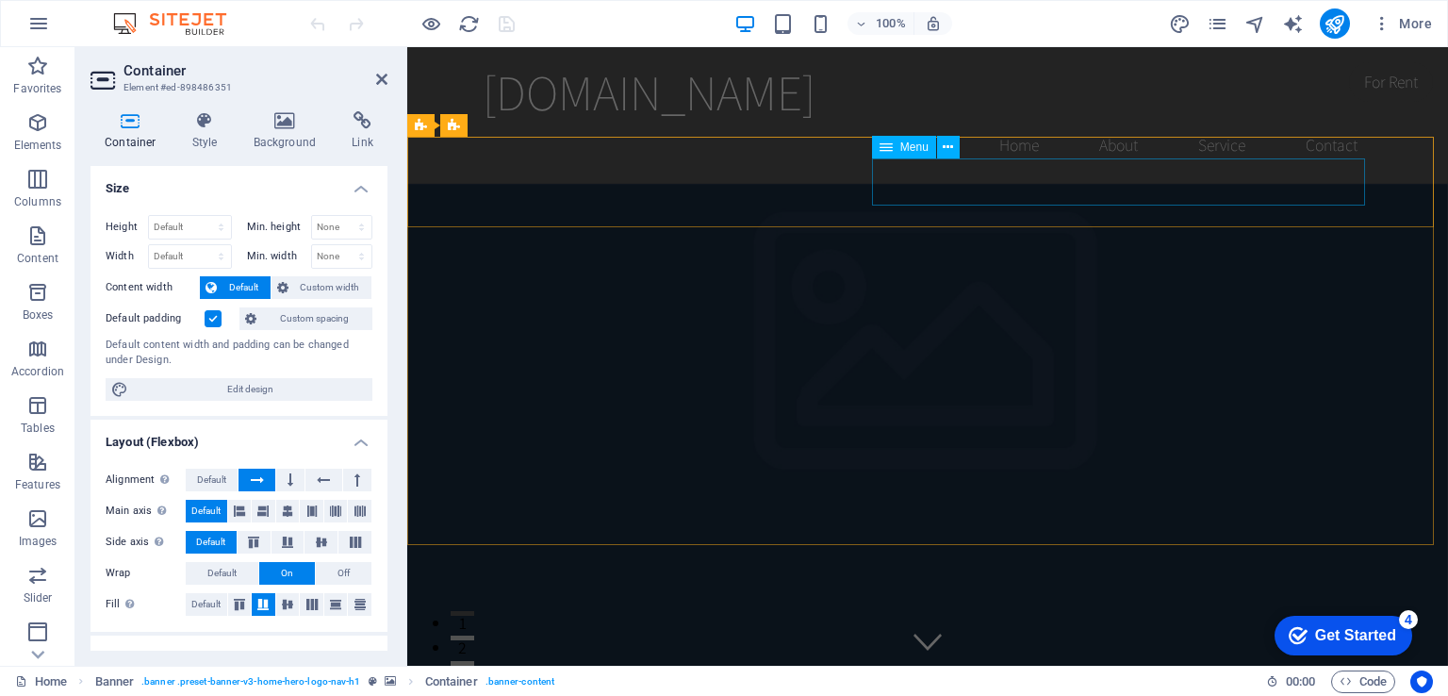
select select
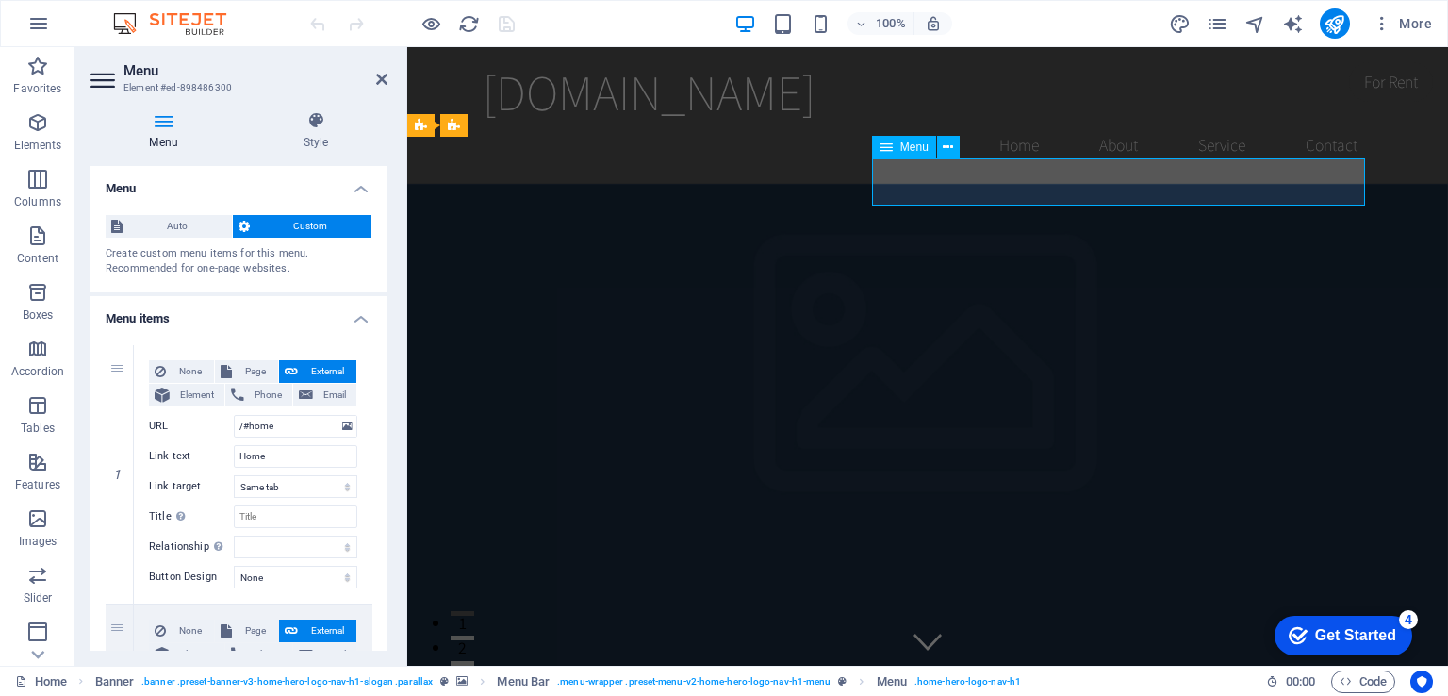
click at [160, 125] on icon at bounding box center [164, 120] width 146 height 19
click at [106, 76] on icon at bounding box center [105, 80] width 28 height 30
click at [1302, 122] on nav "Home About Service Contact" at bounding box center [928, 145] width 890 height 47
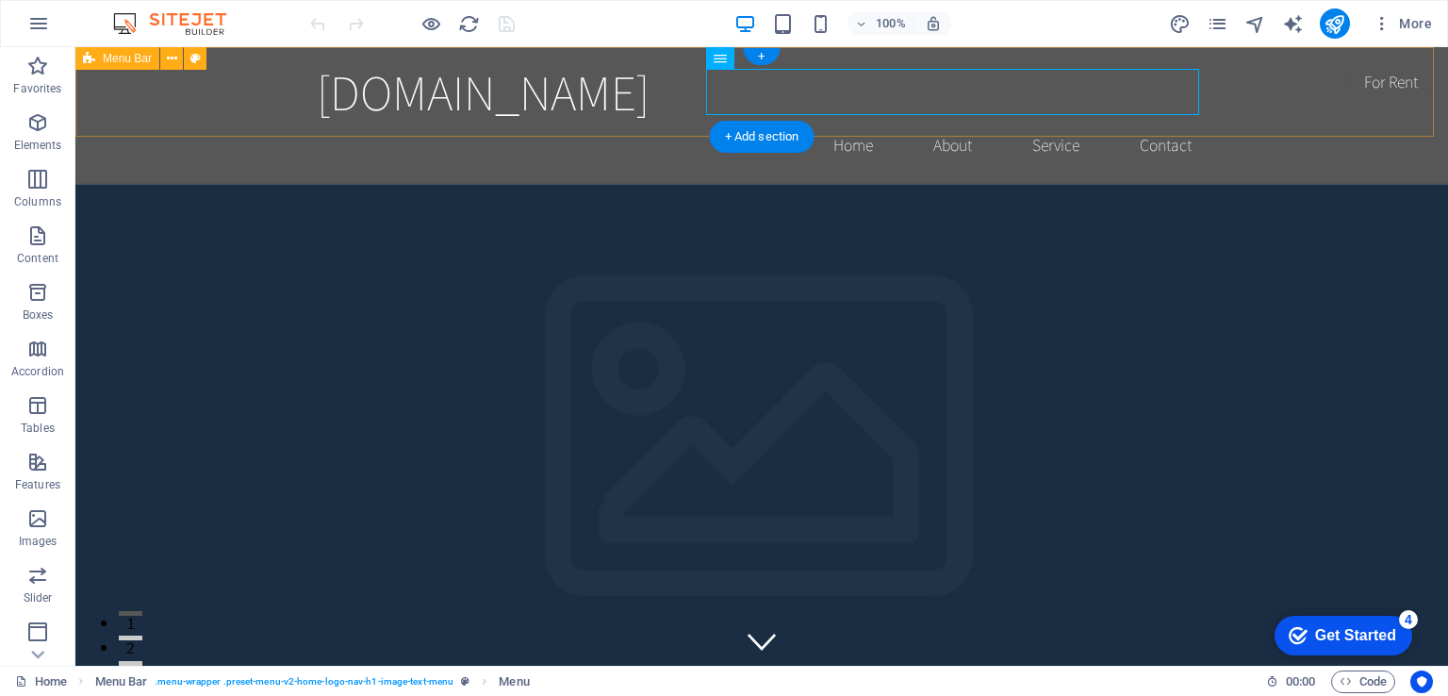
click at [1302, 104] on div "[DOMAIN_NAME] Home About Service Contact" at bounding box center [761, 115] width 1373 height 137
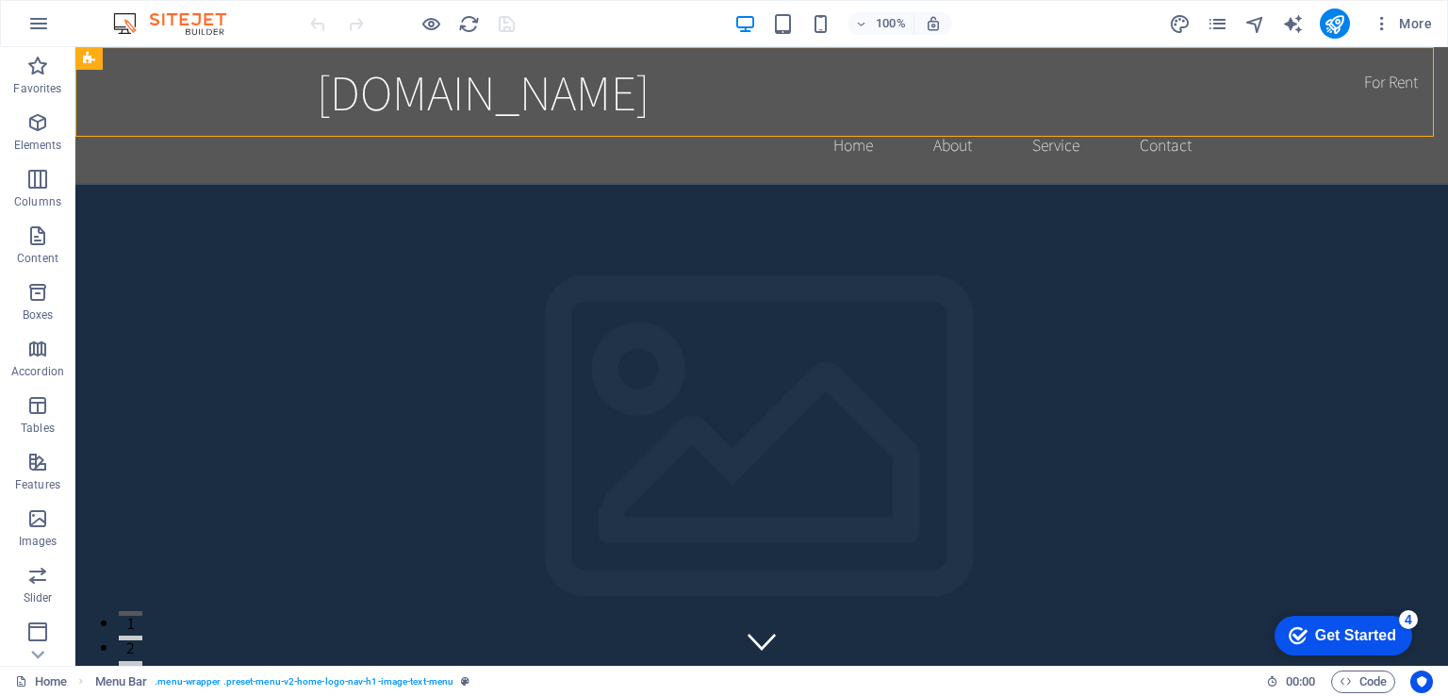
click at [1359, 634] on div "Get Started" at bounding box center [1355, 635] width 81 height 17
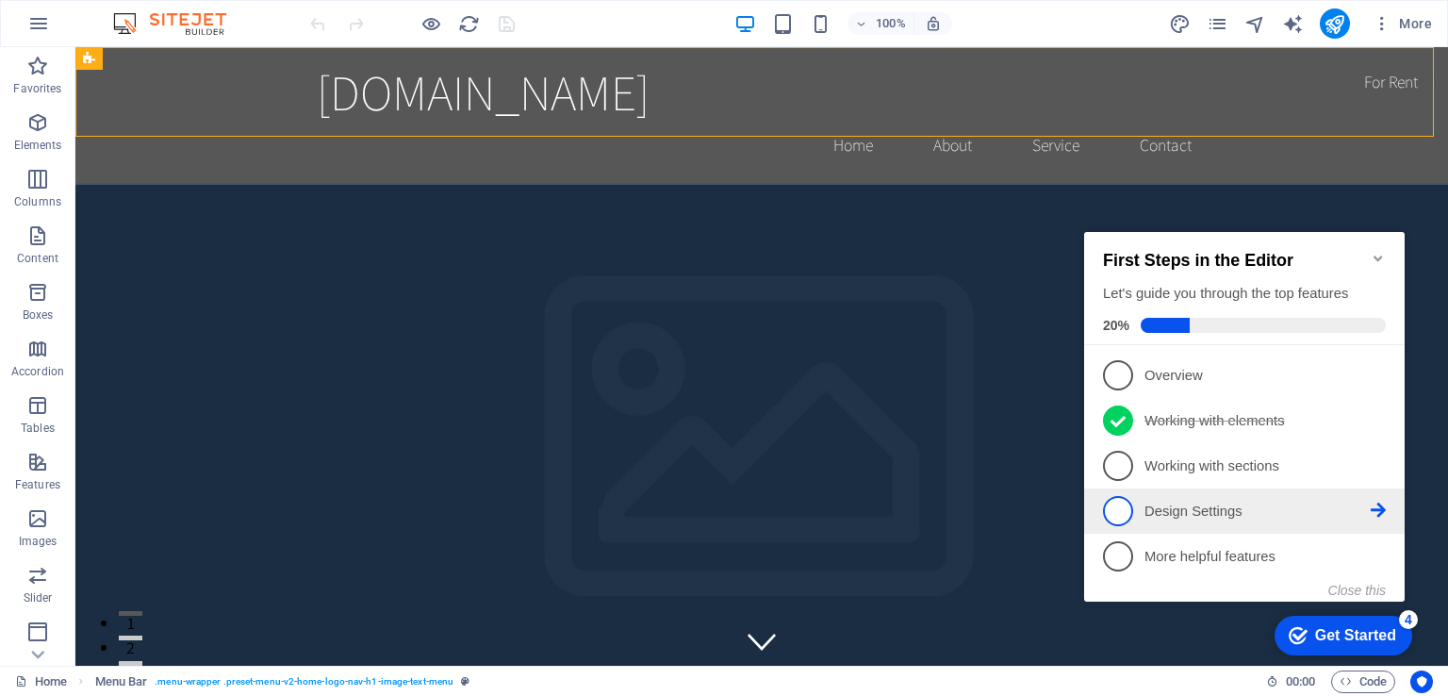
click at [1119, 497] on span "4" at bounding box center [1118, 511] width 30 height 30
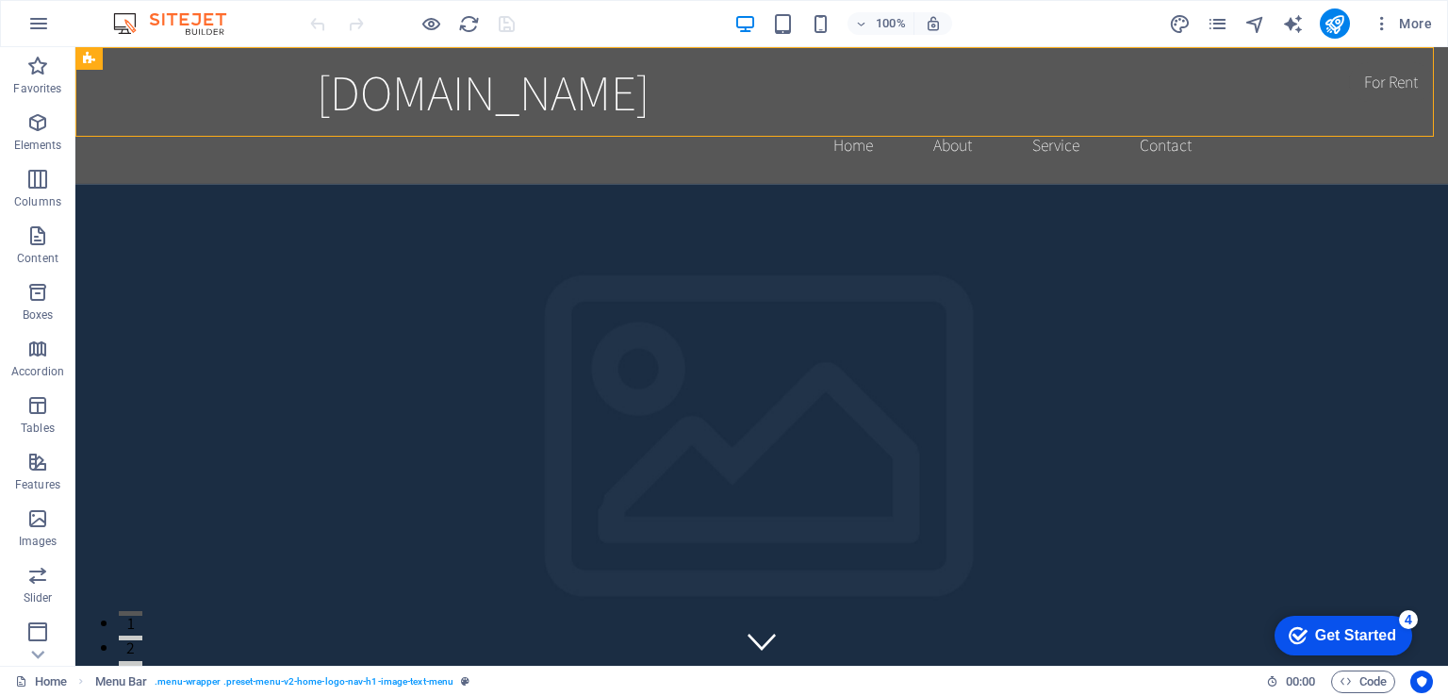
click at [1320, 630] on div "Get Started" at bounding box center [1355, 635] width 81 height 17
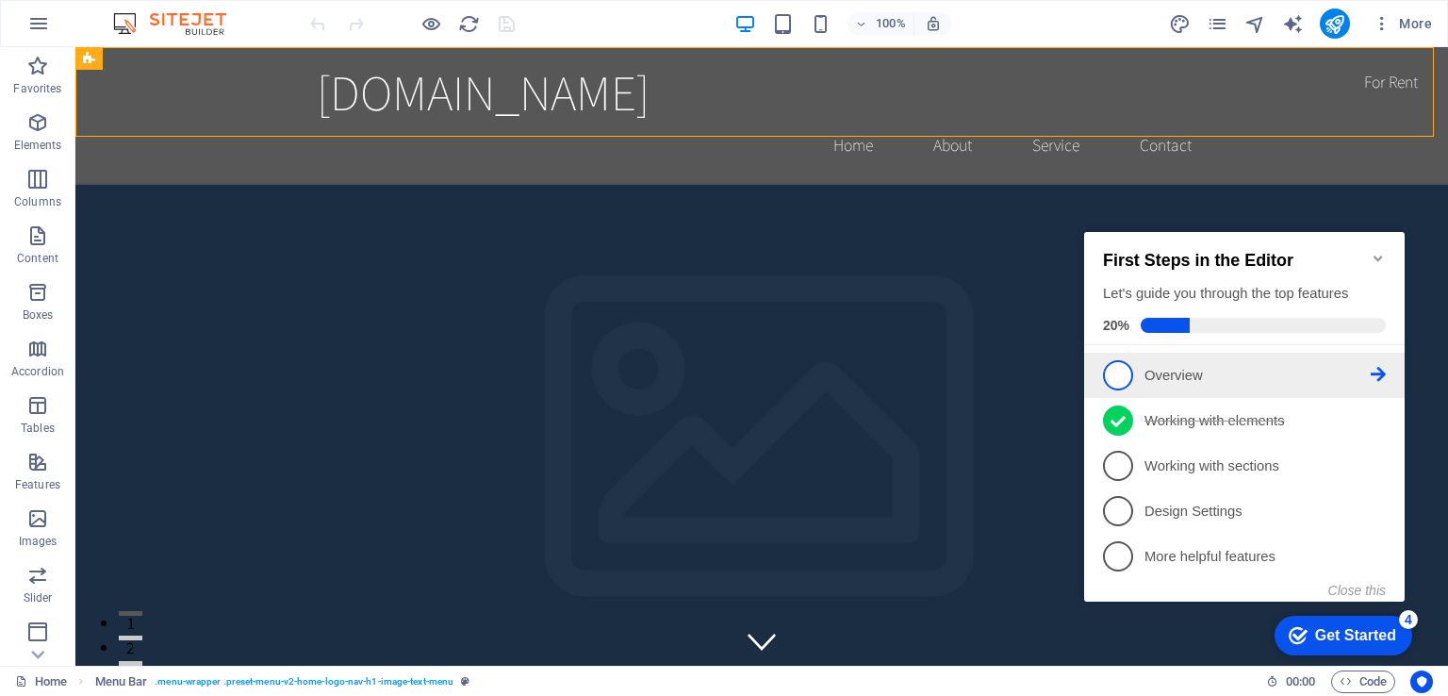
click at [1120, 372] on span "1" at bounding box center [1118, 375] width 30 height 30
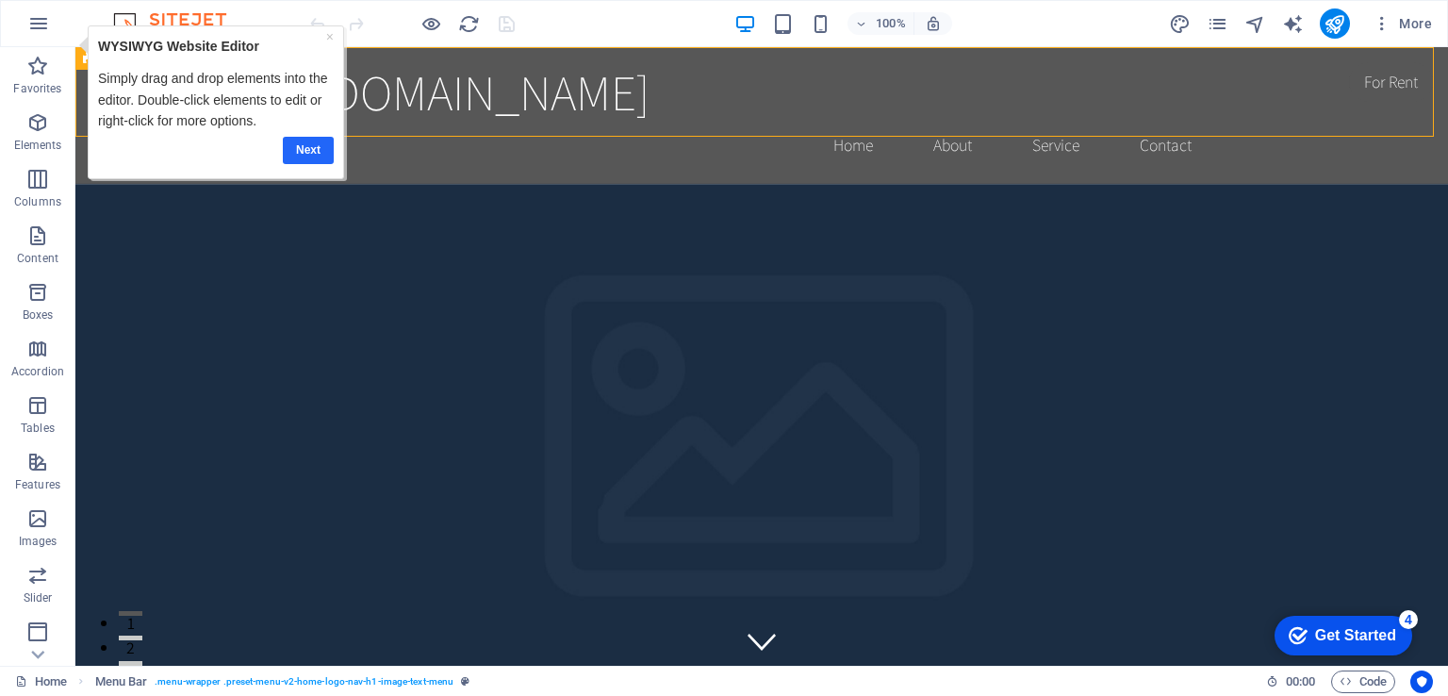
click at [319, 144] on link "Next" at bounding box center [308, 149] width 51 height 27
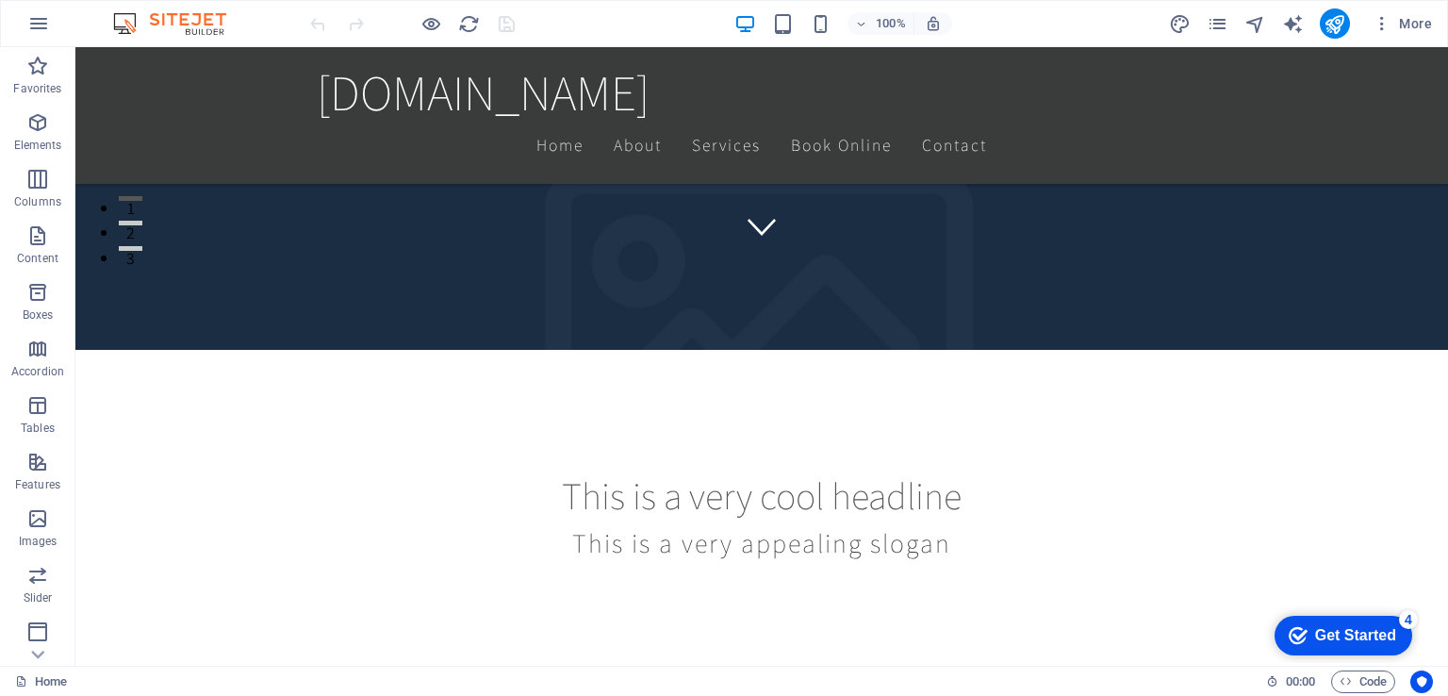
scroll to position [453, 0]
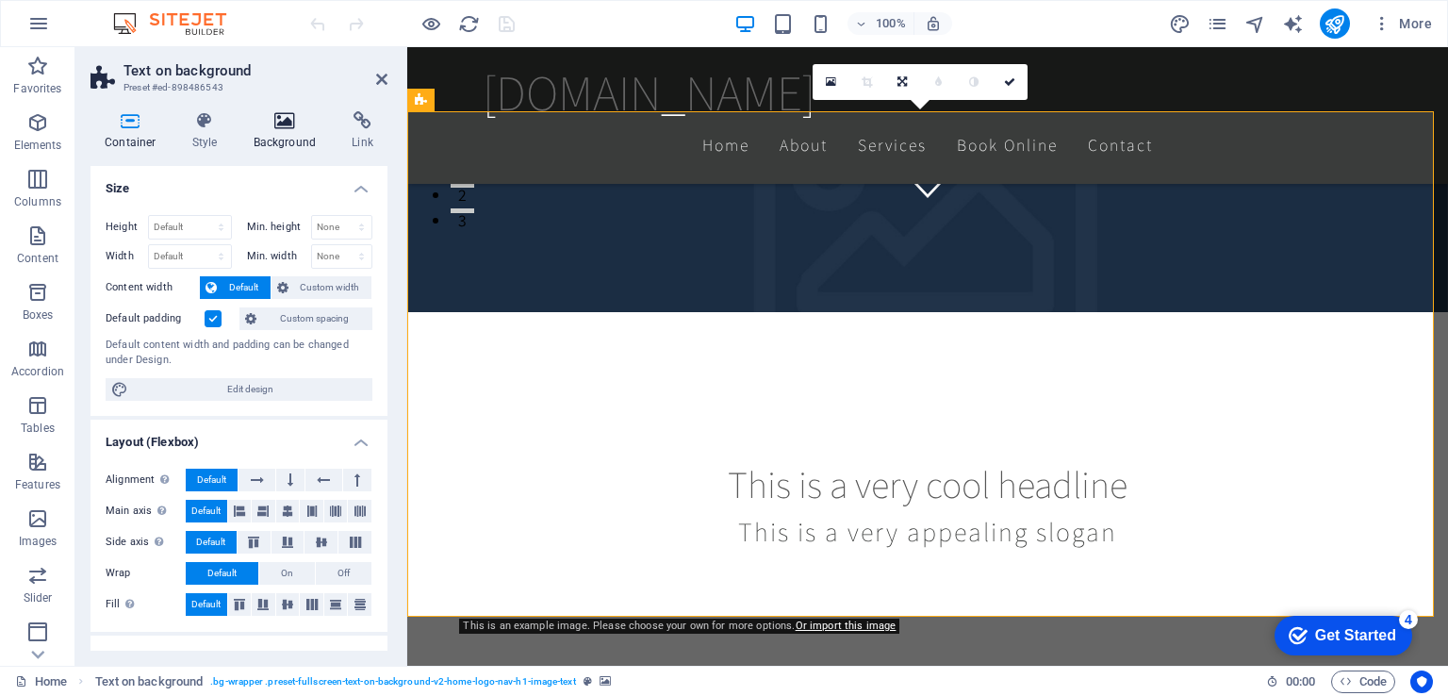
click at [302, 133] on h4 "Background" at bounding box center [288, 131] width 99 height 40
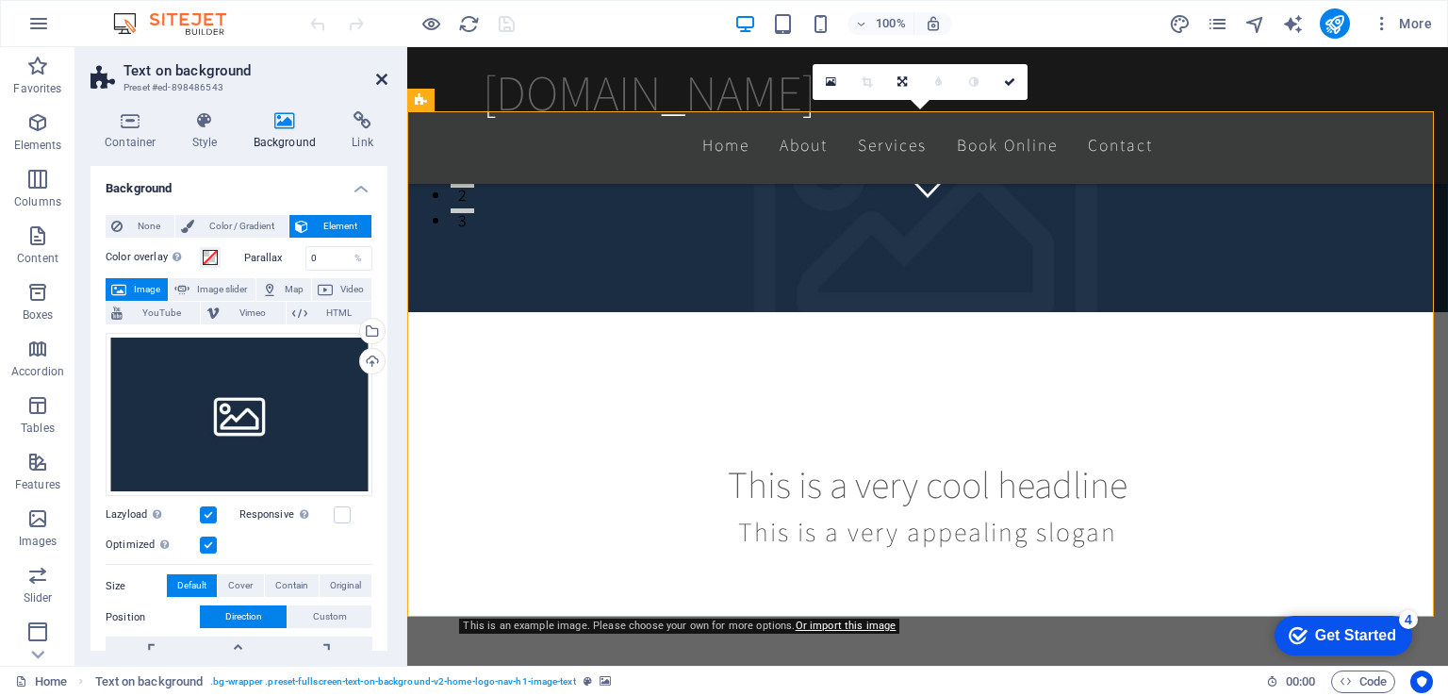
click at [377, 77] on icon at bounding box center [381, 79] width 11 height 15
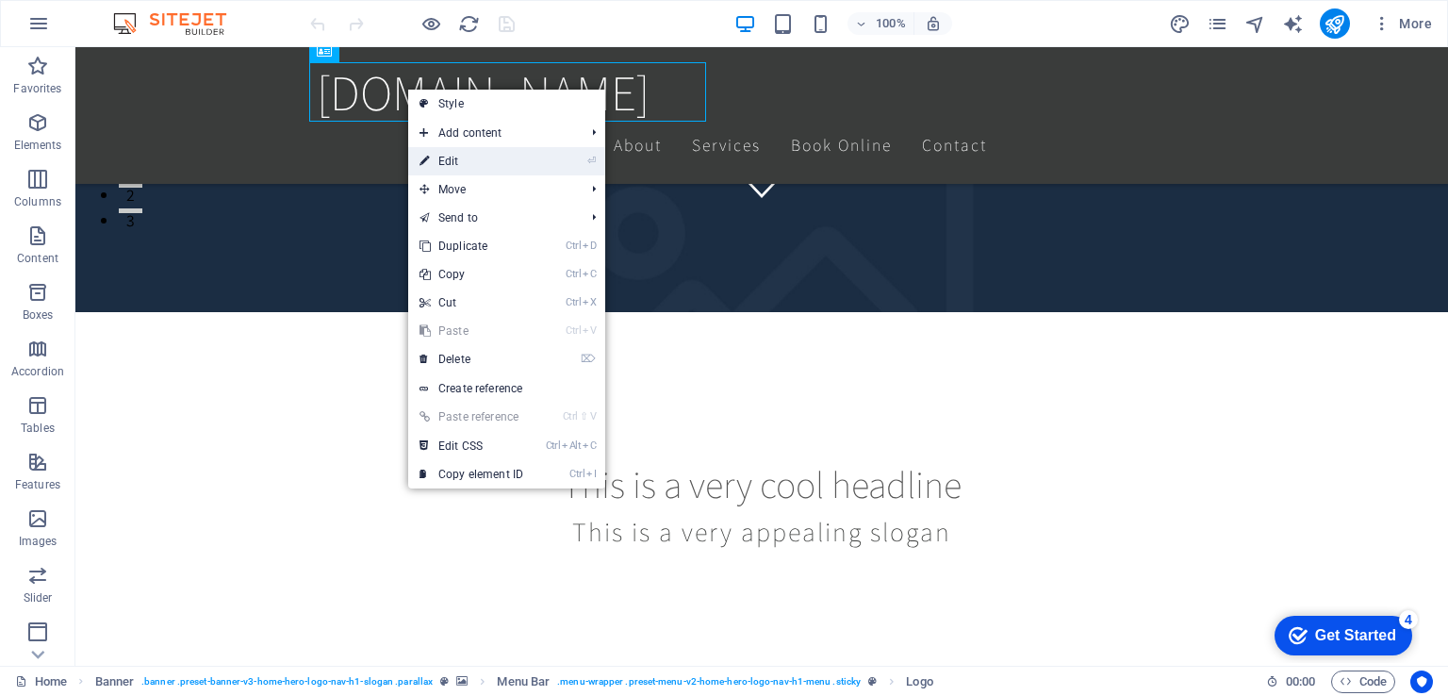
click at [469, 161] on link "⏎ Edit" at bounding box center [471, 161] width 126 height 28
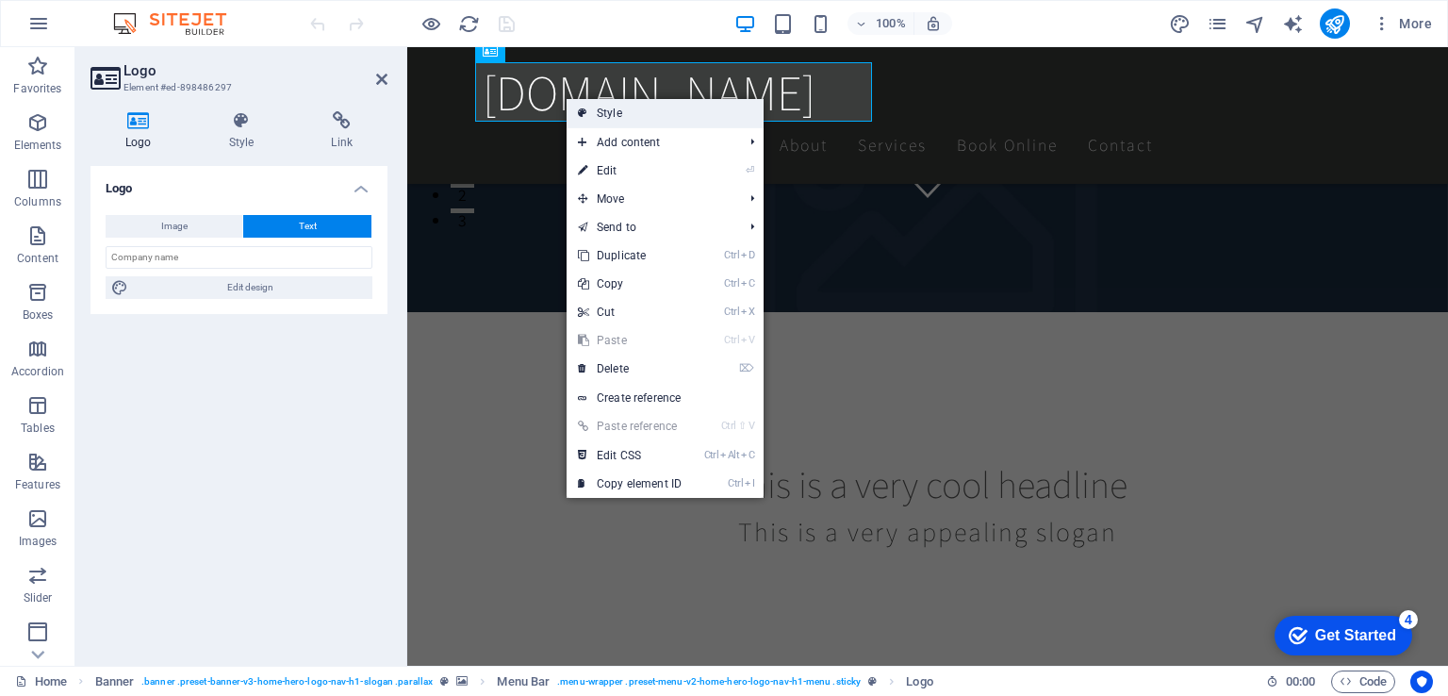
click at [595, 104] on link "Style" at bounding box center [665, 113] width 197 height 28
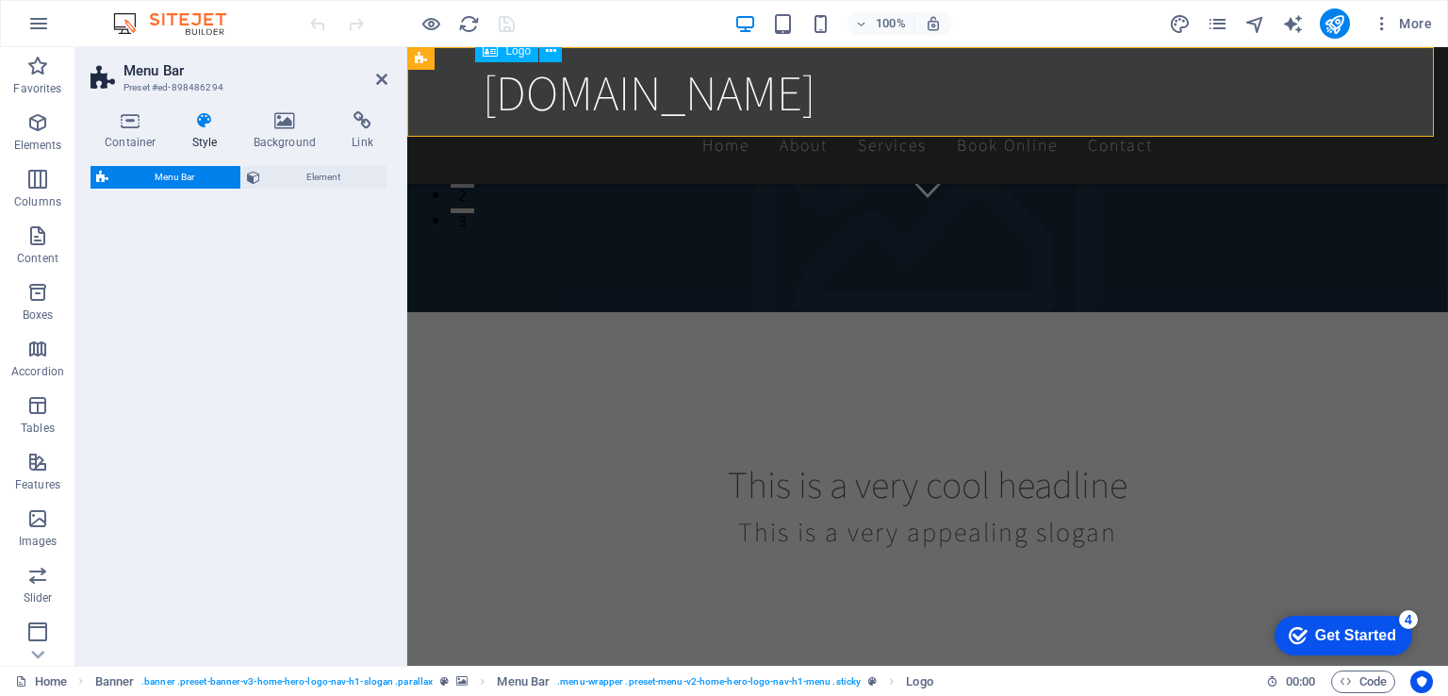
select select "rem"
select select "preset-menu-v2-home-hero-logo-nav-h1-menu"
